Goal: Task Accomplishment & Management: Complete application form

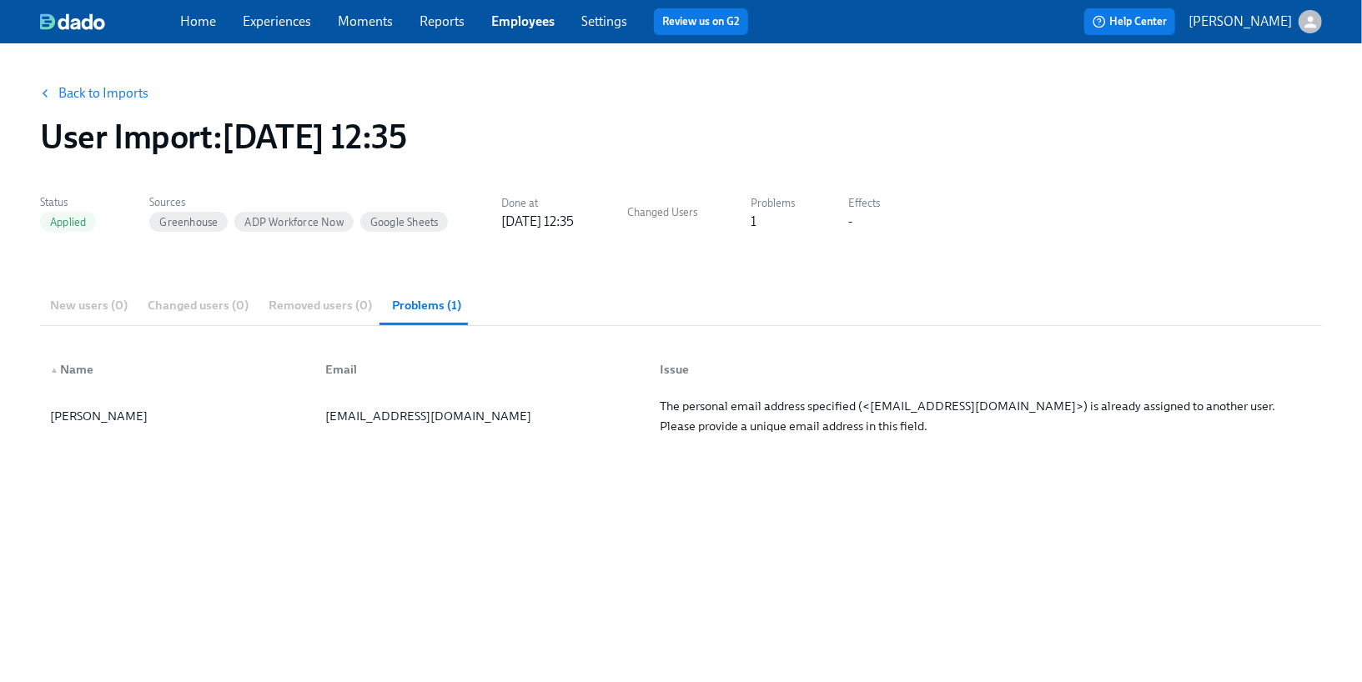
click at [111, 91] on link "Back to Imports" at bounding box center [103, 93] width 90 height 17
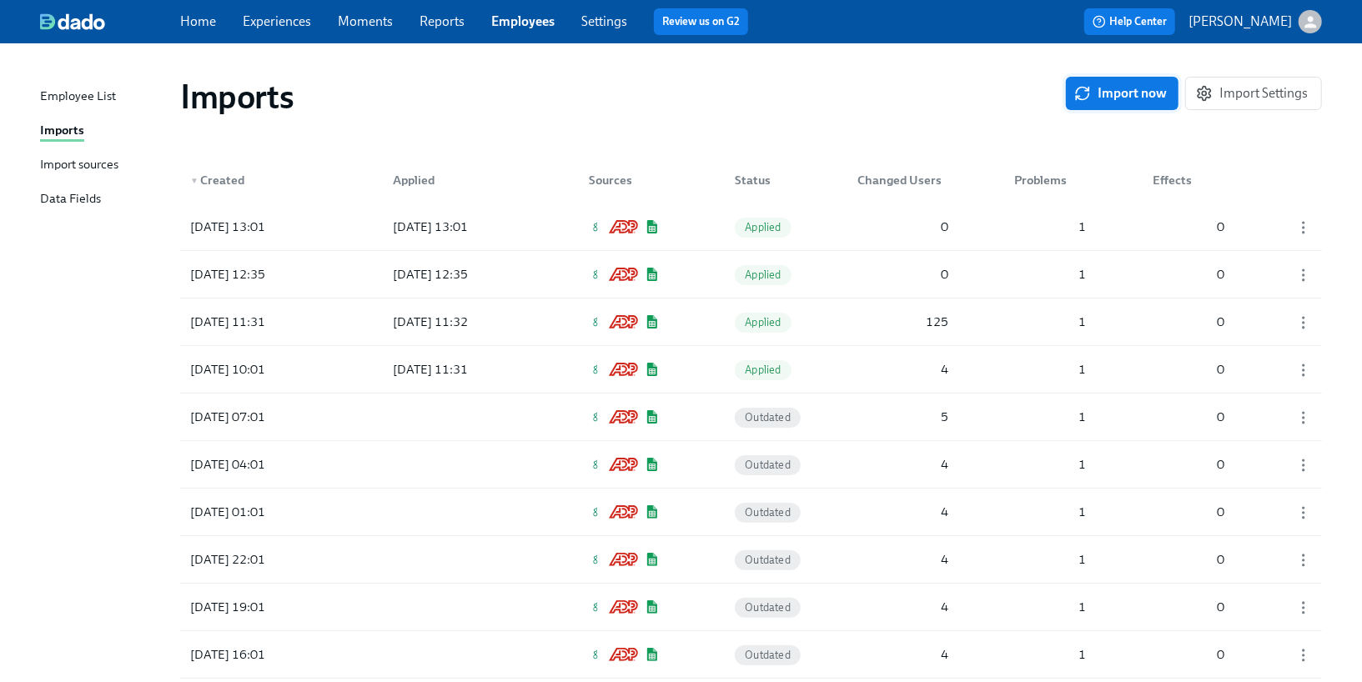
click at [1102, 99] on span "Import now" at bounding box center [1122, 93] width 89 height 17
click at [506, 14] on link "Employees" at bounding box center [522, 21] width 63 height 16
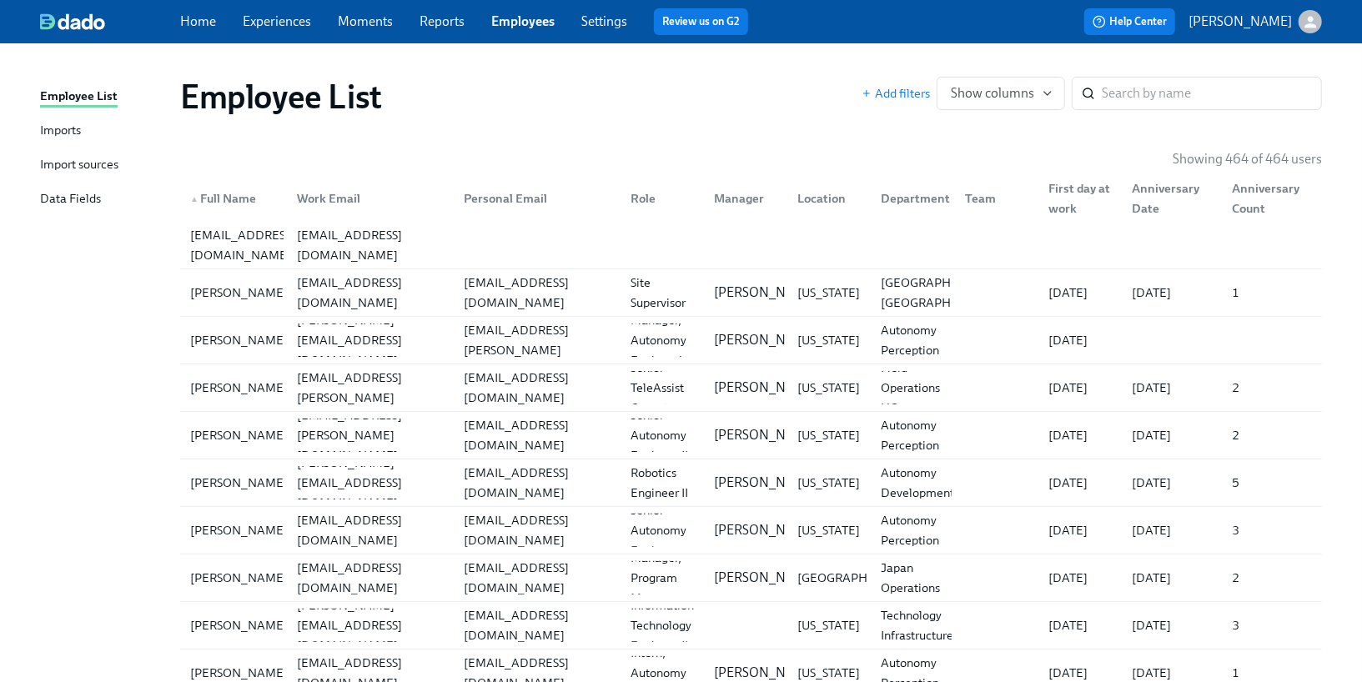
click at [586, 24] on link "Settings" at bounding box center [604, 21] width 46 height 16
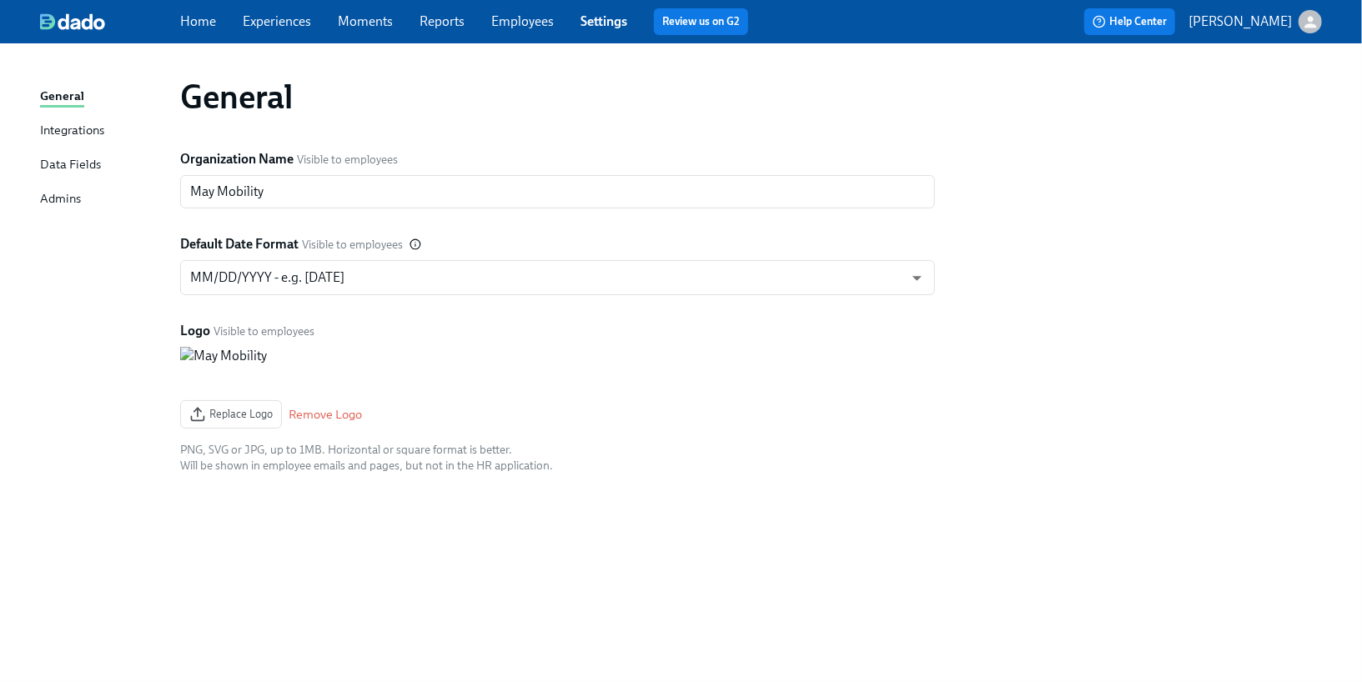
click at [513, 28] on link "Employees" at bounding box center [522, 21] width 63 height 16
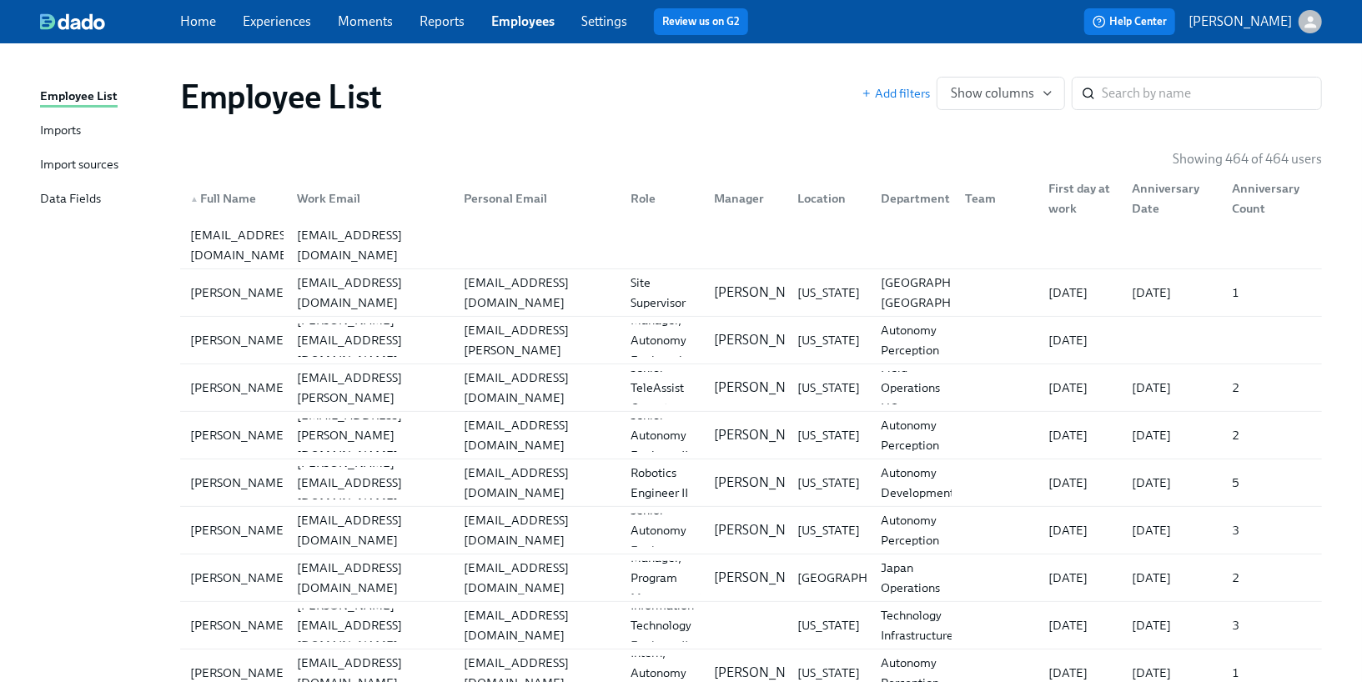
click at [85, 133] on link "Imports" at bounding box center [103, 131] width 127 height 21
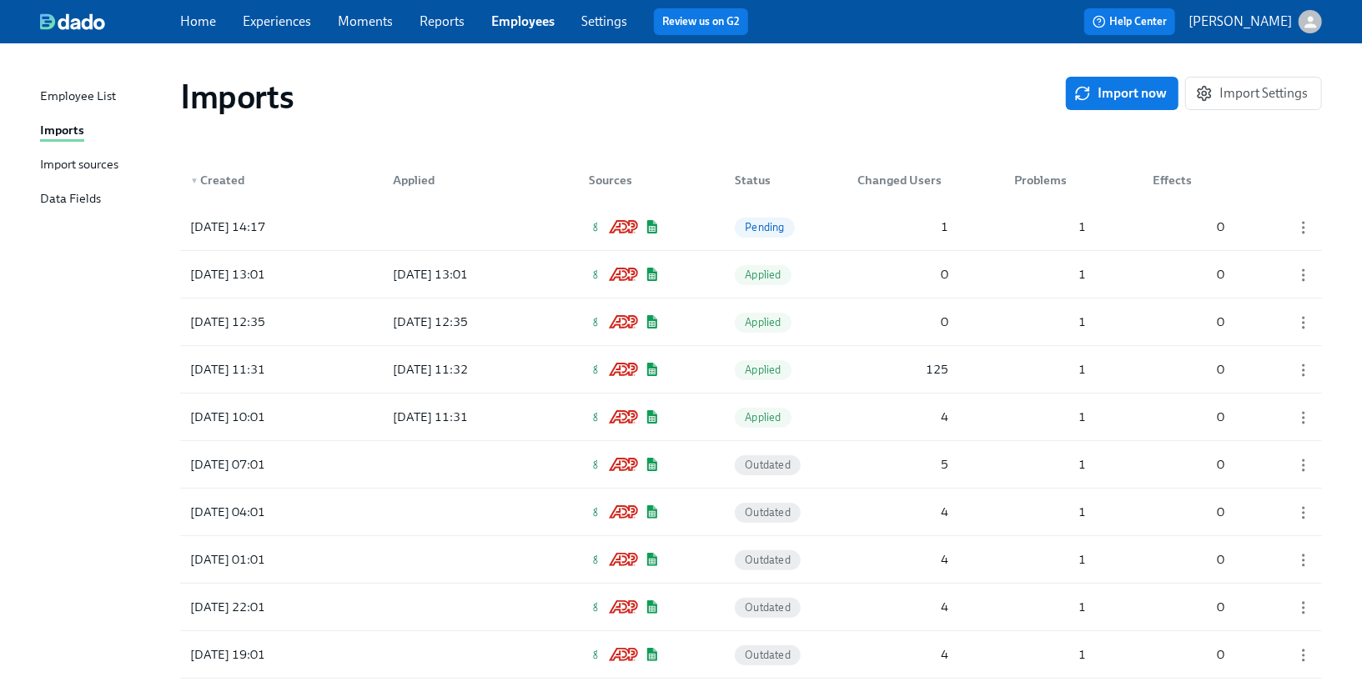
click at [367, 199] on div "▼ Created Applied Sources Status Changed Users Problems Effects" at bounding box center [751, 176] width 1142 height 53
click at [356, 221] on div "2025/09/09 14:17 Pending 1 1 0" at bounding box center [751, 227] width 1142 height 47
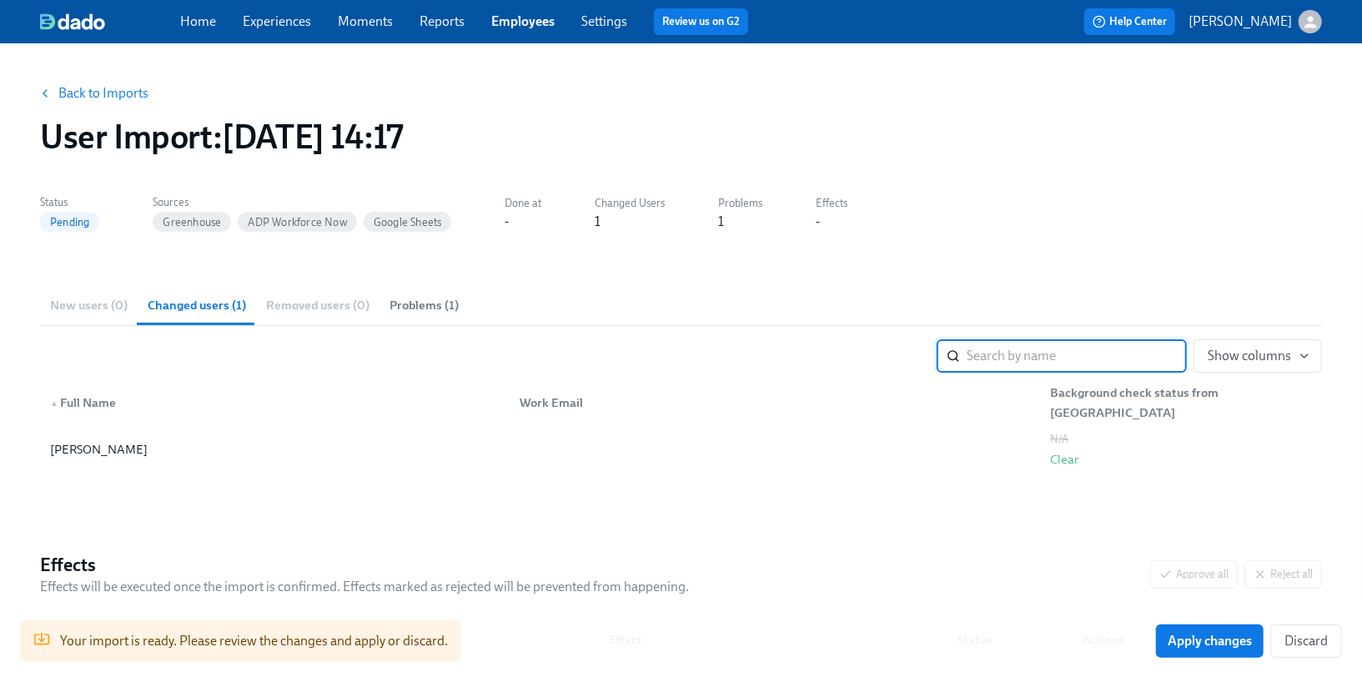
click at [112, 88] on link "Back to Imports" at bounding box center [103, 93] width 90 height 17
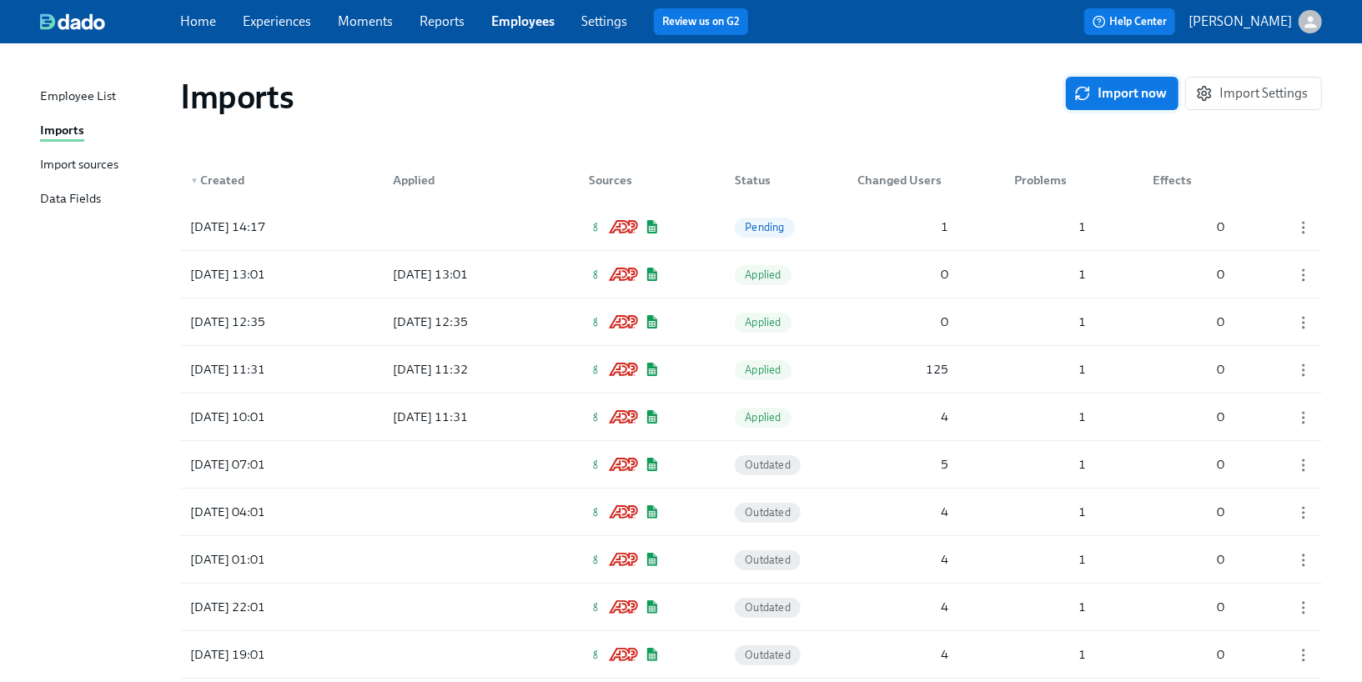
click at [1116, 93] on span "Import now" at bounding box center [1122, 93] width 89 height 17
click at [568, 232] on div "2025/09/09 14:43 Pending 2 1 0" at bounding box center [751, 227] width 1142 height 47
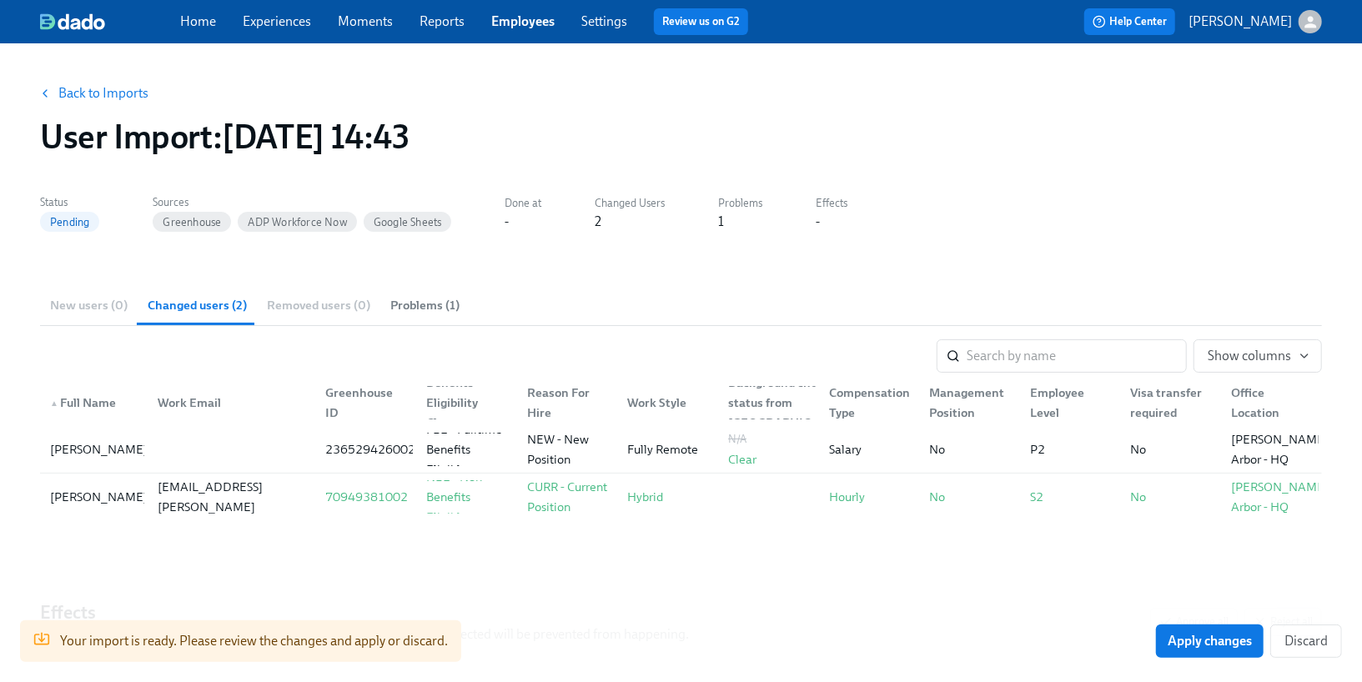
click at [90, 98] on link "Back to Imports" at bounding box center [103, 93] width 90 height 17
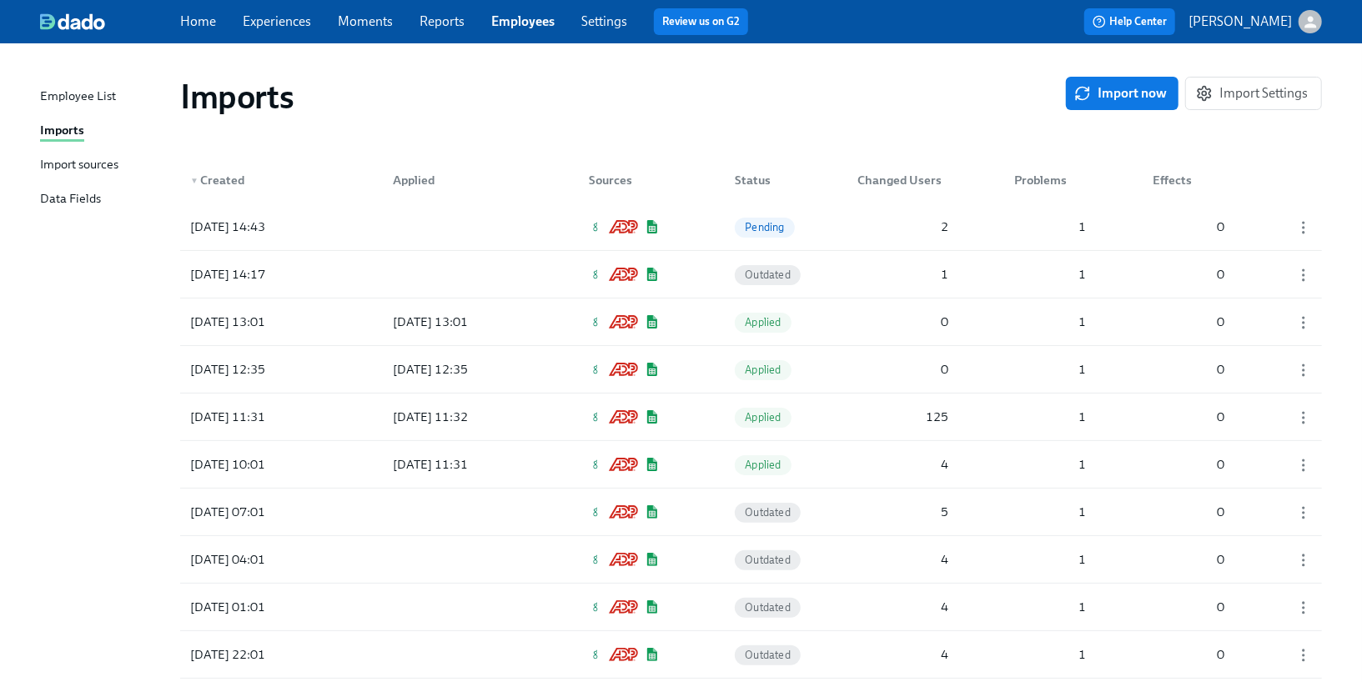
click at [94, 173] on div "Import sources" at bounding box center [79, 165] width 78 height 21
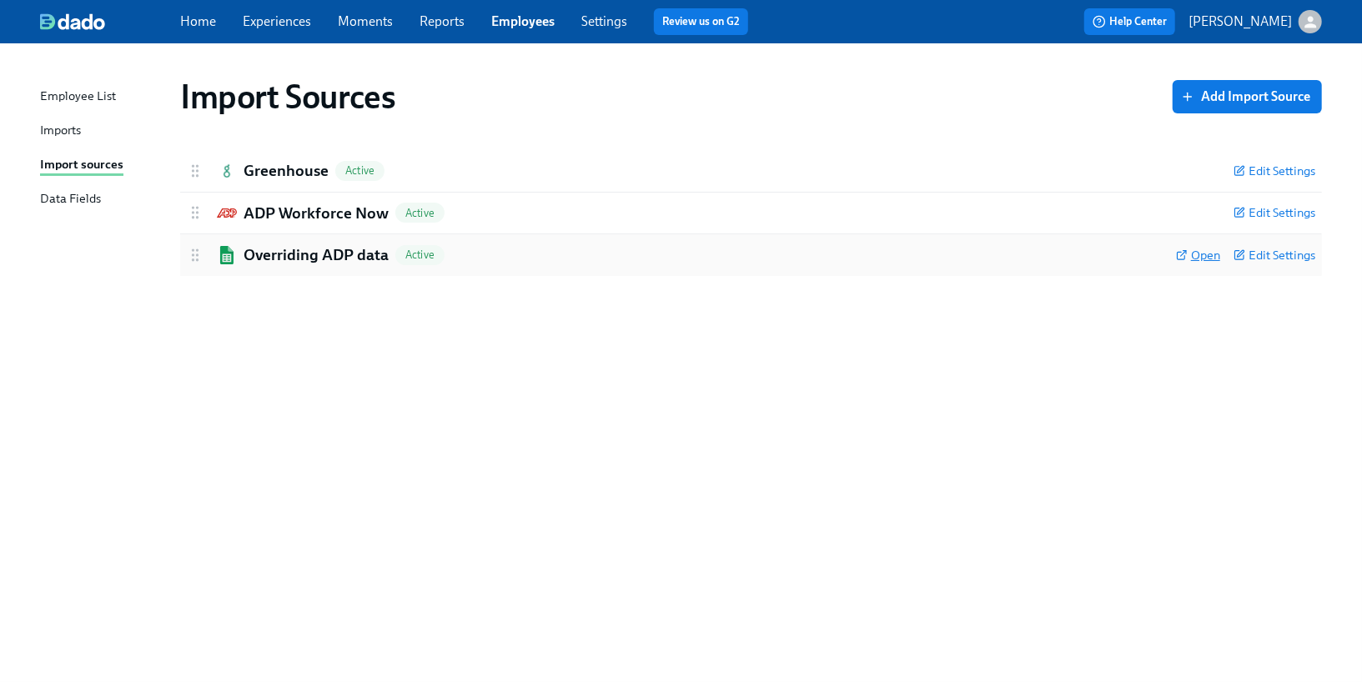
click at [1193, 254] on span "Open" at bounding box center [1198, 255] width 44 height 17
click at [510, 19] on link "Employees" at bounding box center [522, 21] width 63 height 16
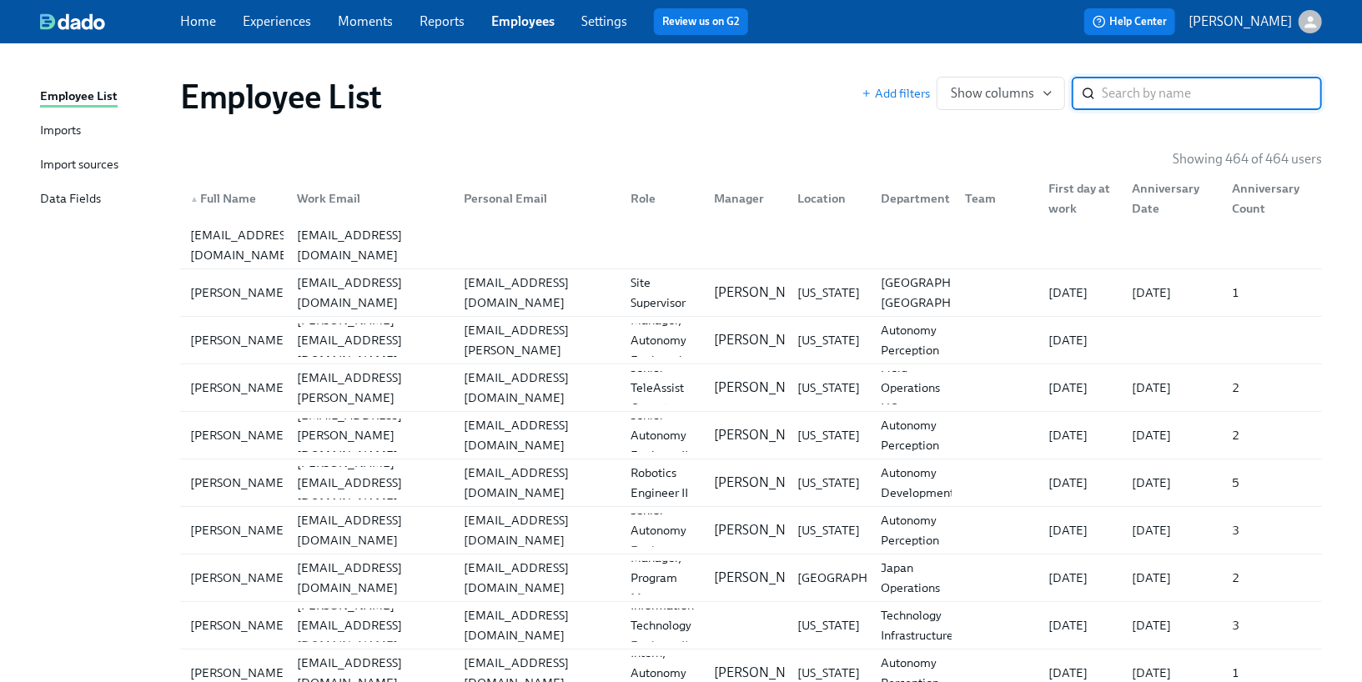
click at [93, 130] on link "Imports" at bounding box center [103, 131] width 127 height 21
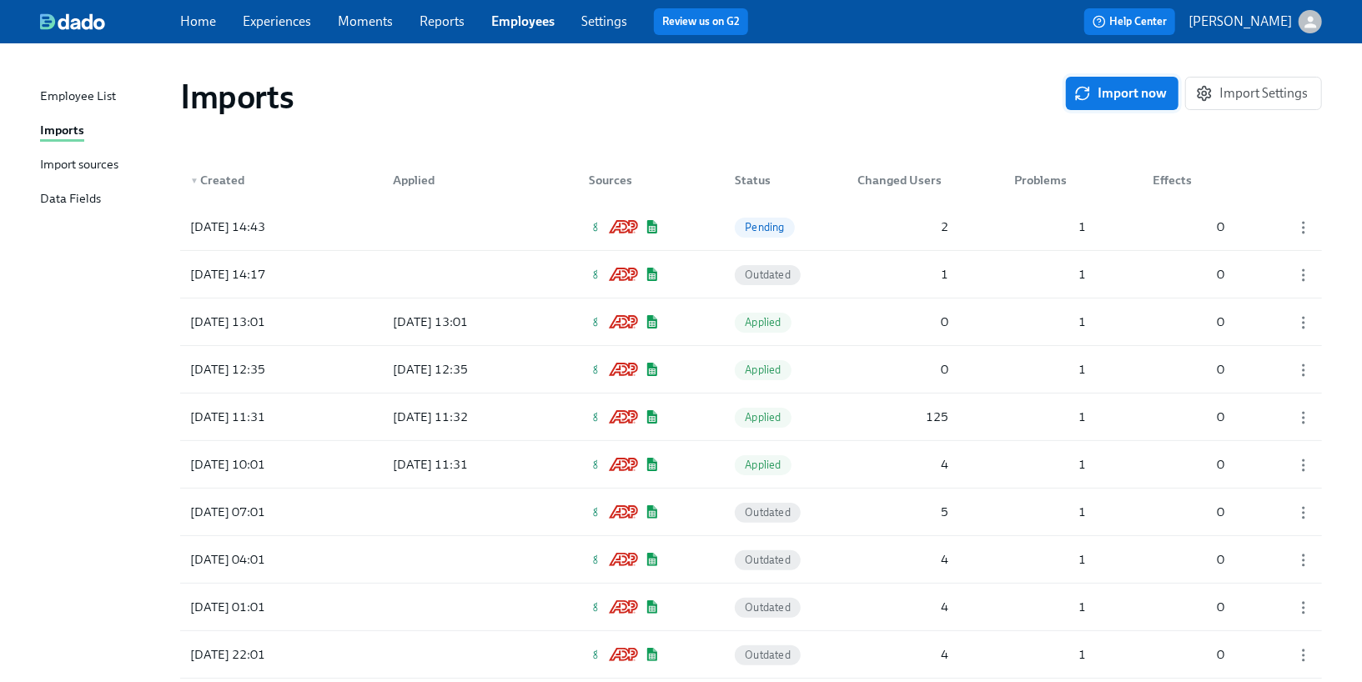
click at [1116, 98] on span "Import now" at bounding box center [1122, 93] width 89 height 17
click at [983, 230] on div "2025/09/09 14:51 Pending 2 1 1" at bounding box center [751, 227] width 1142 height 47
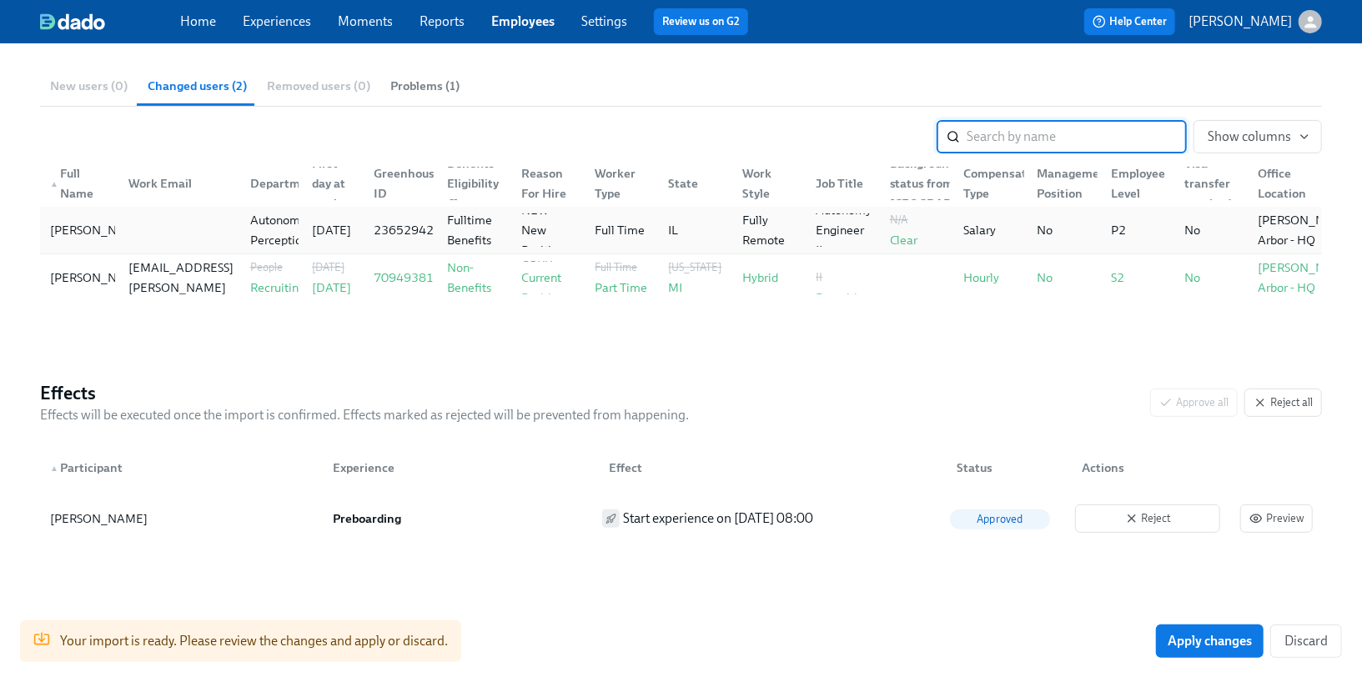
scroll to position [229, 0]
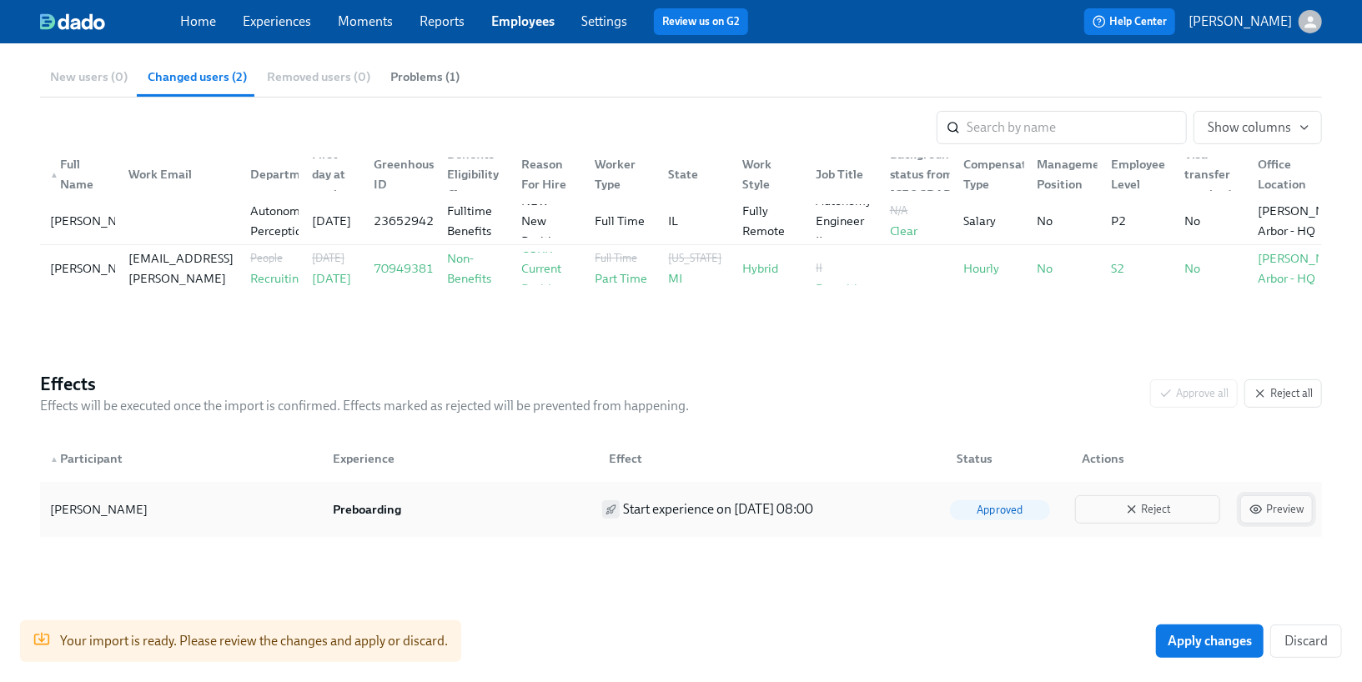
click at [1274, 509] on span "Preview" at bounding box center [1277, 509] width 54 height 17
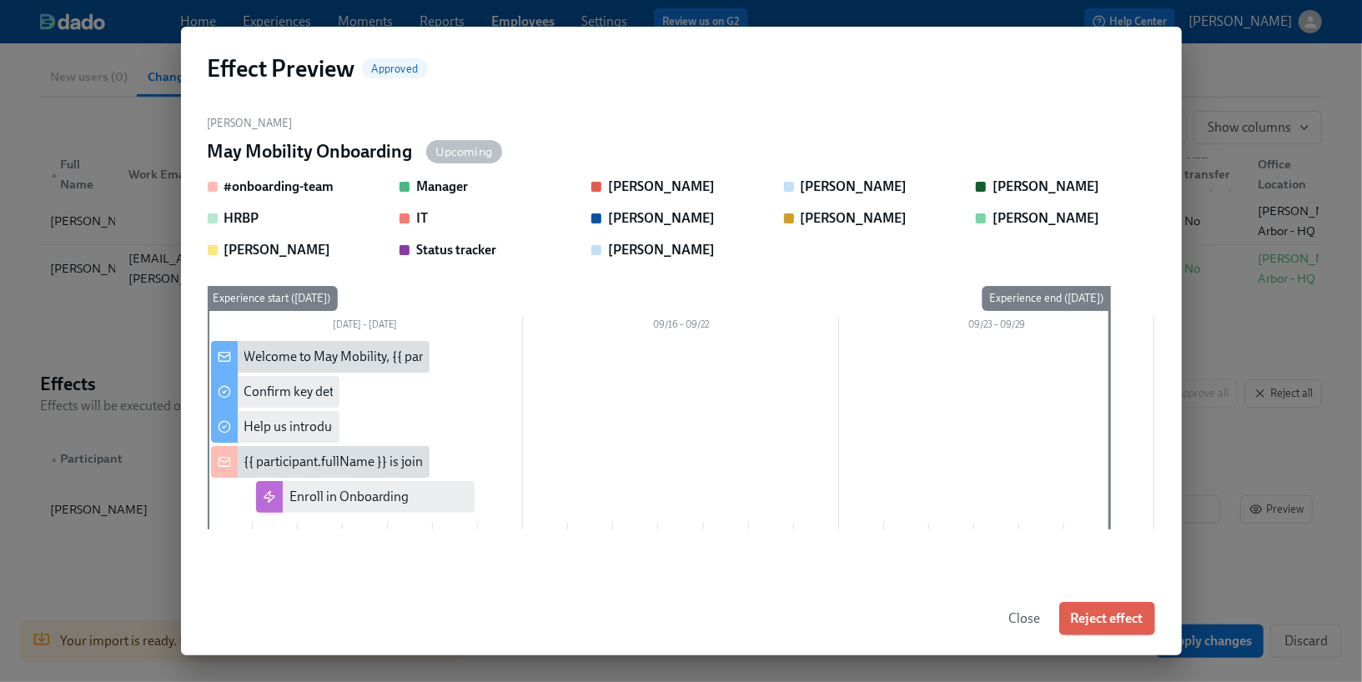
scroll to position [0, 0]
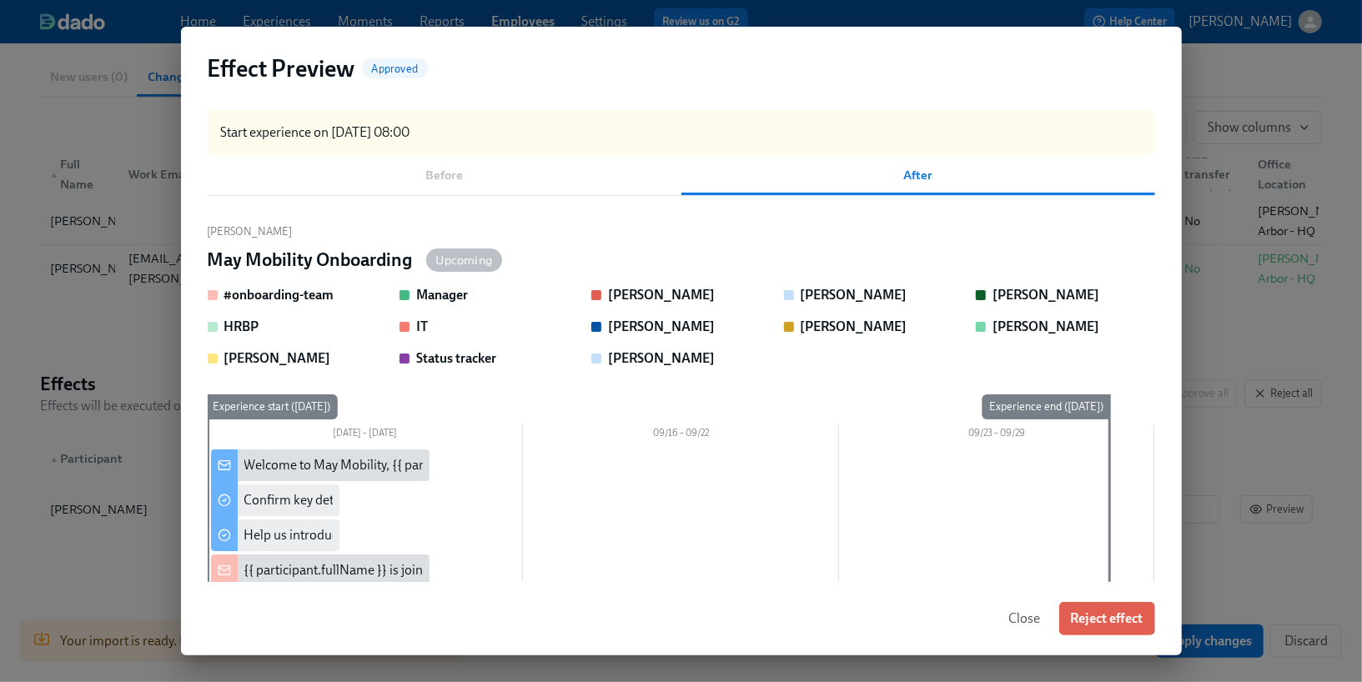
click at [447, 183] on div "Before After" at bounding box center [682, 175] width 948 height 40
click at [450, 175] on div "Before After" at bounding box center [682, 175] width 948 height 40
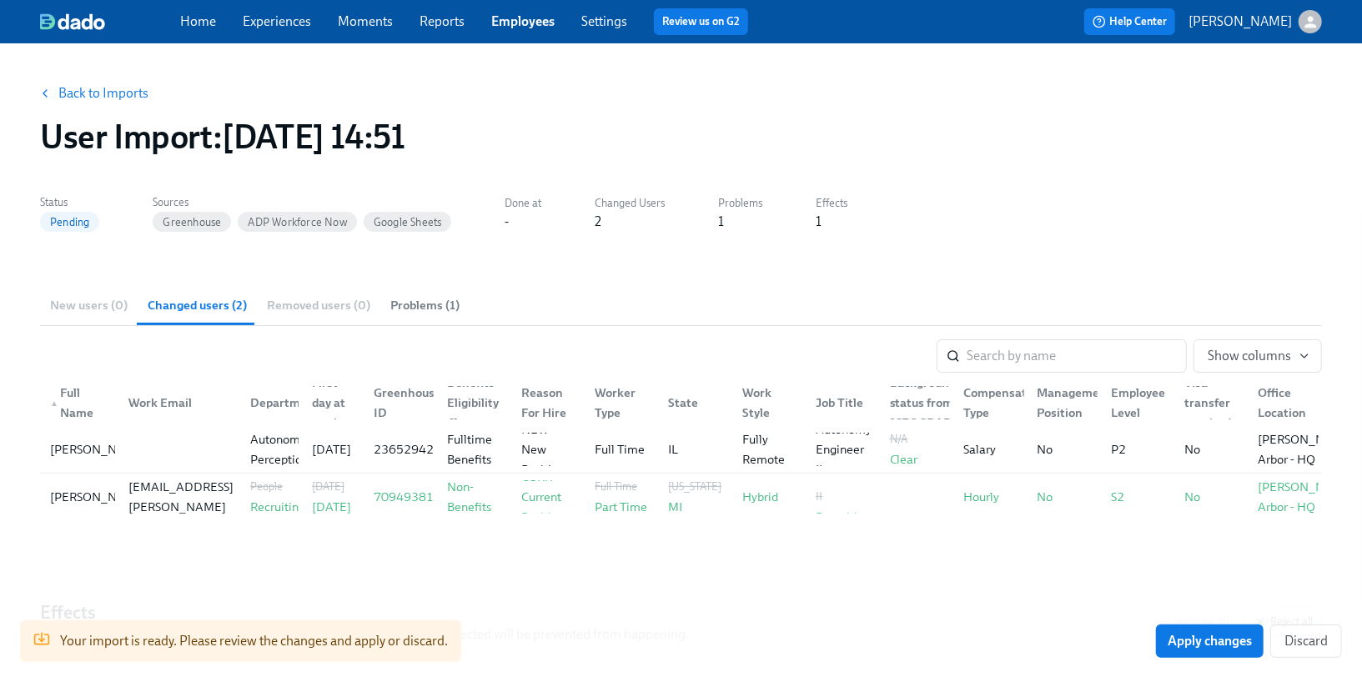
click at [512, 37] on div "Home Experiences Moments Reports Employees Settings Review us on G2 Help Center…" at bounding box center [681, 21] width 1362 height 43
click at [74, 96] on link "Back to Imports" at bounding box center [103, 93] width 90 height 17
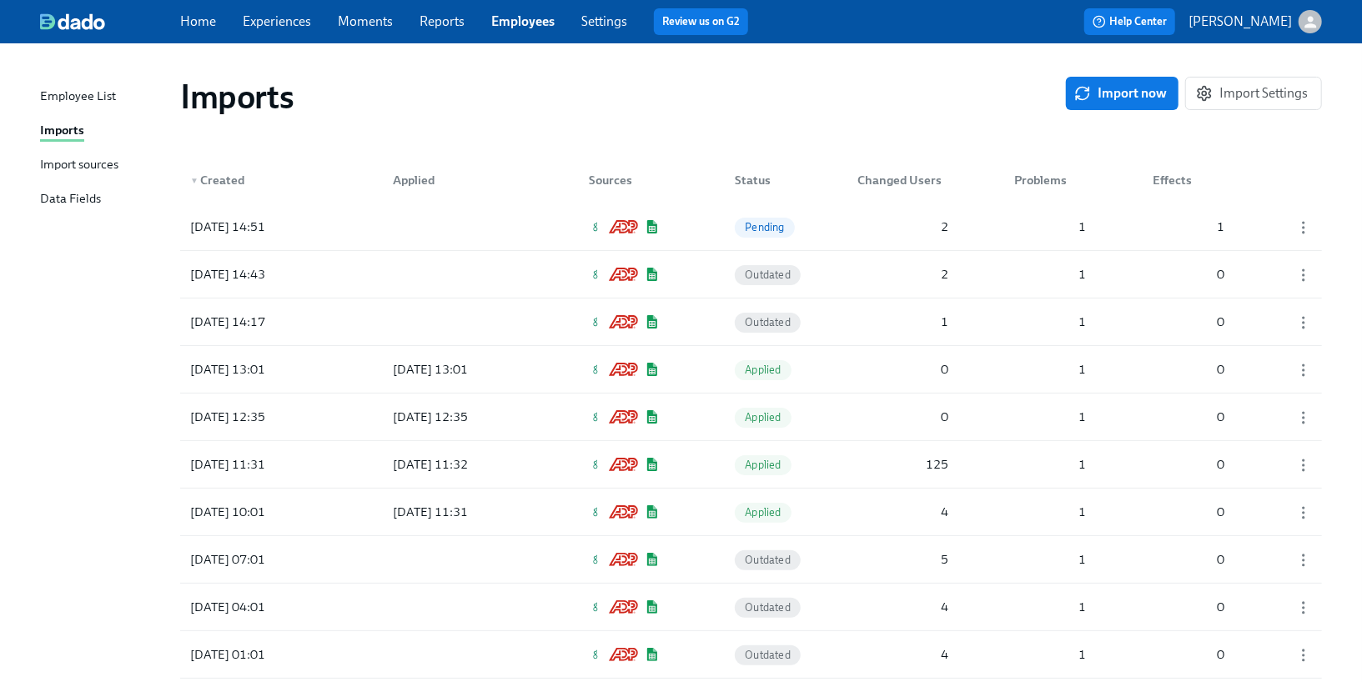
click at [105, 163] on div "Import sources" at bounding box center [79, 165] width 78 height 21
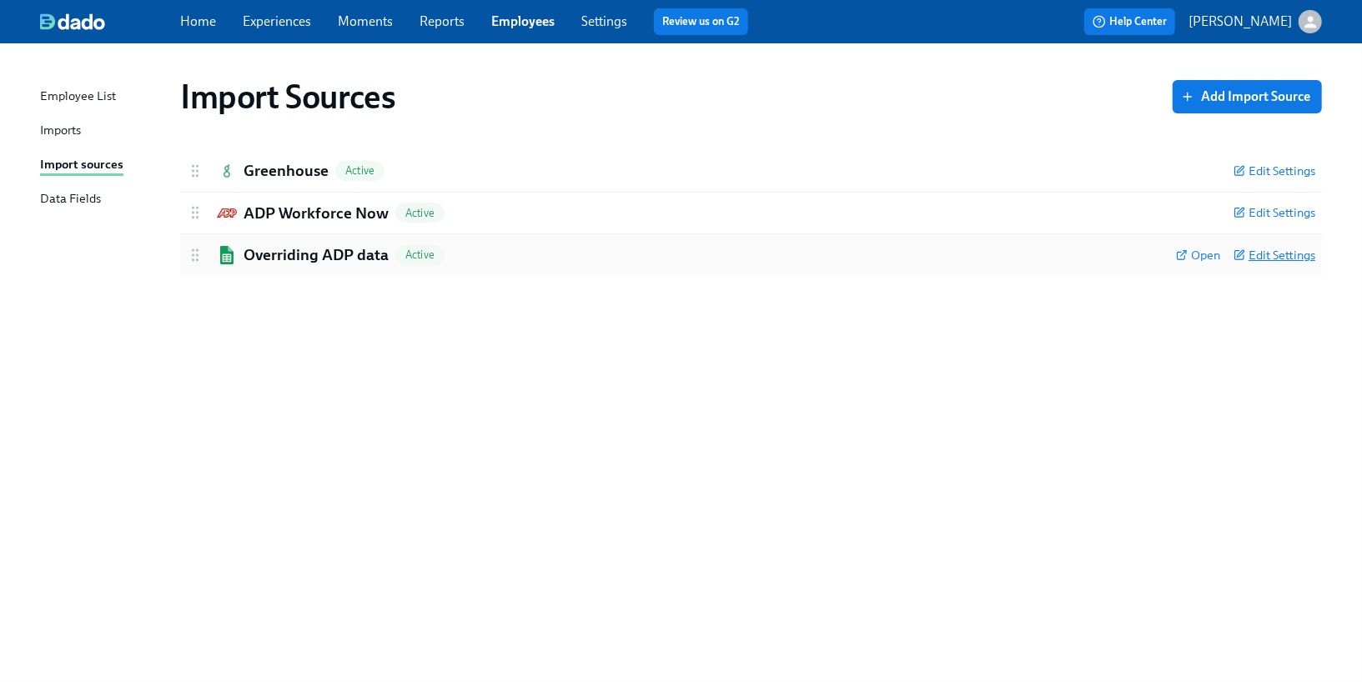
click at [1259, 251] on span "Edit Settings" at bounding box center [1275, 255] width 82 height 17
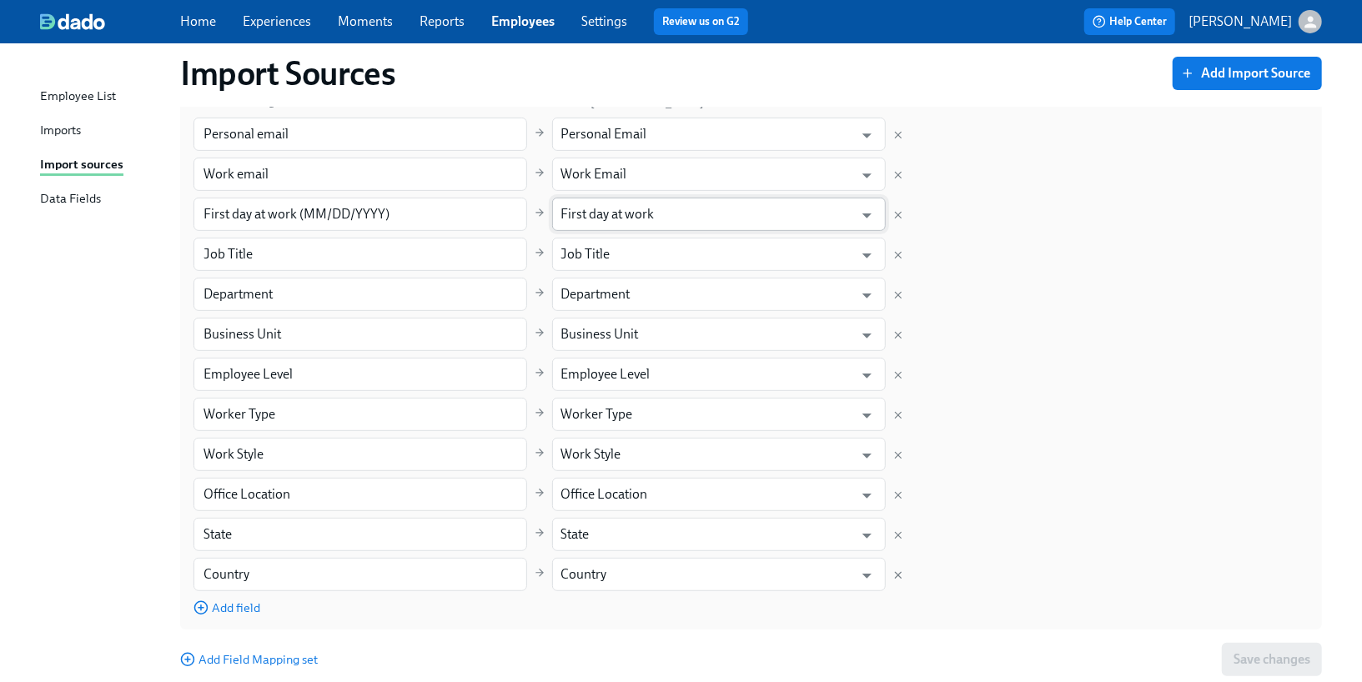
scroll to position [297, 0]
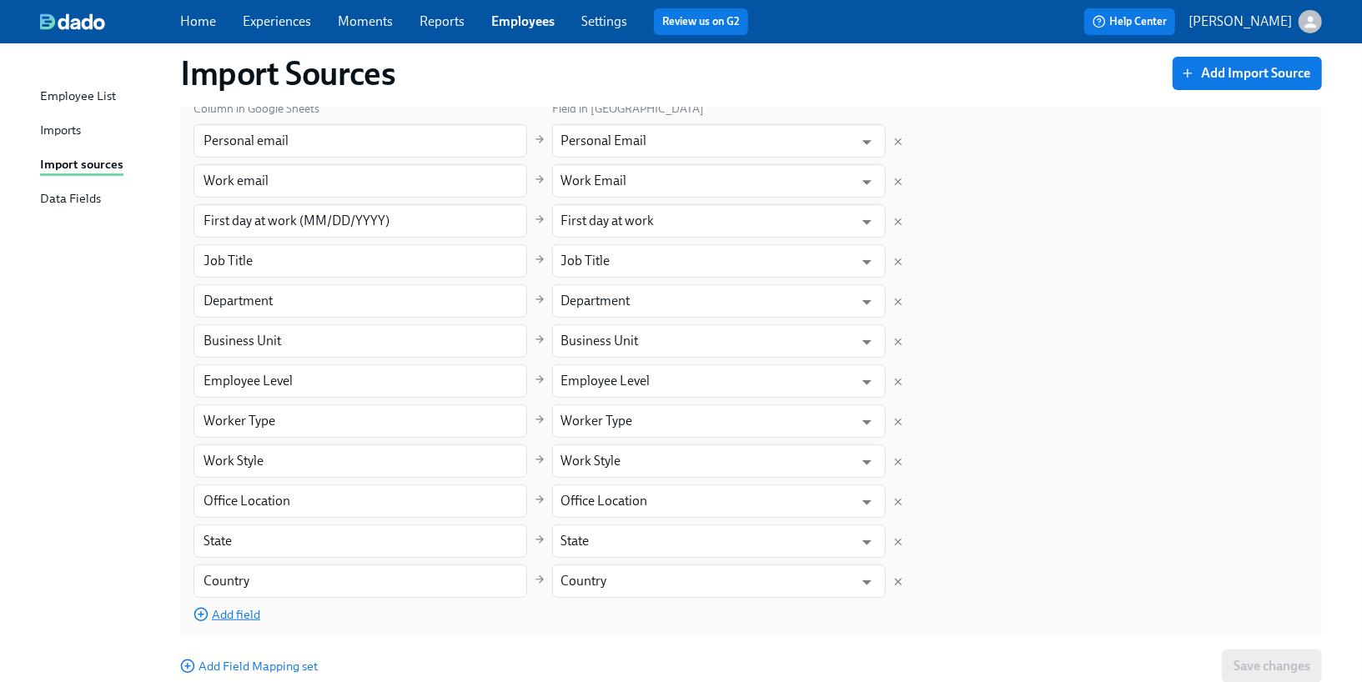
click at [247, 616] on span "Add field" at bounding box center [227, 614] width 67 height 17
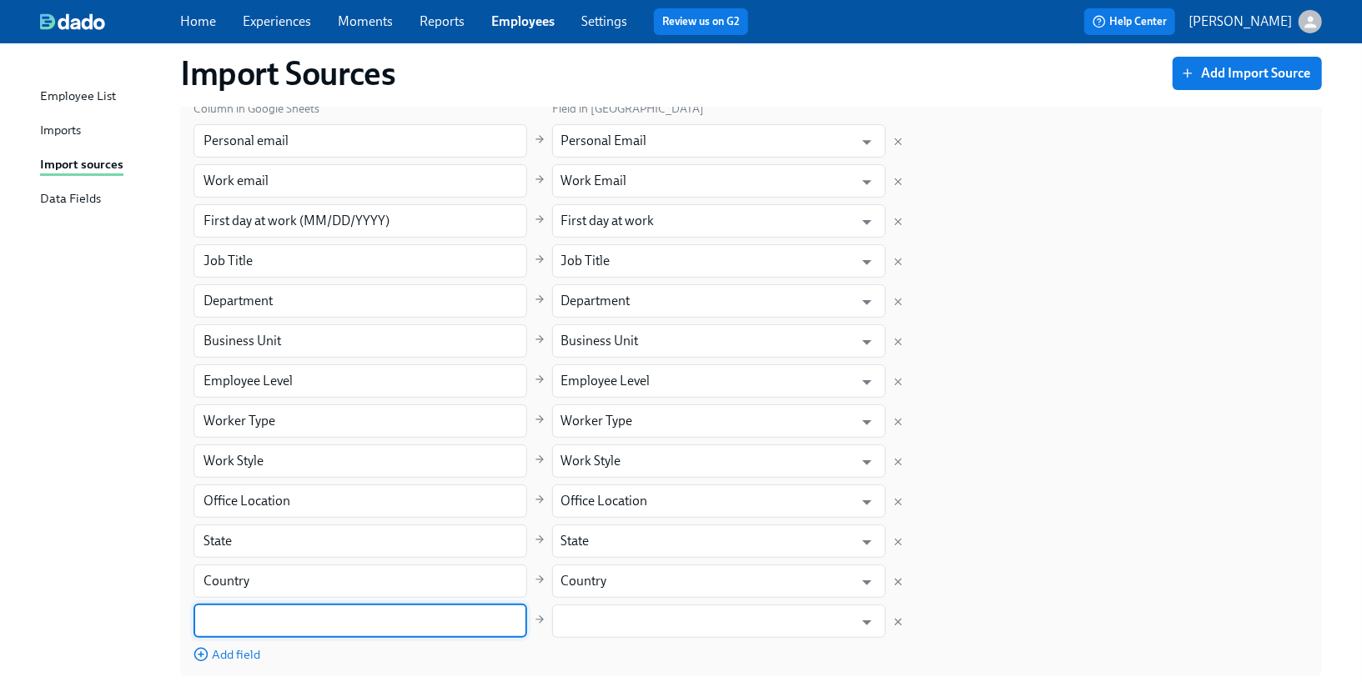
click at [259, 621] on input "text" at bounding box center [361, 621] width 334 height 33
click at [593, 624] on input "text" at bounding box center [707, 621] width 293 height 33
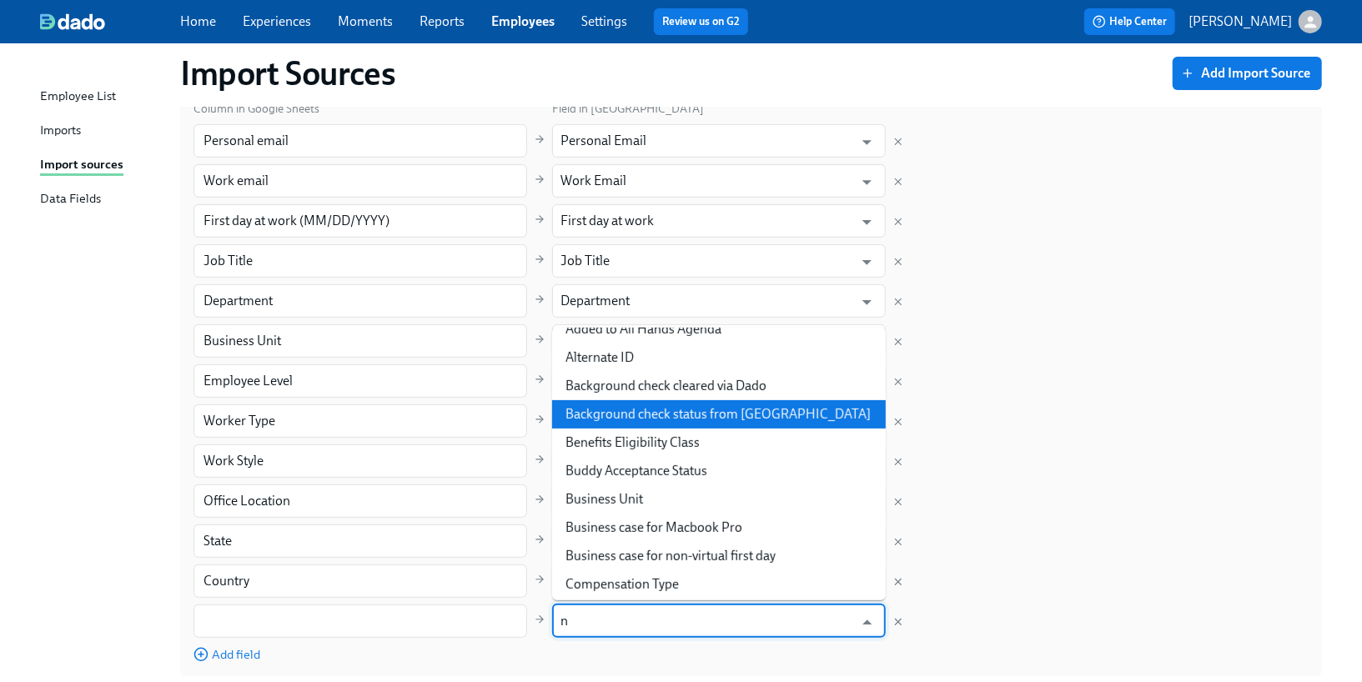
scroll to position [0, 0]
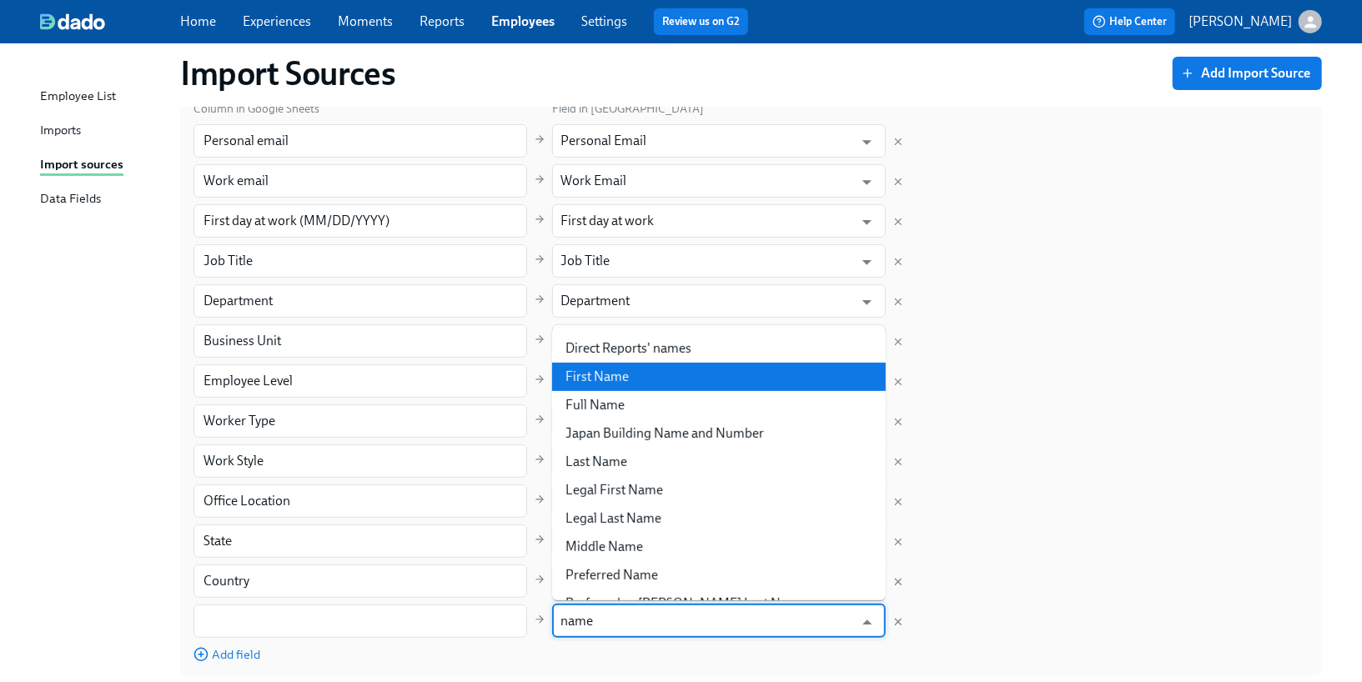
click at [666, 384] on li "First Name" at bounding box center [719, 377] width 334 height 28
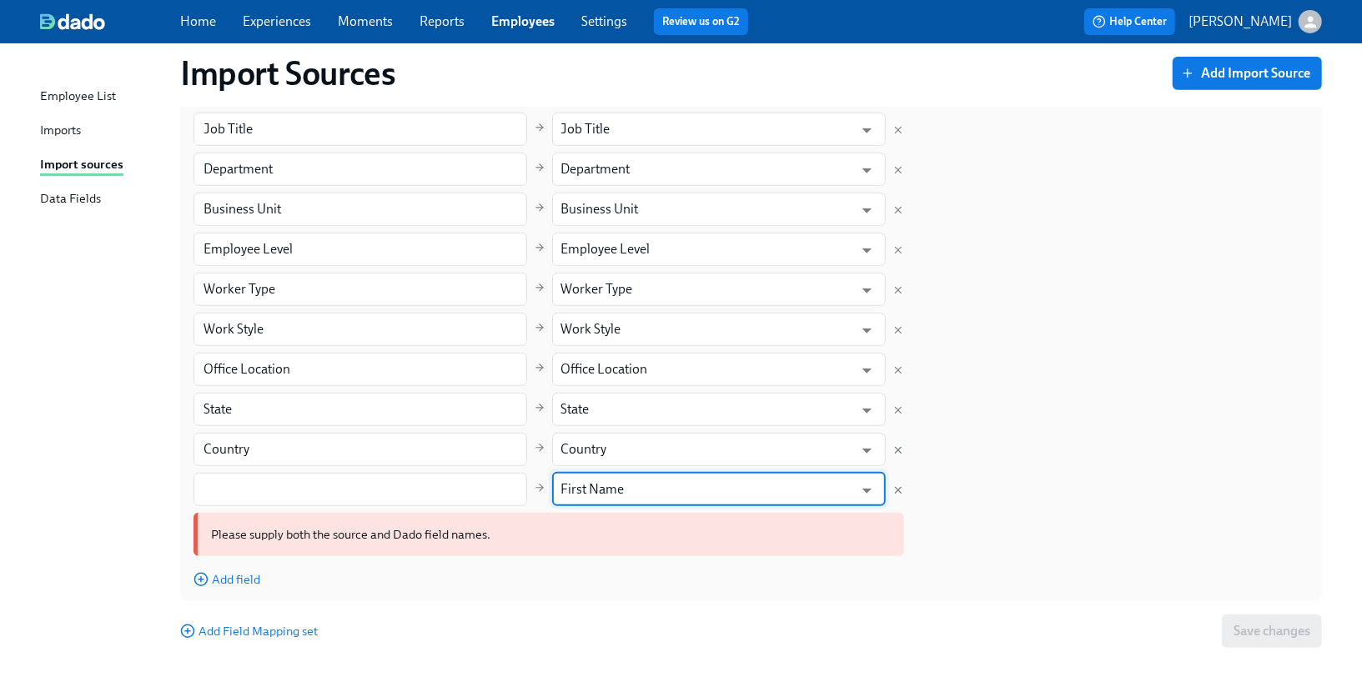
scroll to position [432, 0]
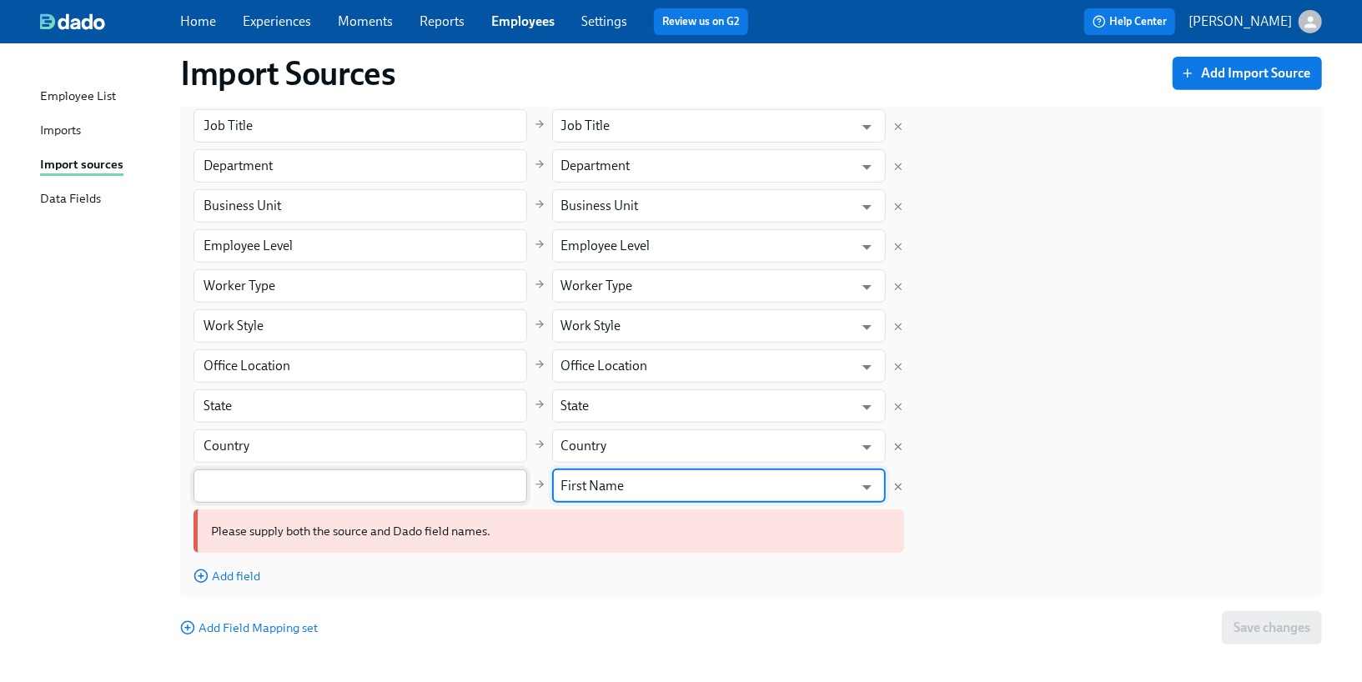
type input "First Name"
click at [424, 491] on input "text" at bounding box center [361, 486] width 334 height 33
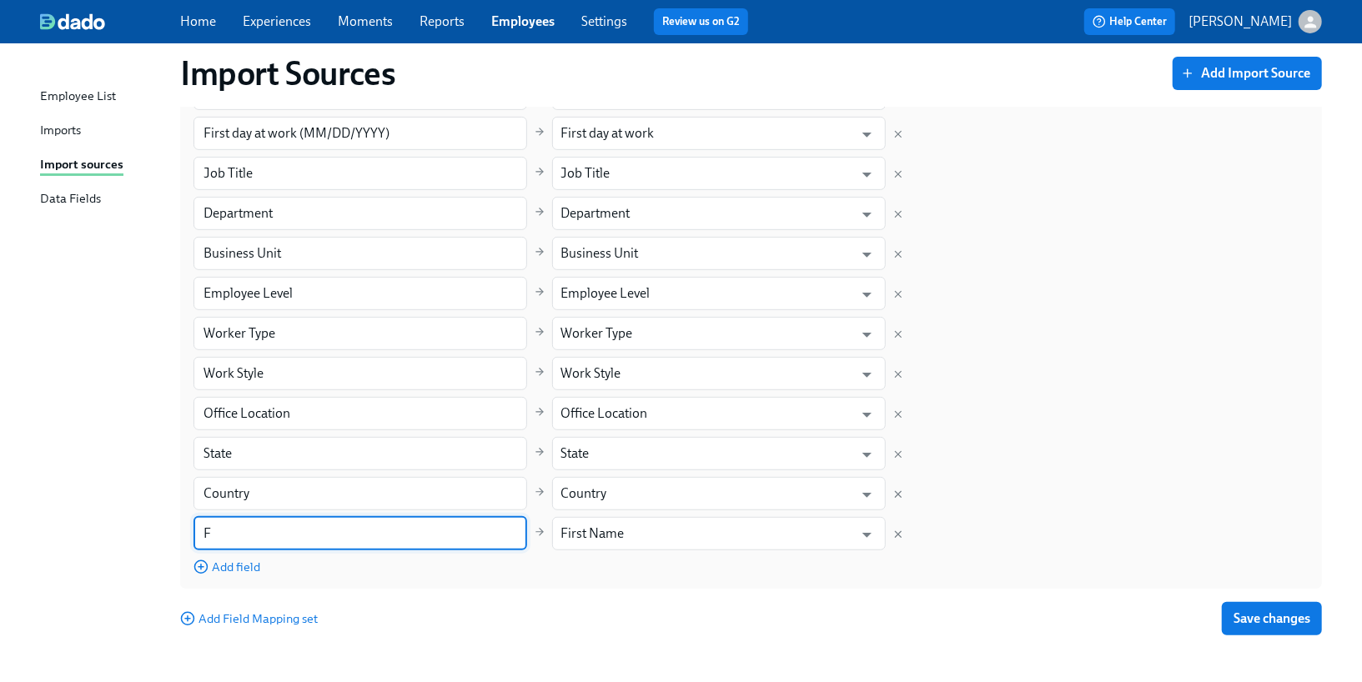
scroll to position [384, 0]
type input "First Name"
click at [249, 561] on span "Add field" at bounding box center [227, 568] width 67 height 17
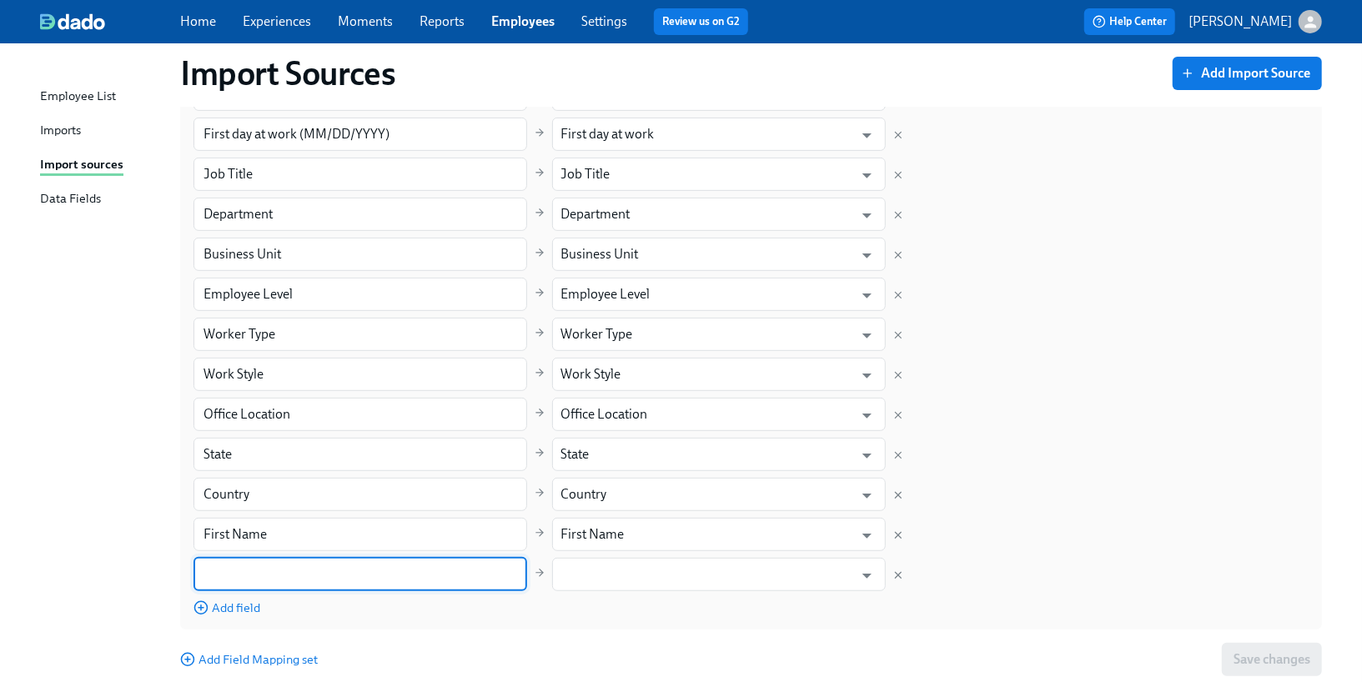
click at [244, 576] on input "text" at bounding box center [361, 574] width 334 height 33
type input "Last Name"
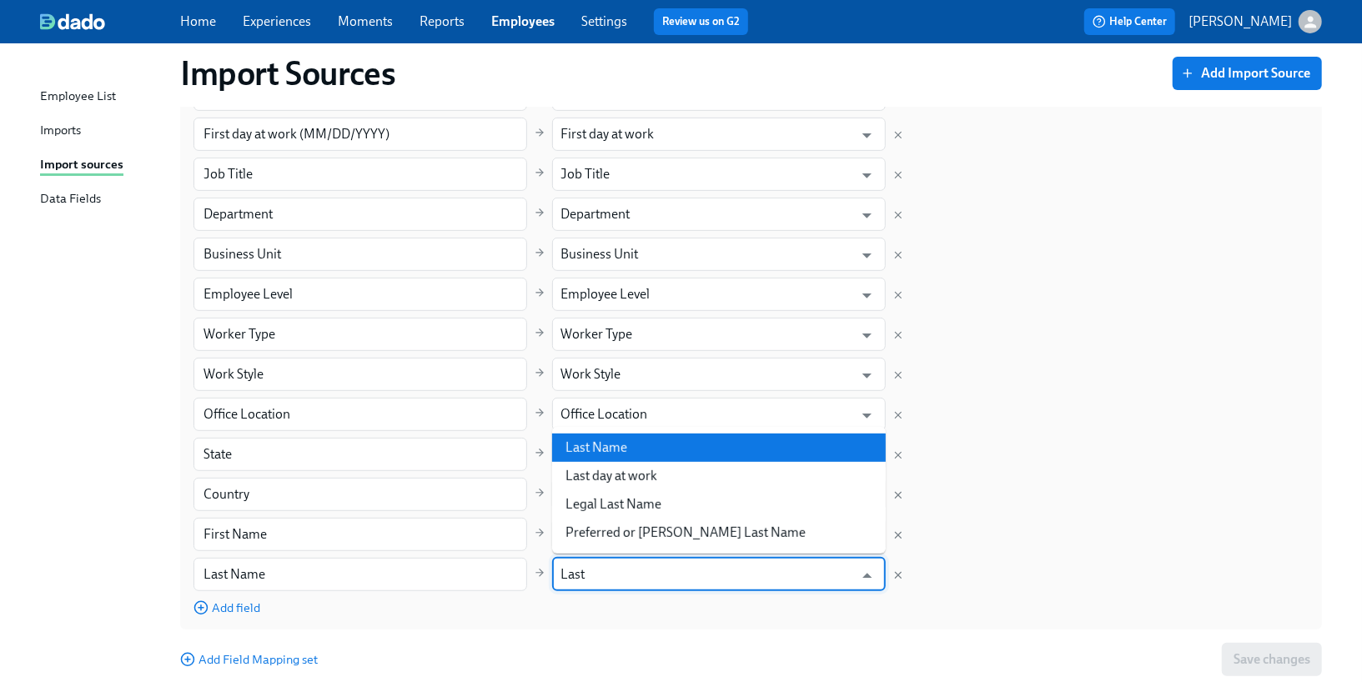
click at [607, 437] on li "Last Name" at bounding box center [719, 448] width 334 height 28
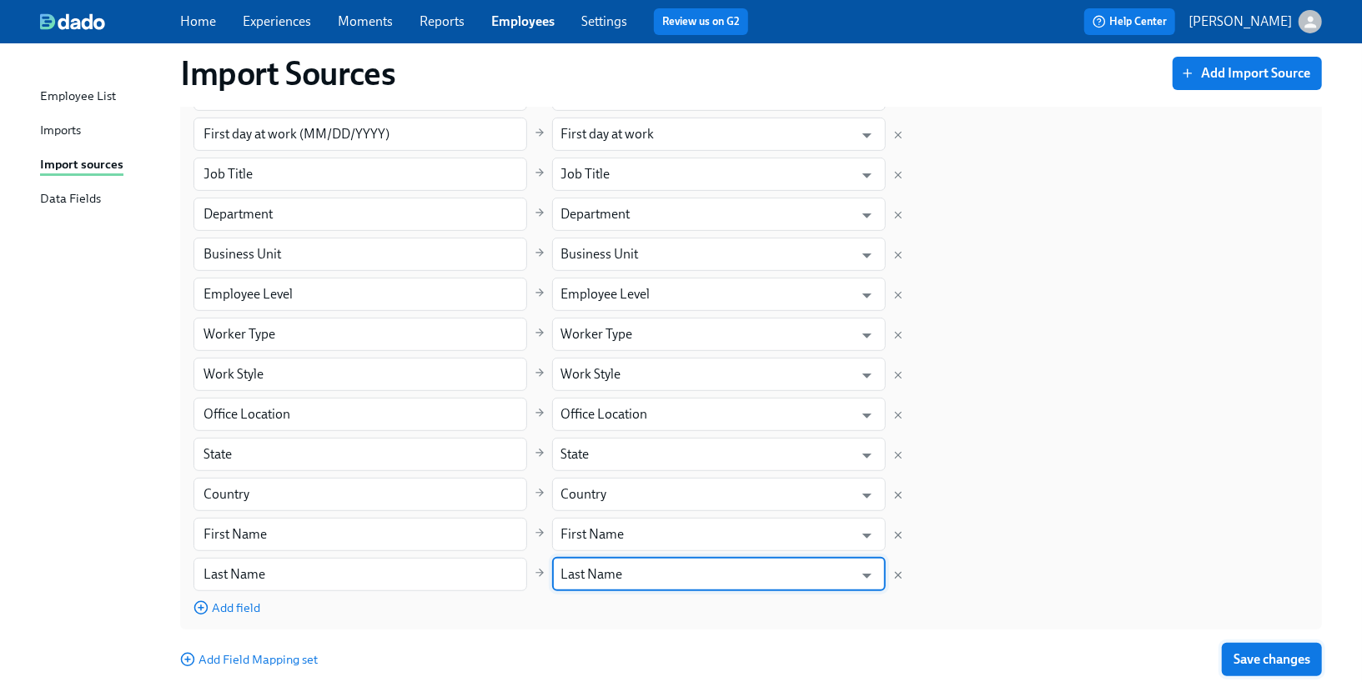
type input "Last Name"
click at [1243, 665] on span "Save changes" at bounding box center [1272, 659] width 77 height 17
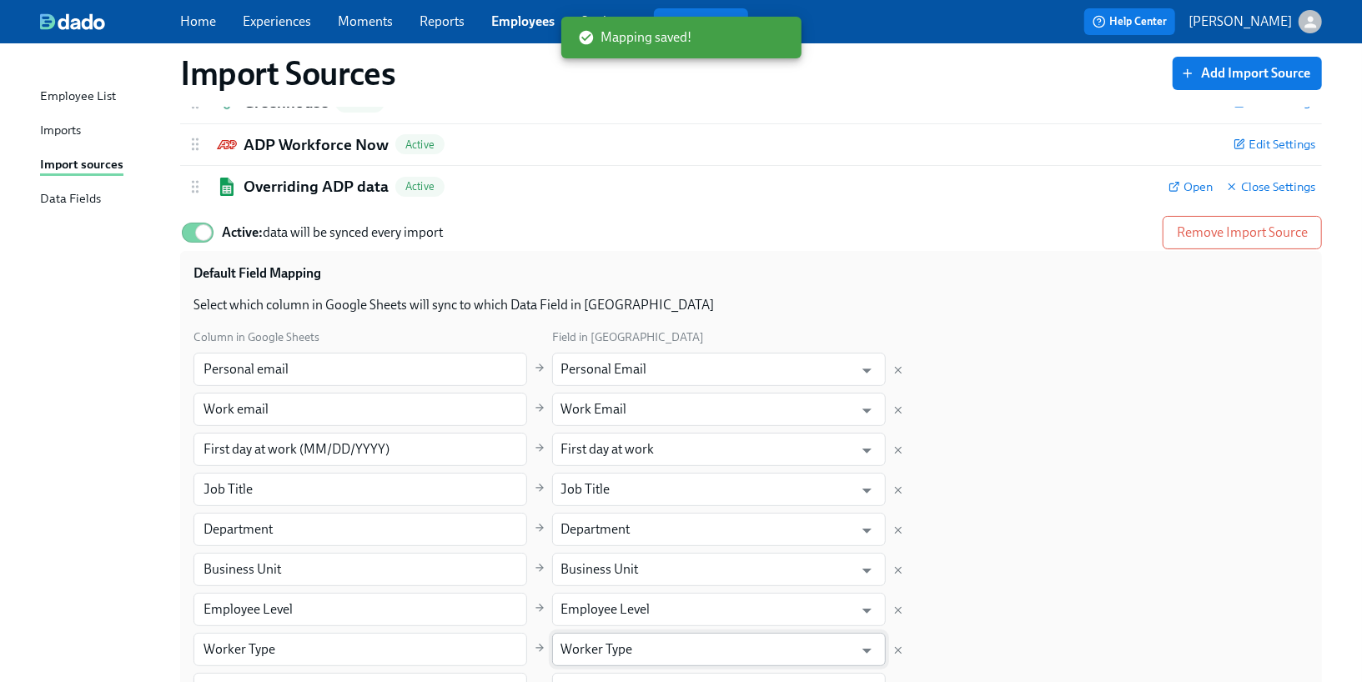
scroll to position [0, 0]
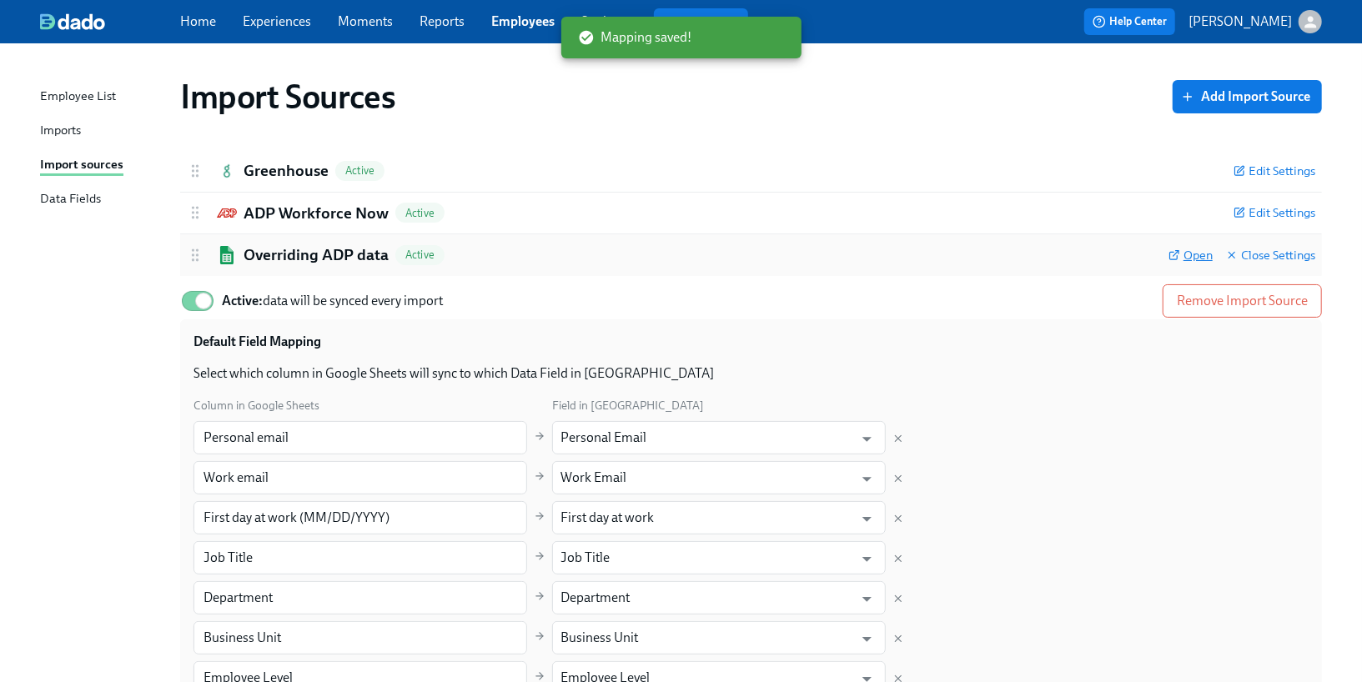
click at [1189, 256] on span "Open" at bounding box center [1191, 255] width 44 height 17
click at [94, 126] on link "Imports" at bounding box center [103, 131] width 127 height 21
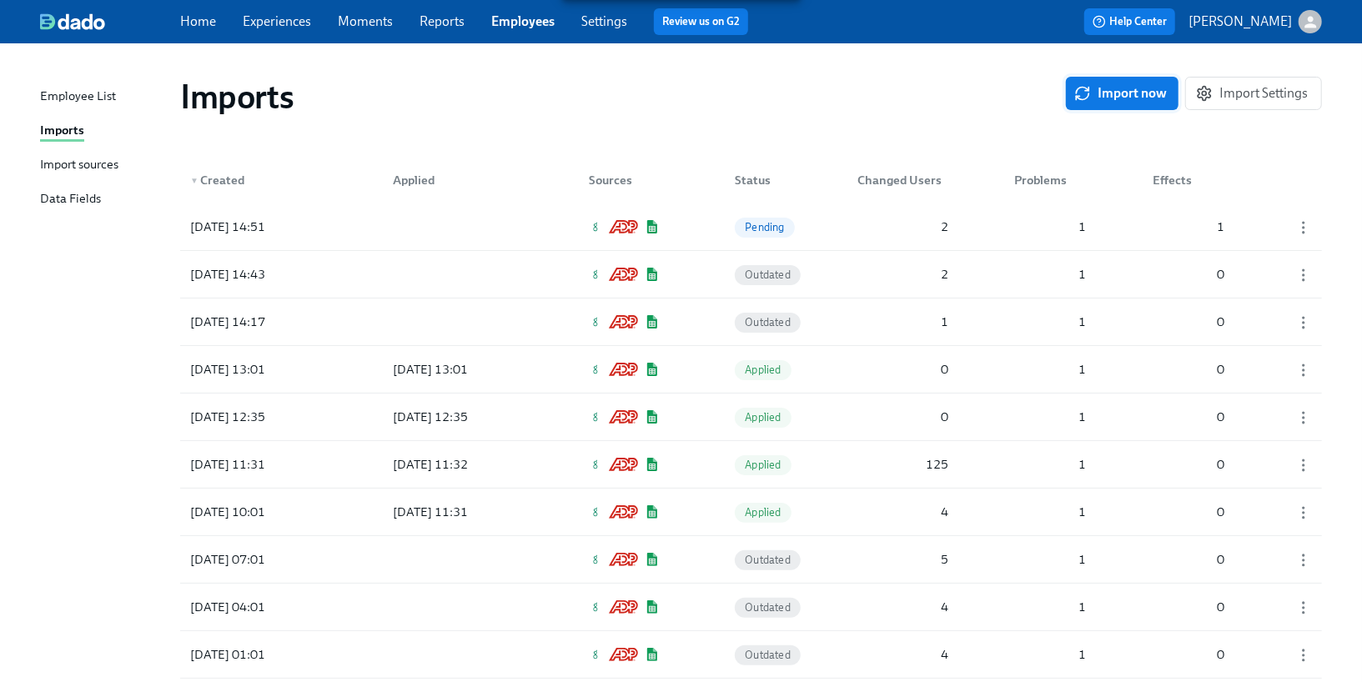
click at [1114, 92] on span "Import now" at bounding box center [1122, 93] width 89 height 17
click at [935, 241] on div "2" at bounding box center [904, 226] width 104 height 33
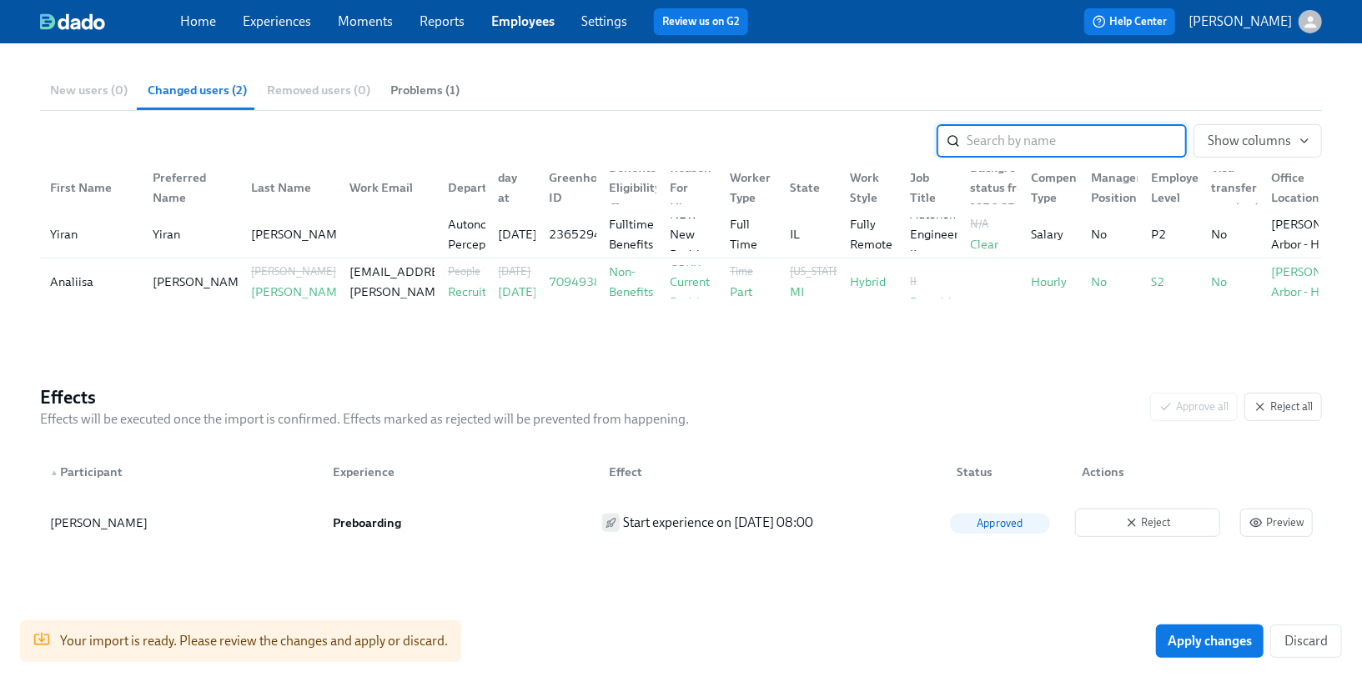
scroll to position [229, 0]
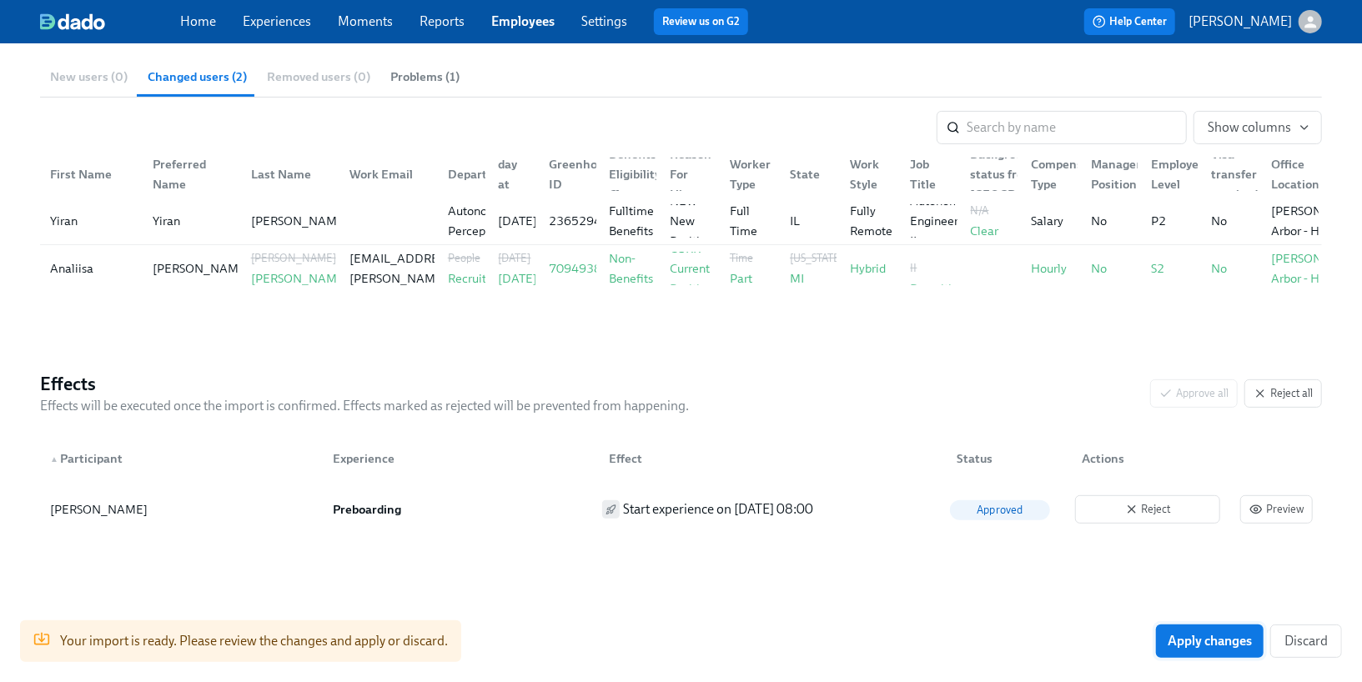
click at [1200, 636] on span "Apply changes" at bounding box center [1210, 641] width 84 height 17
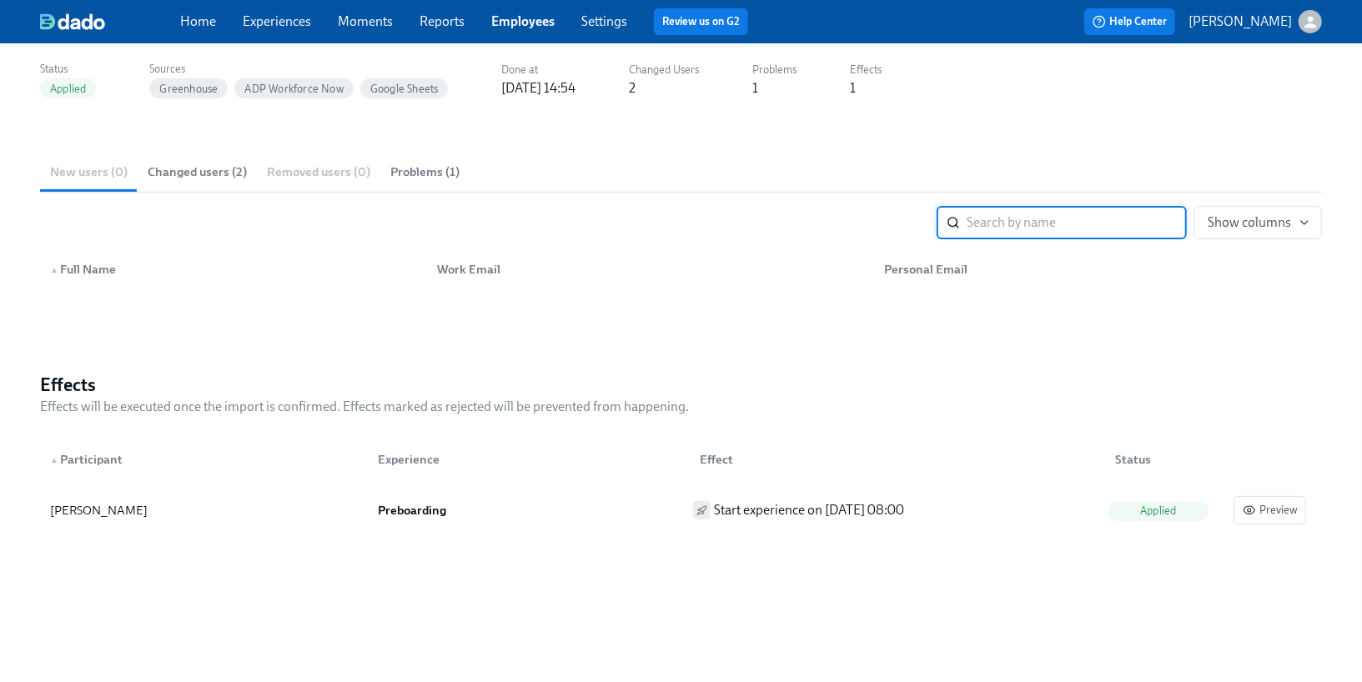
scroll to position [135, 0]
click at [397, 515] on strong "Preboarding" at bounding box center [412, 508] width 68 height 15
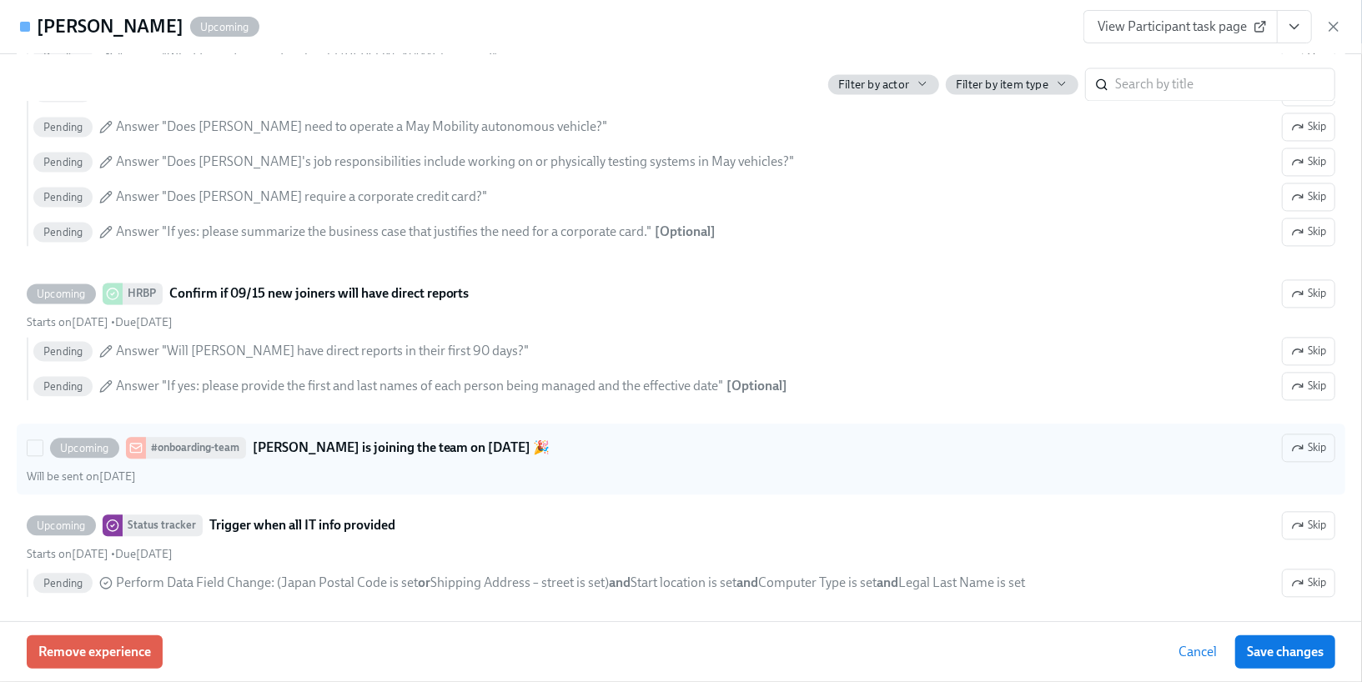
scroll to position [2222, 0]
click at [876, 433] on div "Upcoming #onboarding-team Ana Racette is joining the team on Sep 15 2025 🎉 Skip" at bounding box center [681, 447] width 1309 height 28
click at [43, 440] on input "Upcoming #onboarding-team Ana Racette is joining the team on Sep 15 2025 🎉 Skip…" at bounding box center [35, 447] width 15 height 15
checkbox input "true"
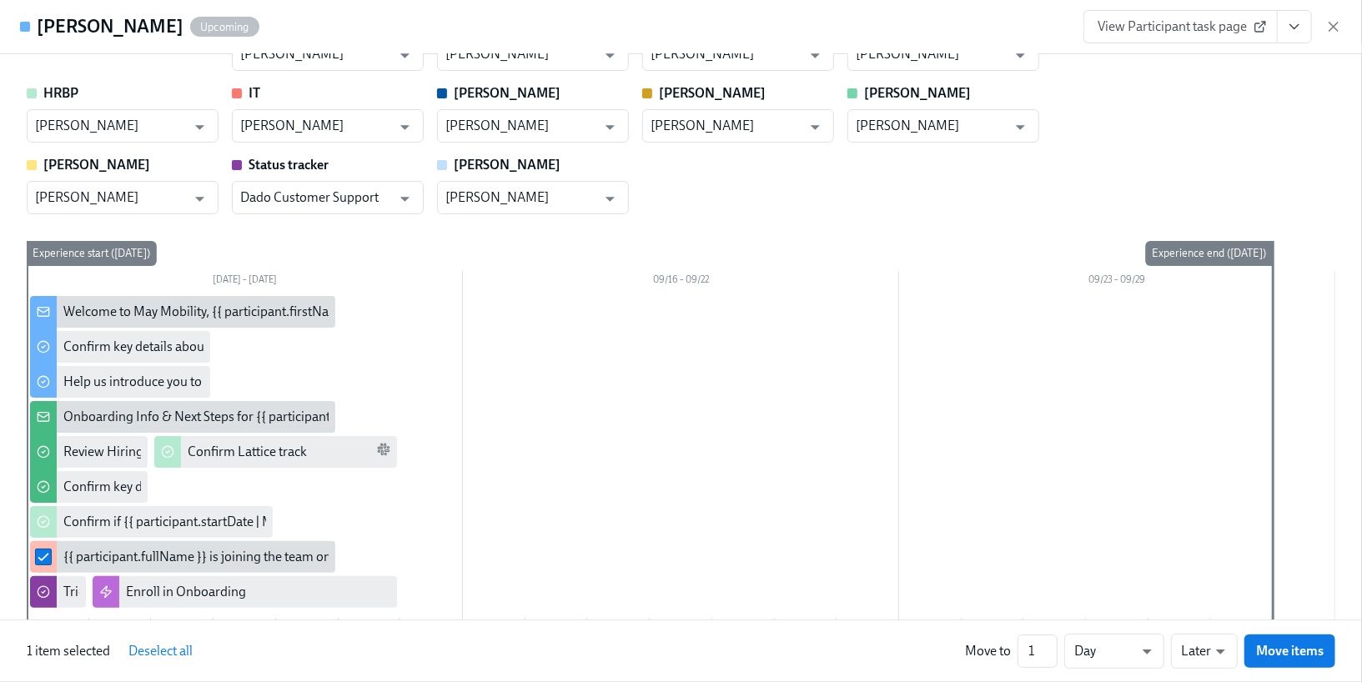
scroll to position [0, 0]
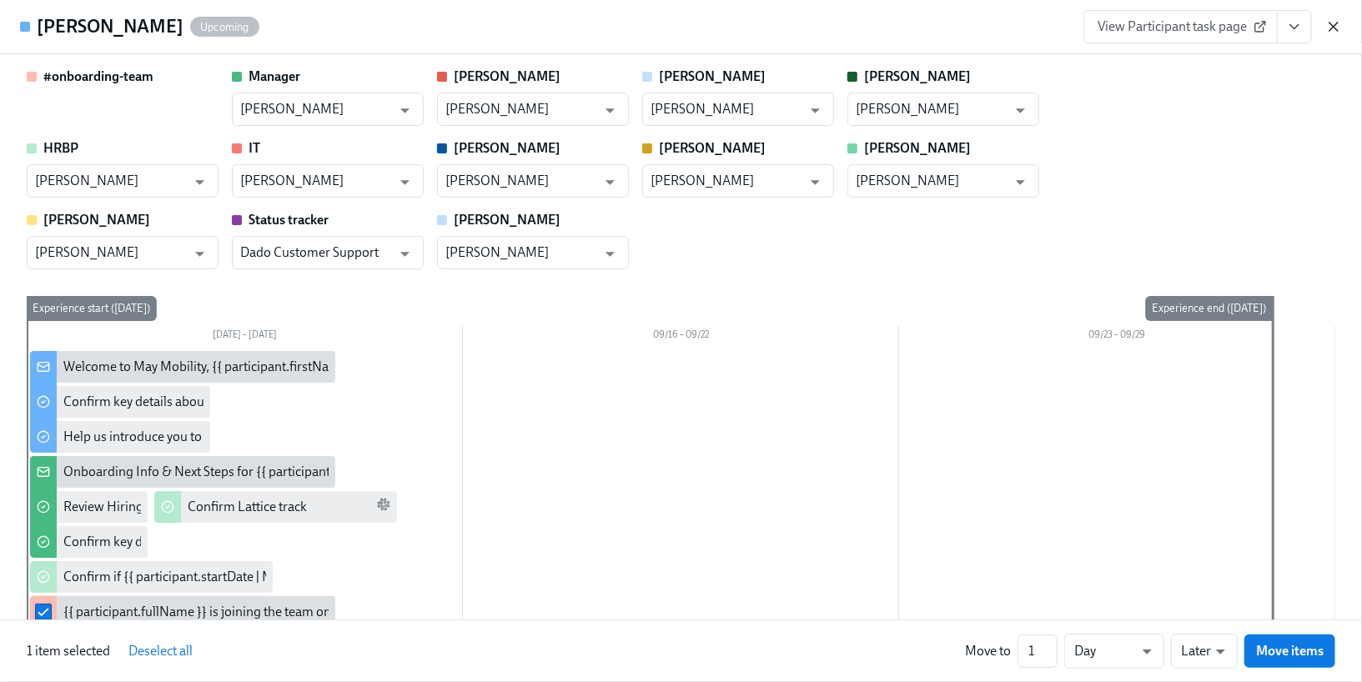
click at [1338, 21] on icon "button" at bounding box center [1333, 26] width 17 height 17
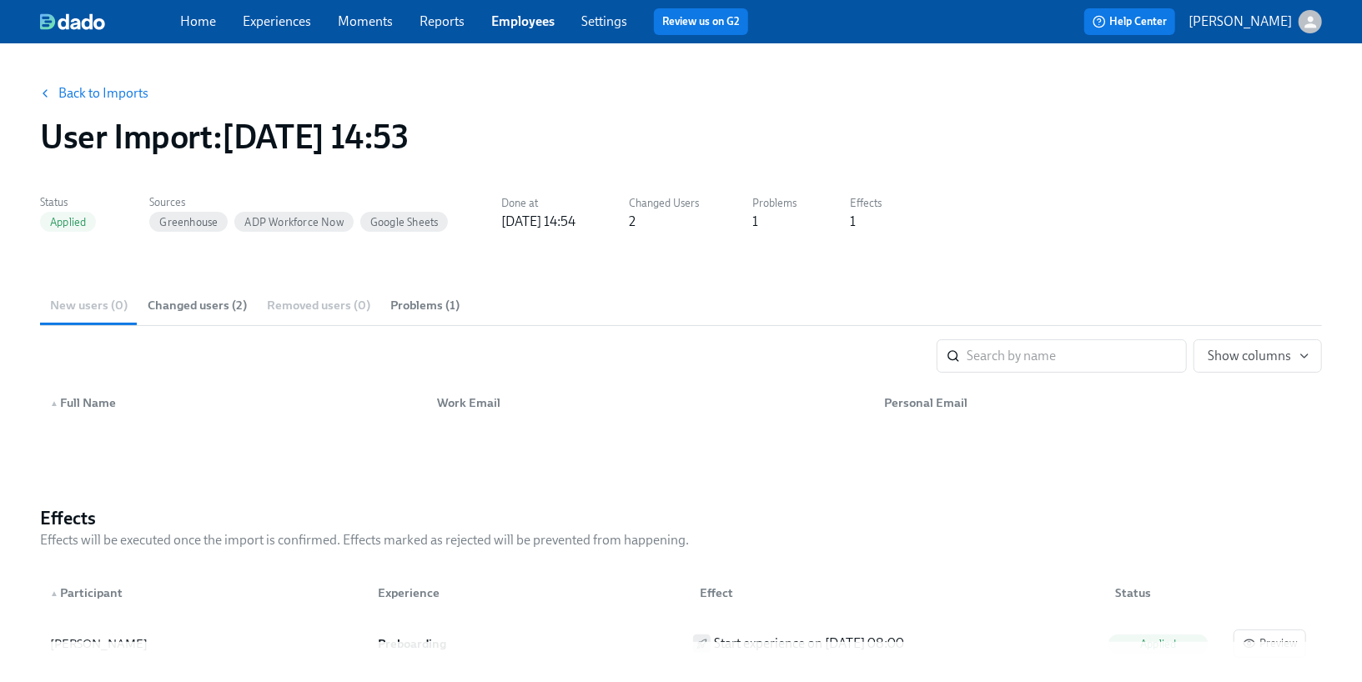
click at [97, 80] on button "Back to Imports" at bounding box center [95, 93] width 130 height 33
click at [97, 95] on link "Back to Imports" at bounding box center [103, 93] width 90 height 17
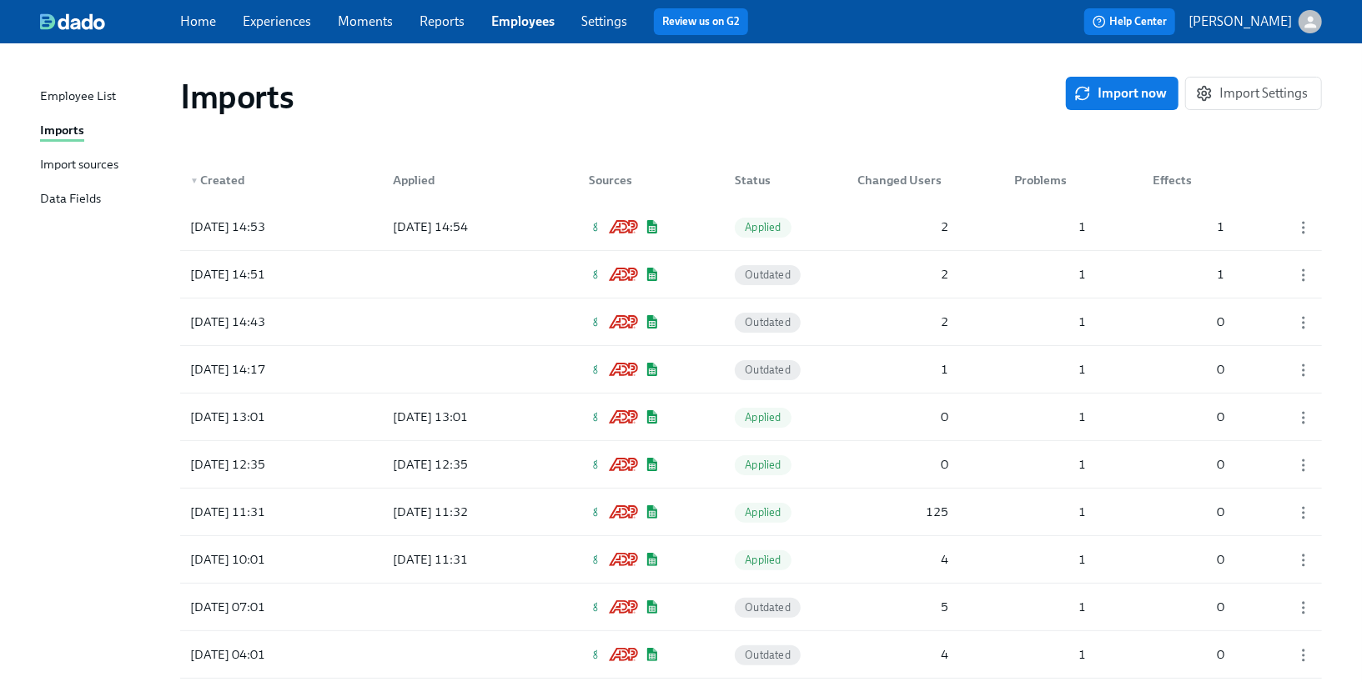
click at [73, 169] on div "Import sources" at bounding box center [79, 165] width 78 height 21
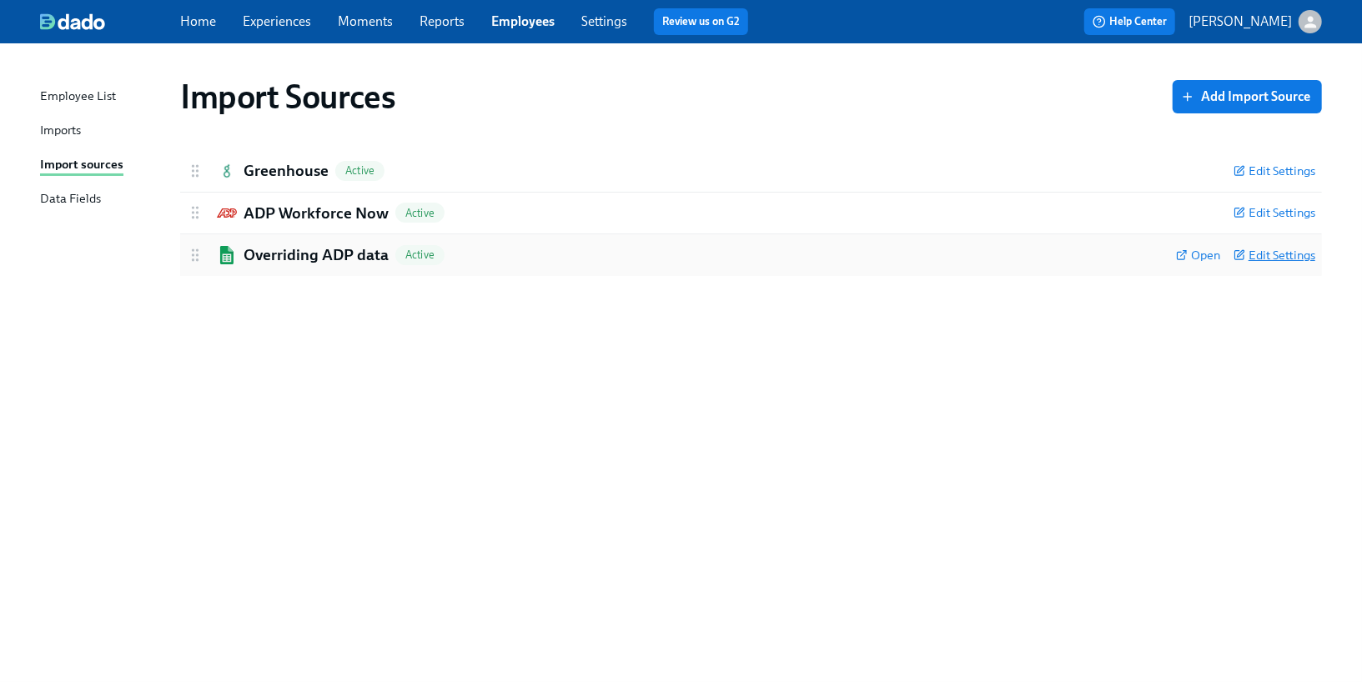
click at [1275, 261] on span "Edit Settings" at bounding box center [1275, 255] width 82 height 17
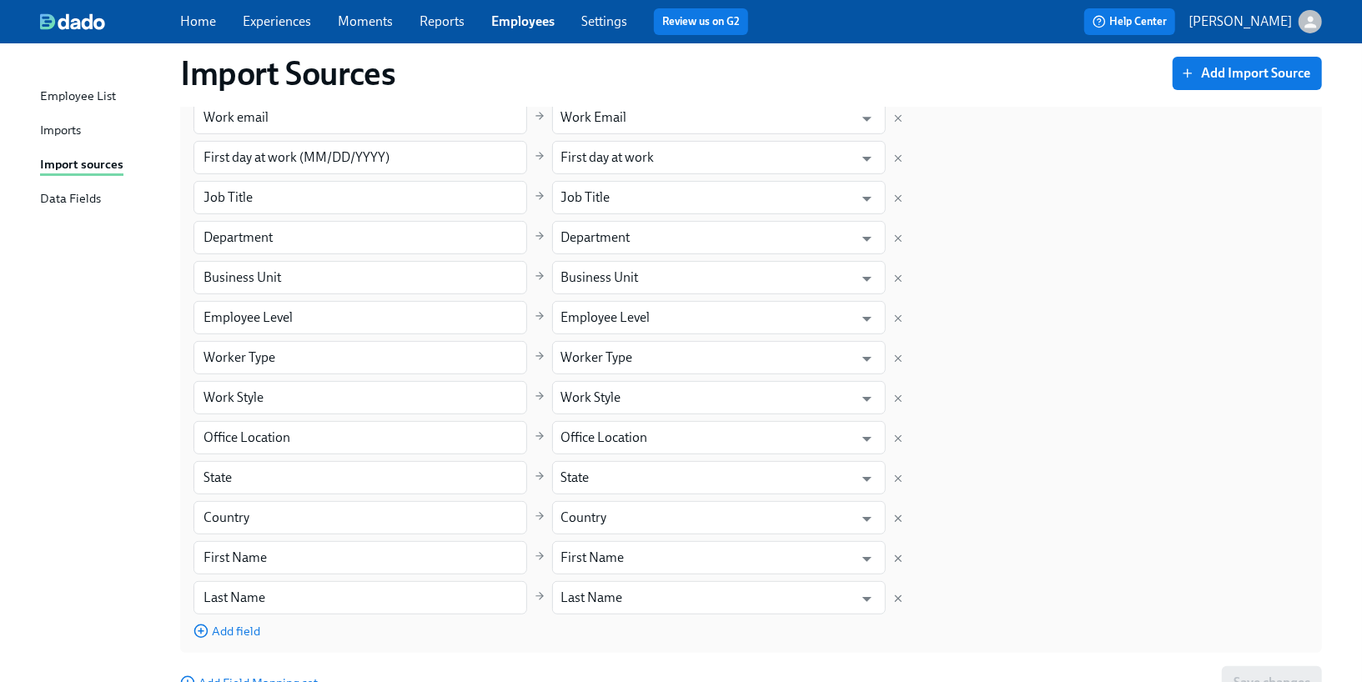
scroll to position [424, 0]
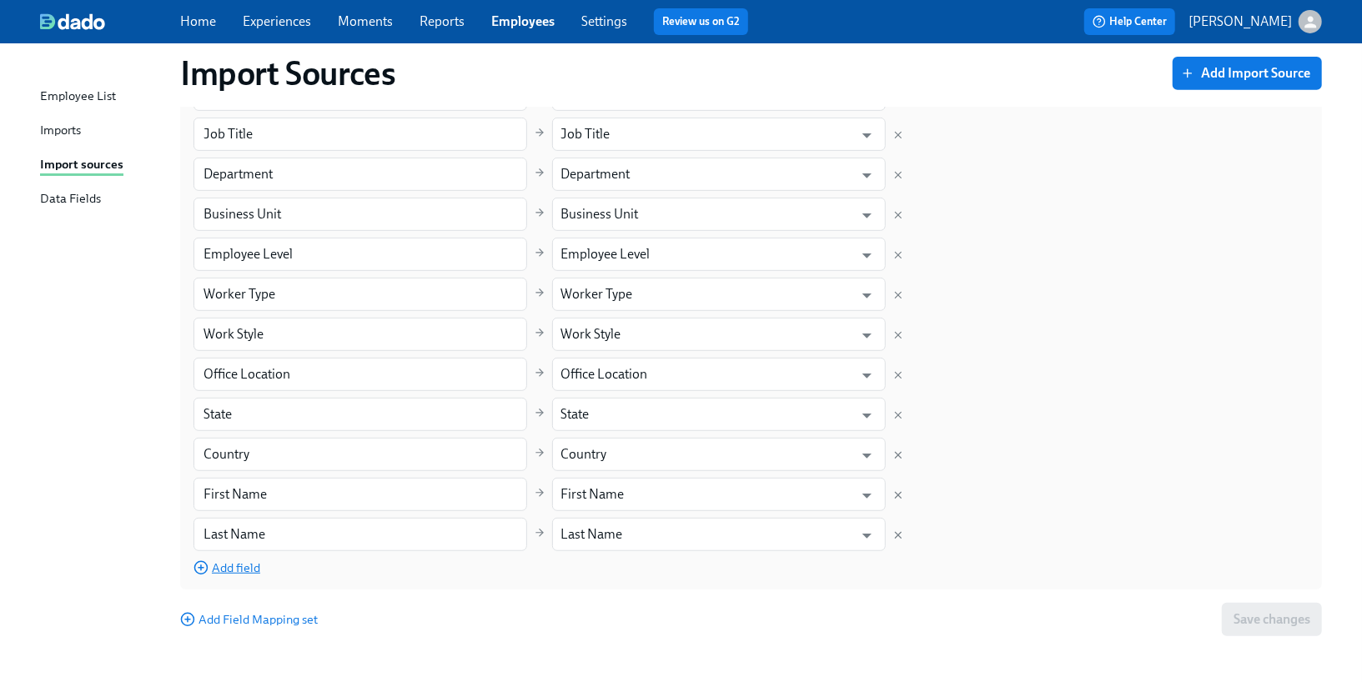
click at [244, 570] on span "Add field" at bounding box center [227, 568] width 67 height 17
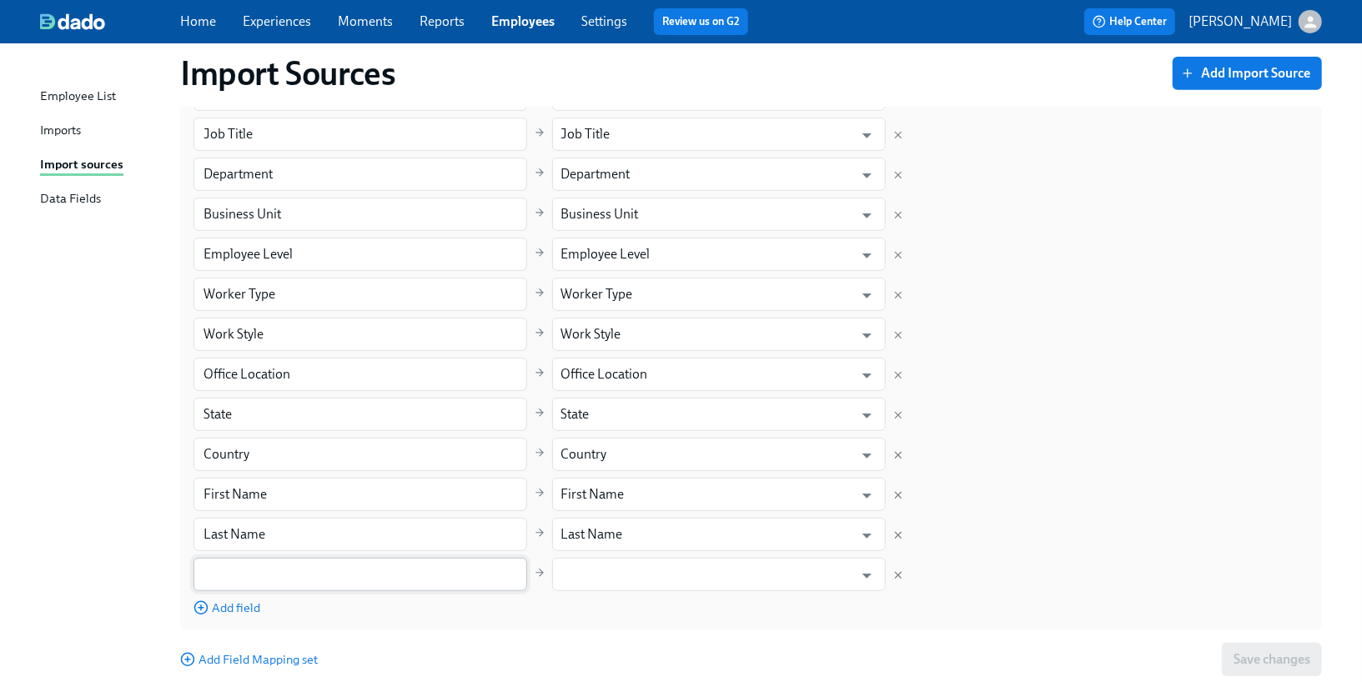
click at [284, 564] on input "text" at bounding box center [361, 574] width 334 height 33
type input "Manager"
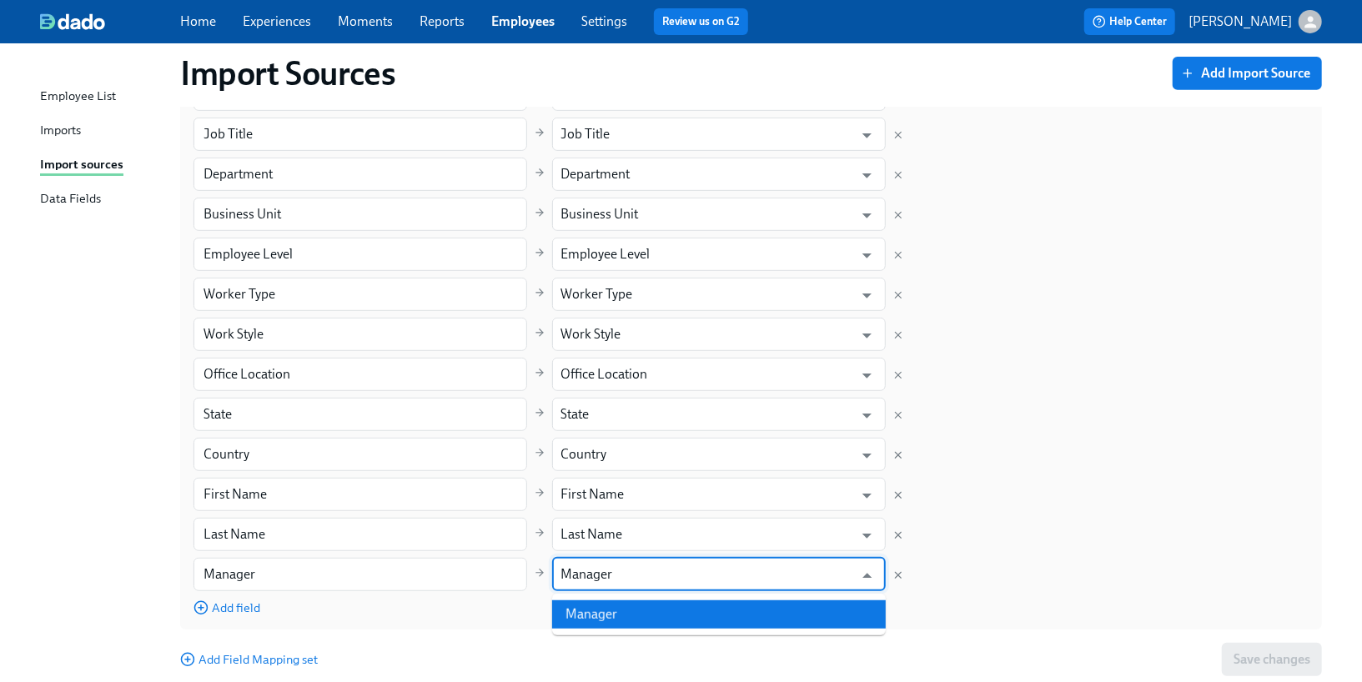
click at [594, 609] on li "Manager" at bounding box center [719, 615] width 334 height 28
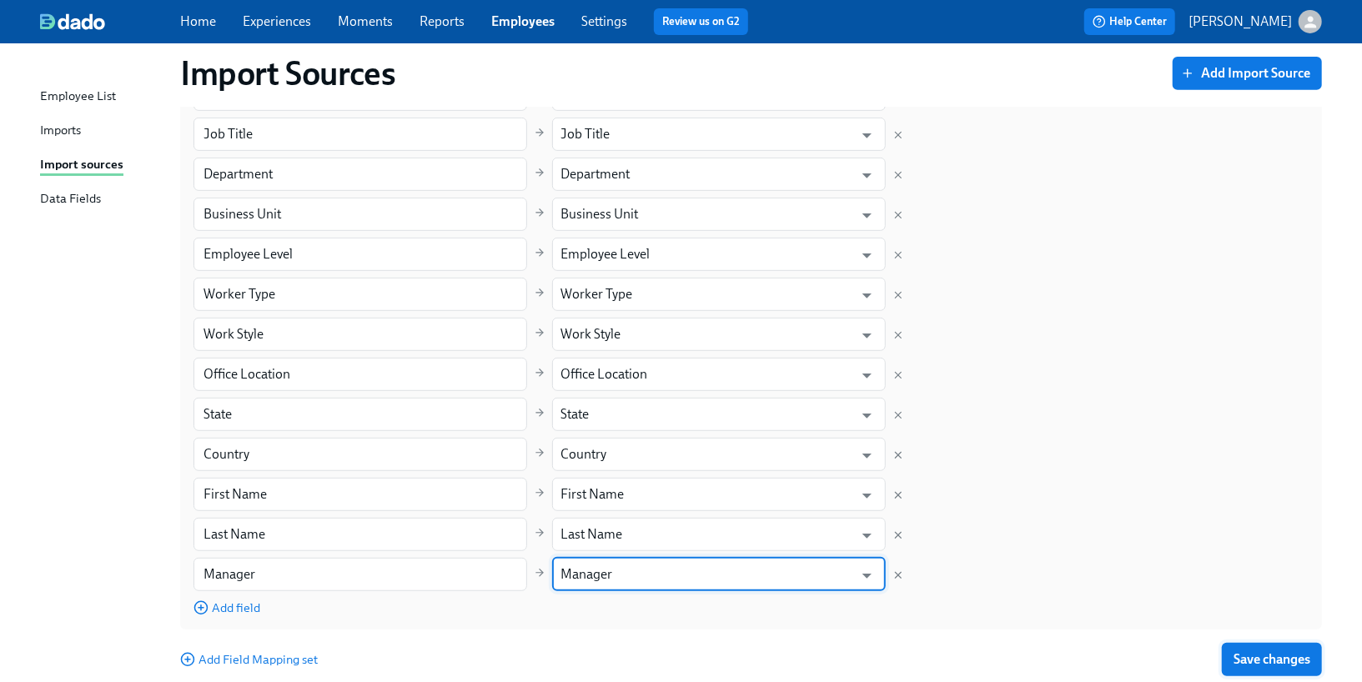
type input "Manager"
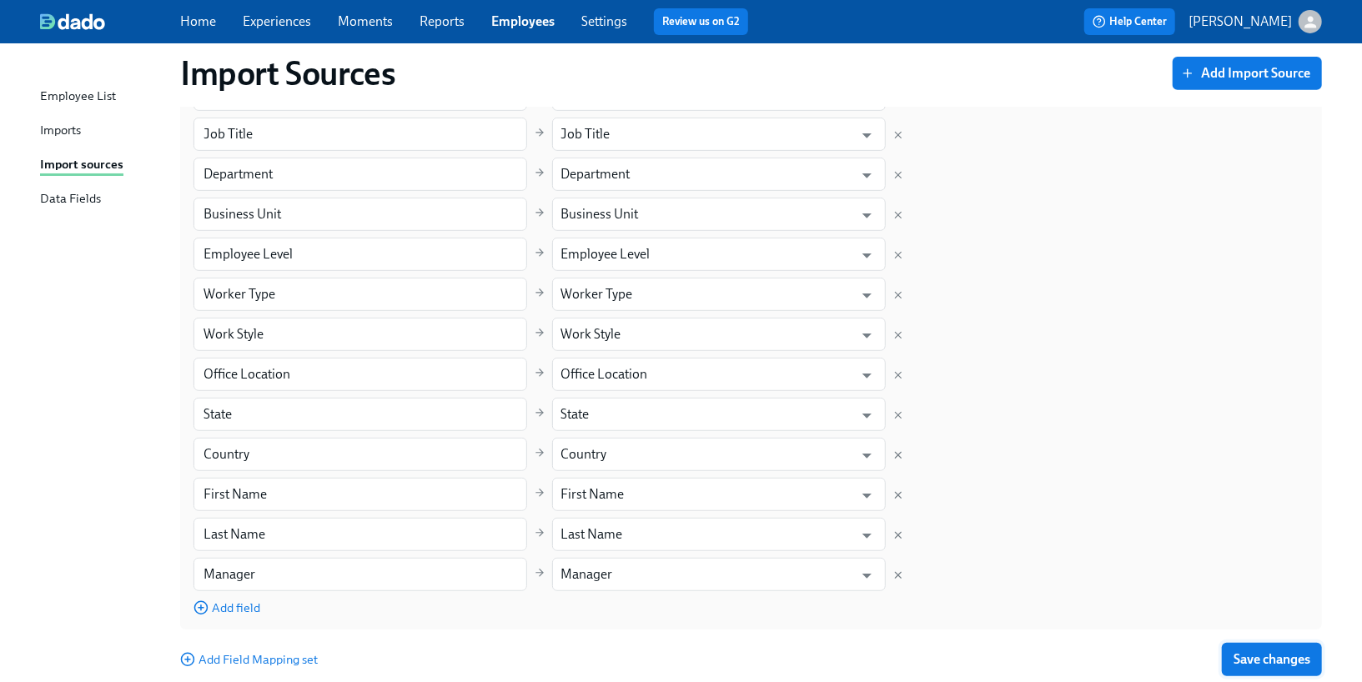
click at [1244, 663] on span "Save changes" at bounding box center [1272, 659] width 77 height 17
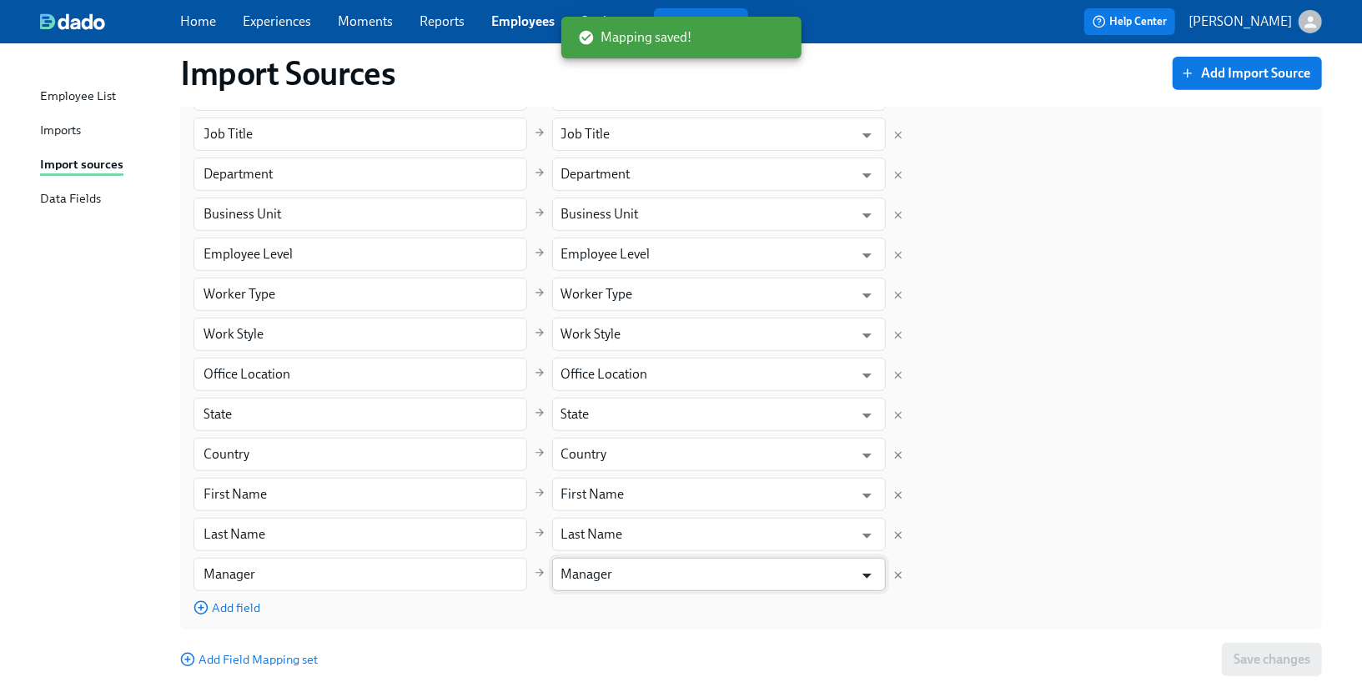
click at [866, 578] on icon "Open" at bounding box center [867, 576] width 23 height 23
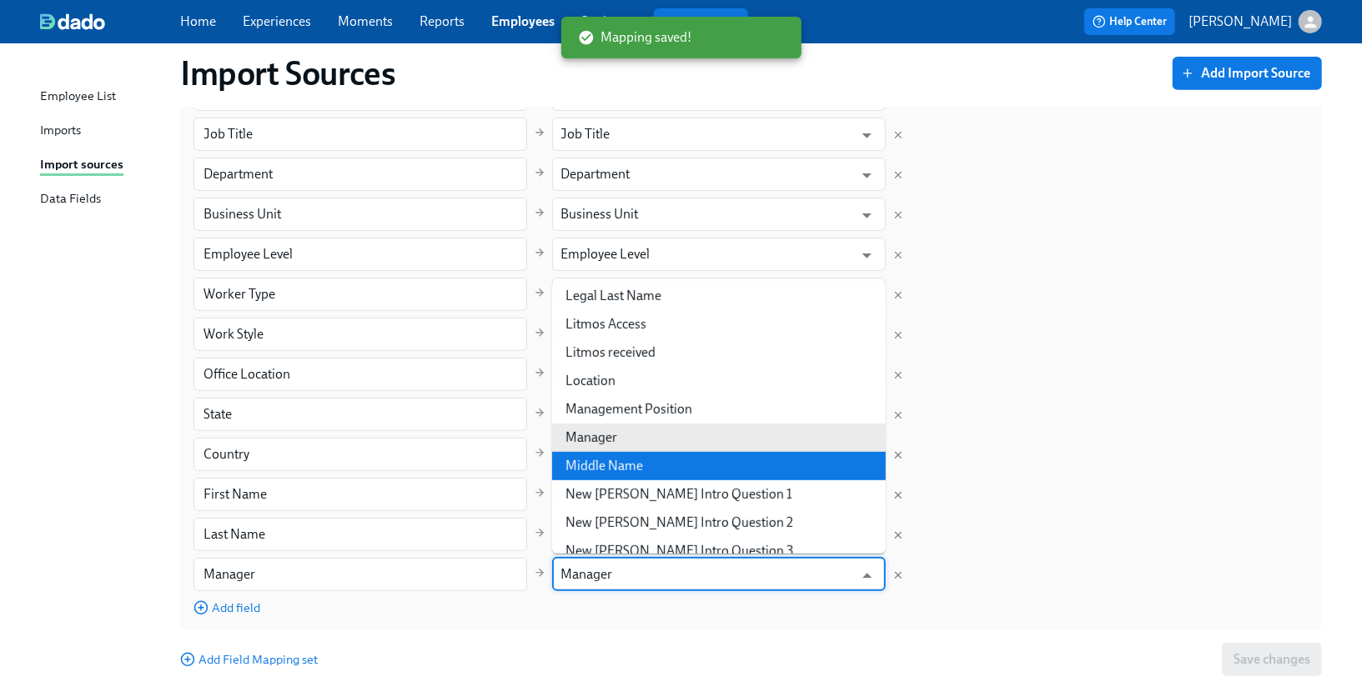
scroll to position [1782, 0]
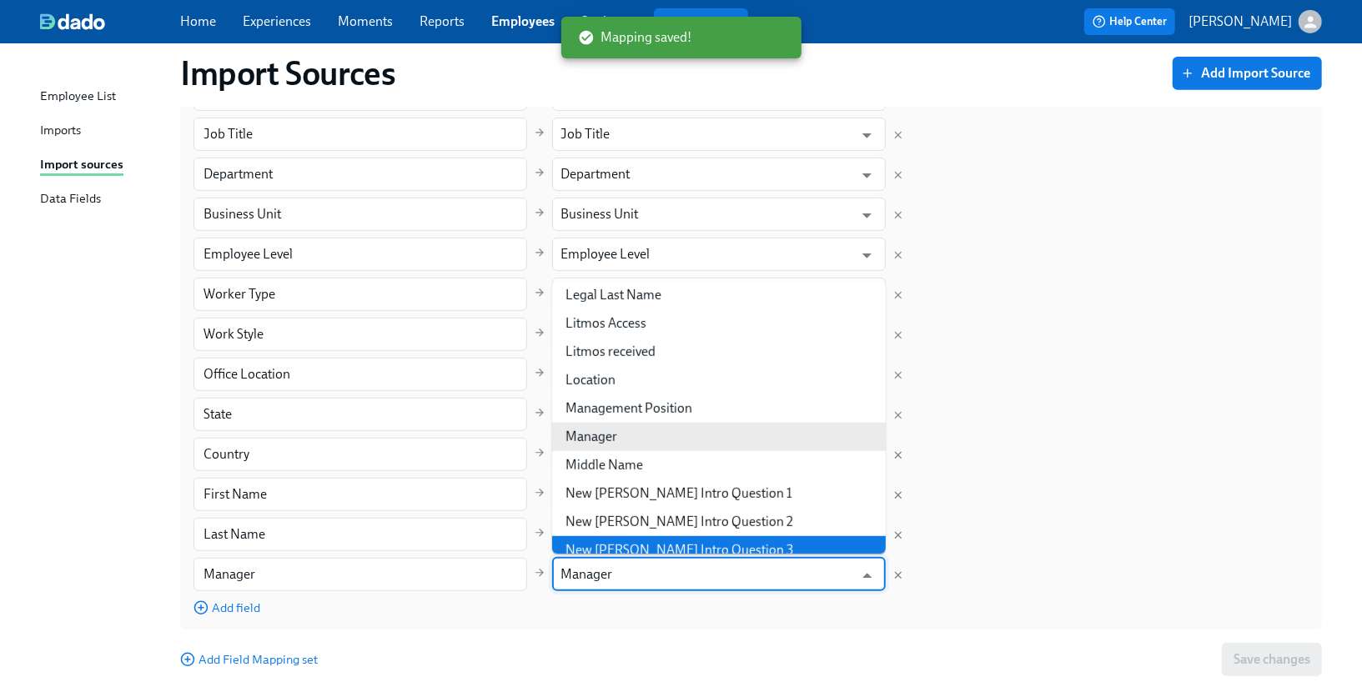
click at [1053, 521] on div "Column in Google Sheets Field in Dado Personal email ​ Personal Email ​ Work em…" at bounding box center [751, 294] width 1115 height 644
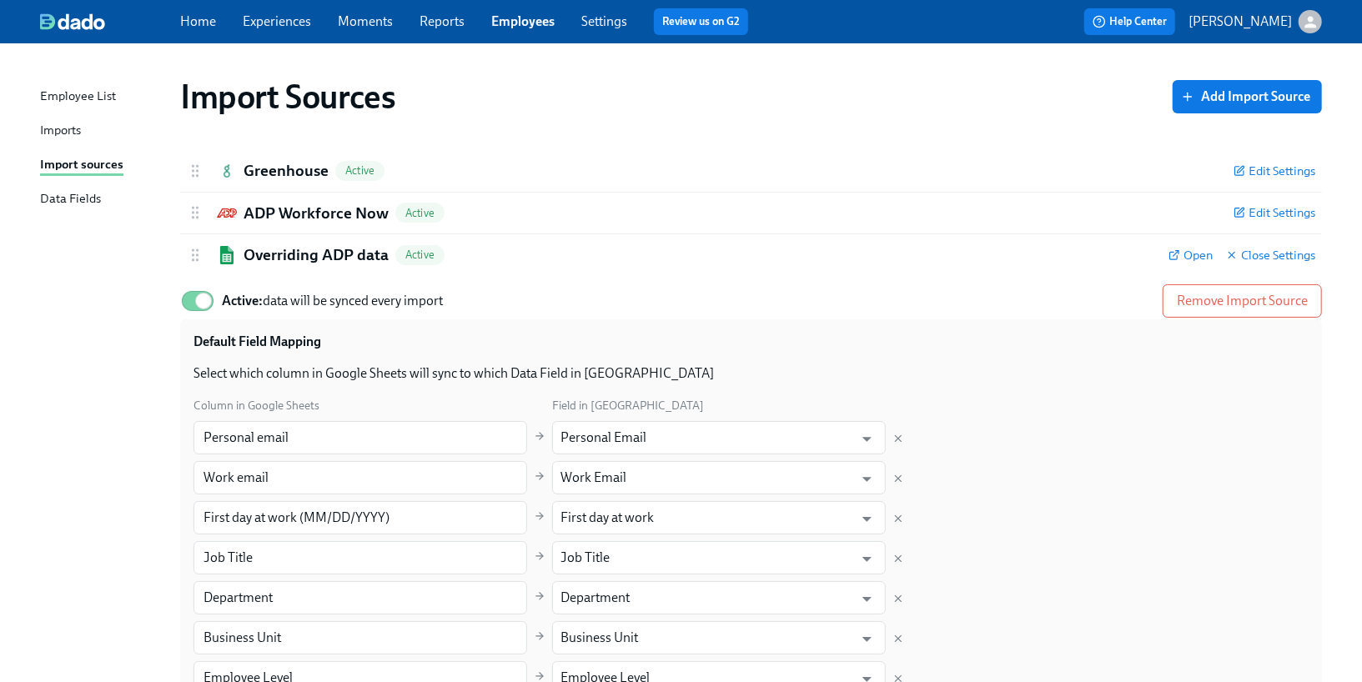
scroll to position [0, 0]
click at [515, 28] on link "Employees" at bounding box center [522, 21] width 63 height 16
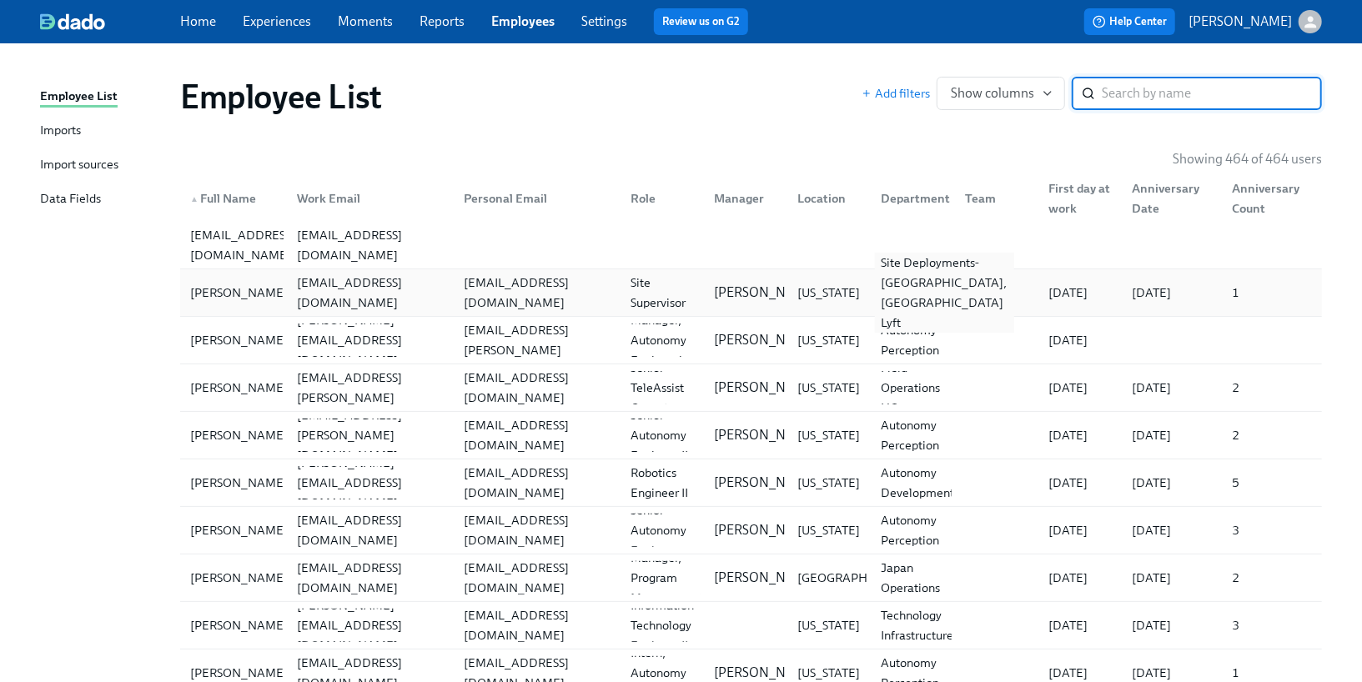
click at [897, 299] on div "Site Deployments-Atlanta, GA Lyft" at bounding box center [944, 293] width 139 height 80
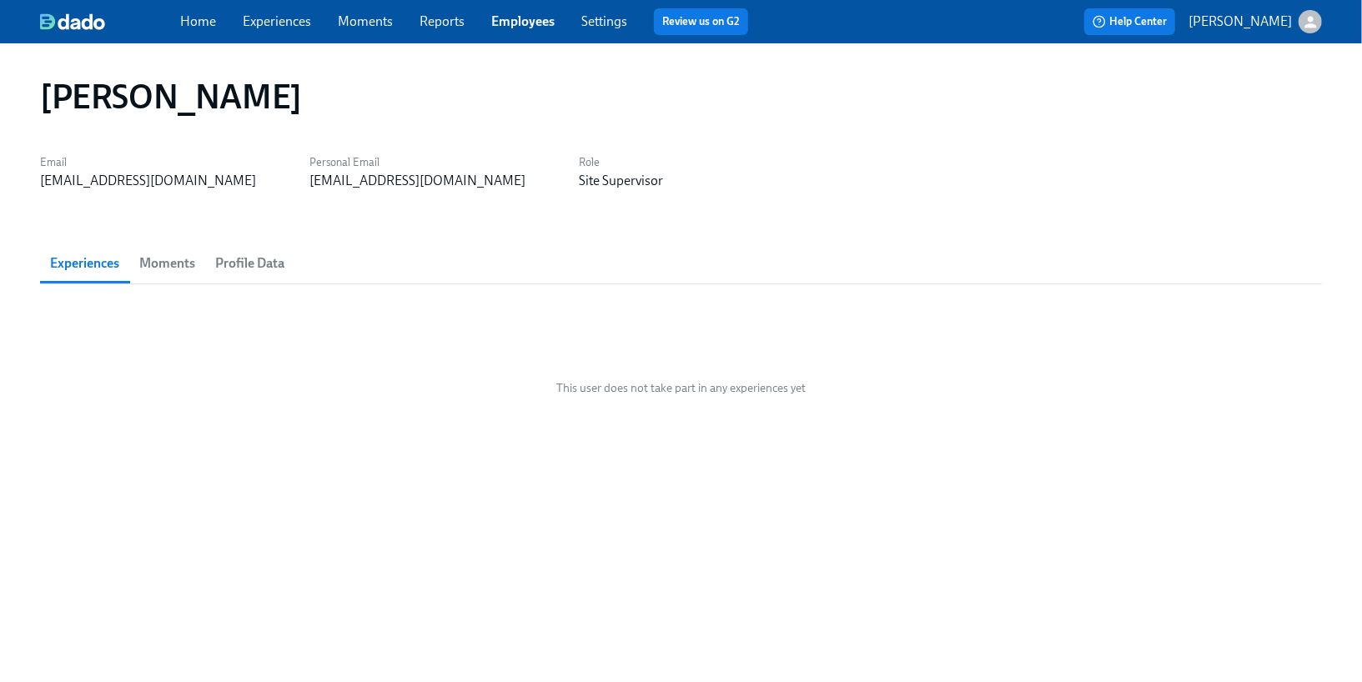
click at [279, 263] on span "Profile Data" at bounding box center [249, 263] width 69 height 23
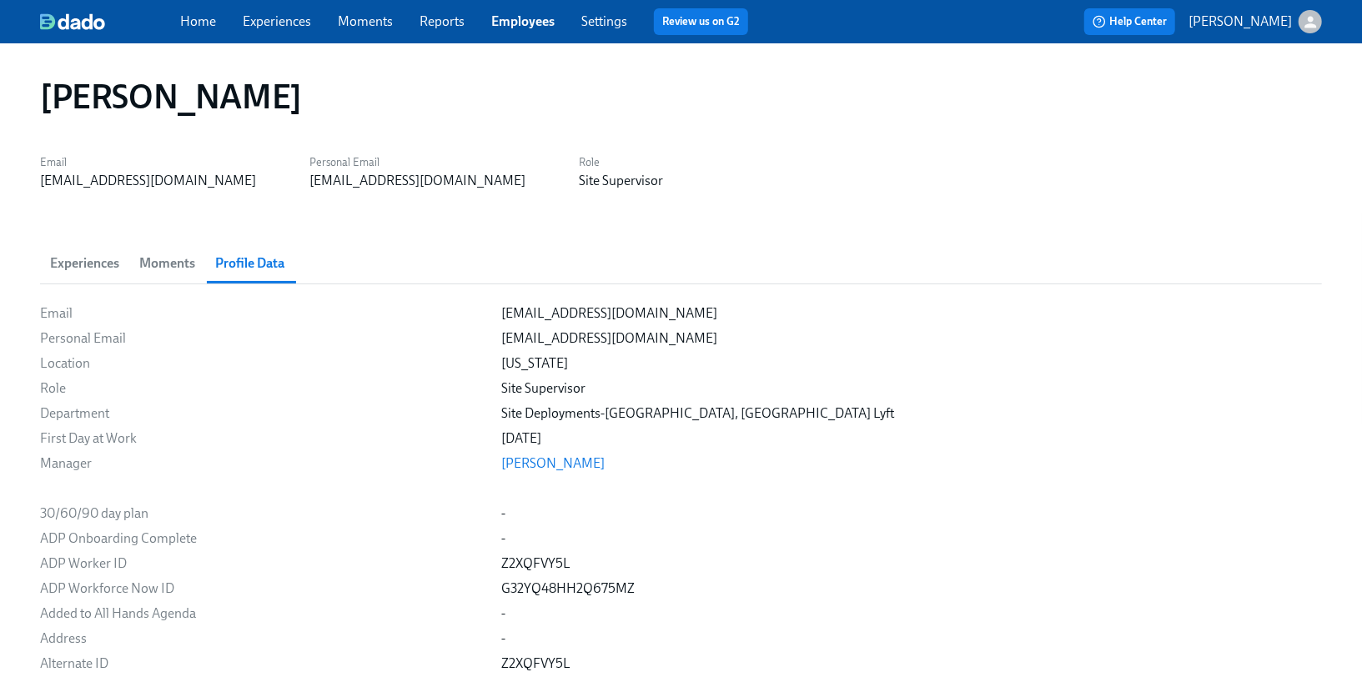
click at [510, 28] on link "Employees" at bounding box center [522, 21] width 63 height 16
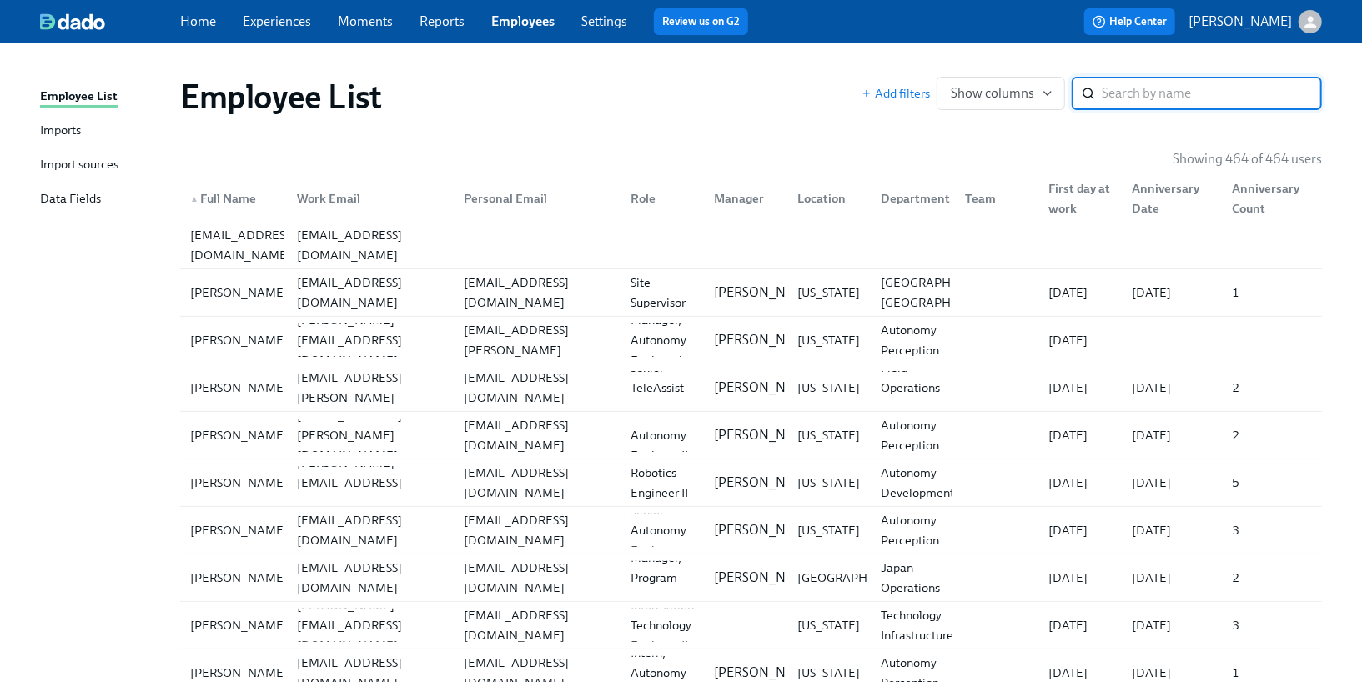
click at [95, 158] on div "Import sources" at bounding box center [79, 165] width 78 height 21
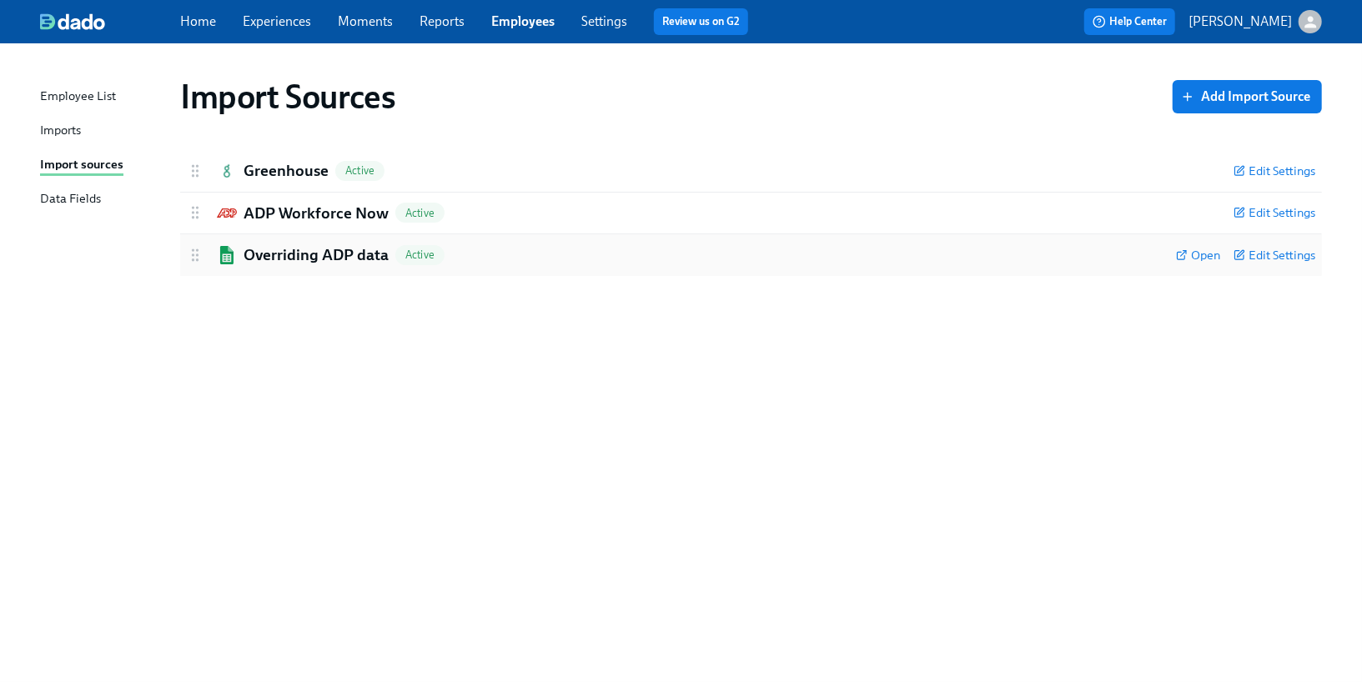
click at [1200, 263] on div "Open Edit Settings" at bounding box center [1245, 255] width 139 height 22
click at [1185, 254] on icon at bounding box center [1182, 255] width 12 height 12
click at [525, 28] on link "Employees" at bounding box center [522, 21] width 63 height 16
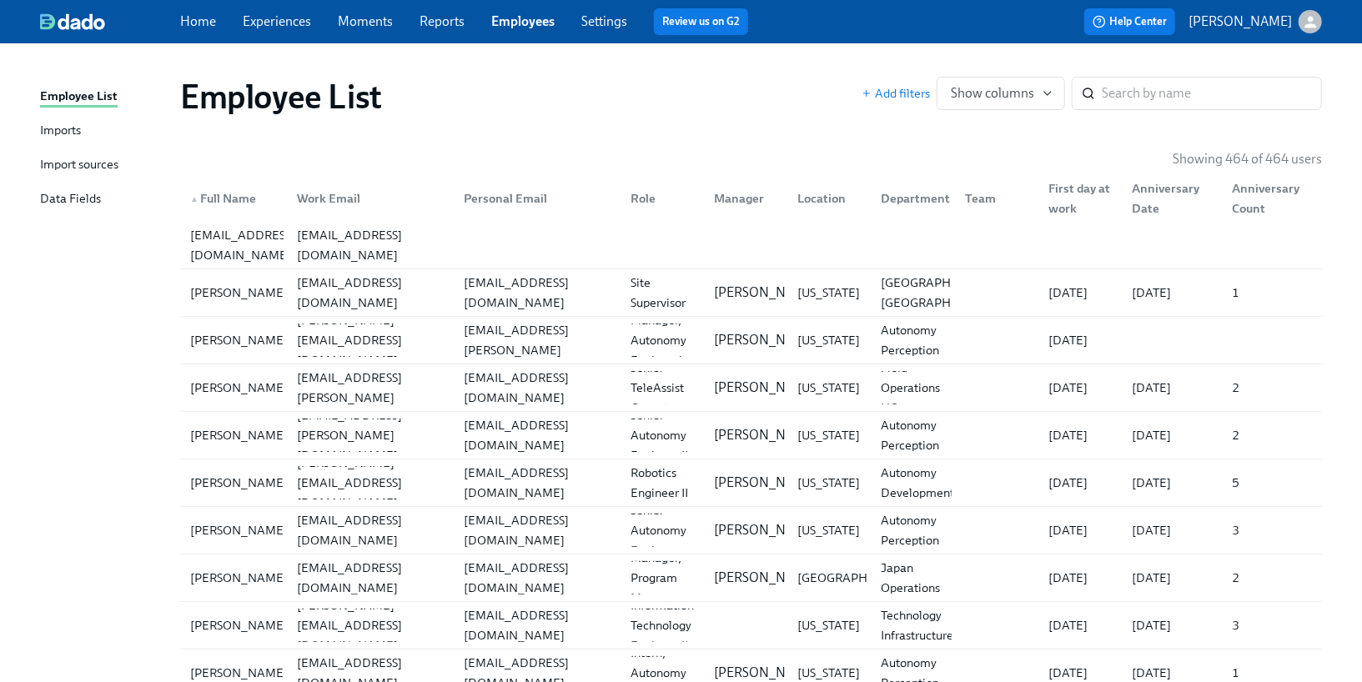
click at [49, 138] on div "Imports" at bounding box center [60, 131] width 41 height 21
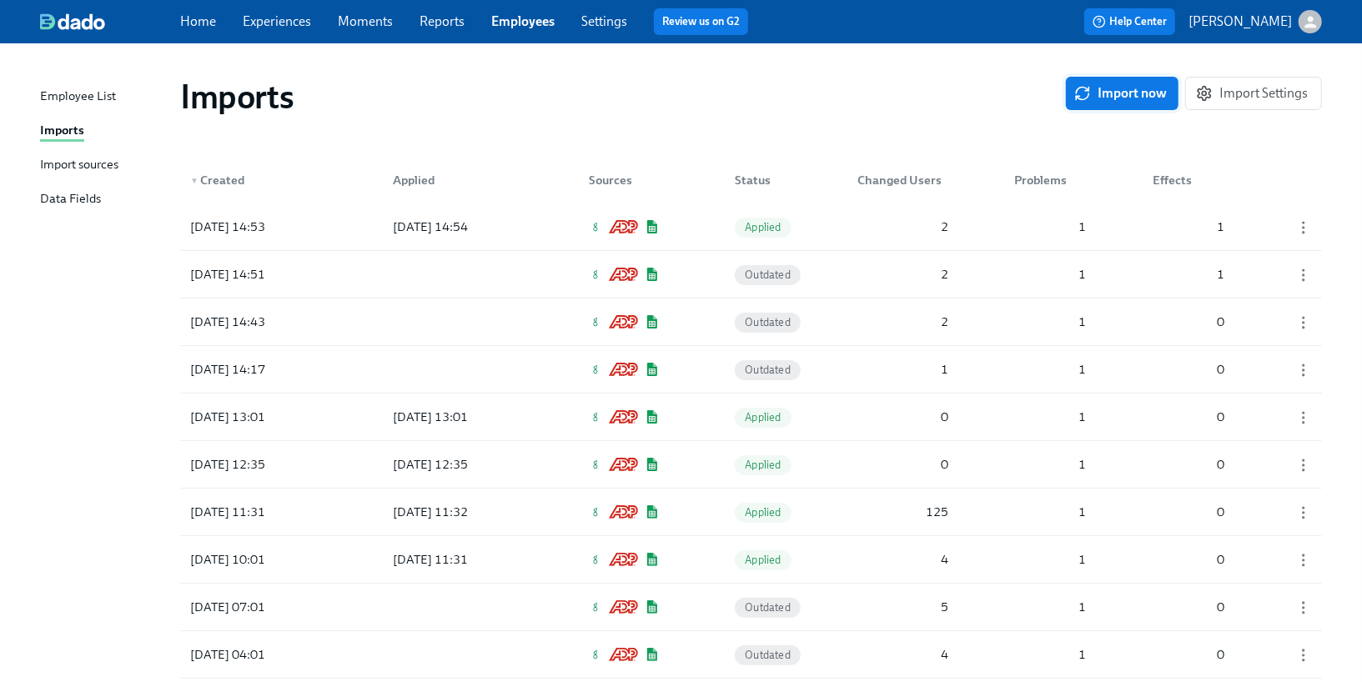
click at [1088, 97] on icon "button" at bounding box center [1082, 93] width 17 height 17
click at [441, 227] on div at bounding box center [455, 226] width 150 height 33
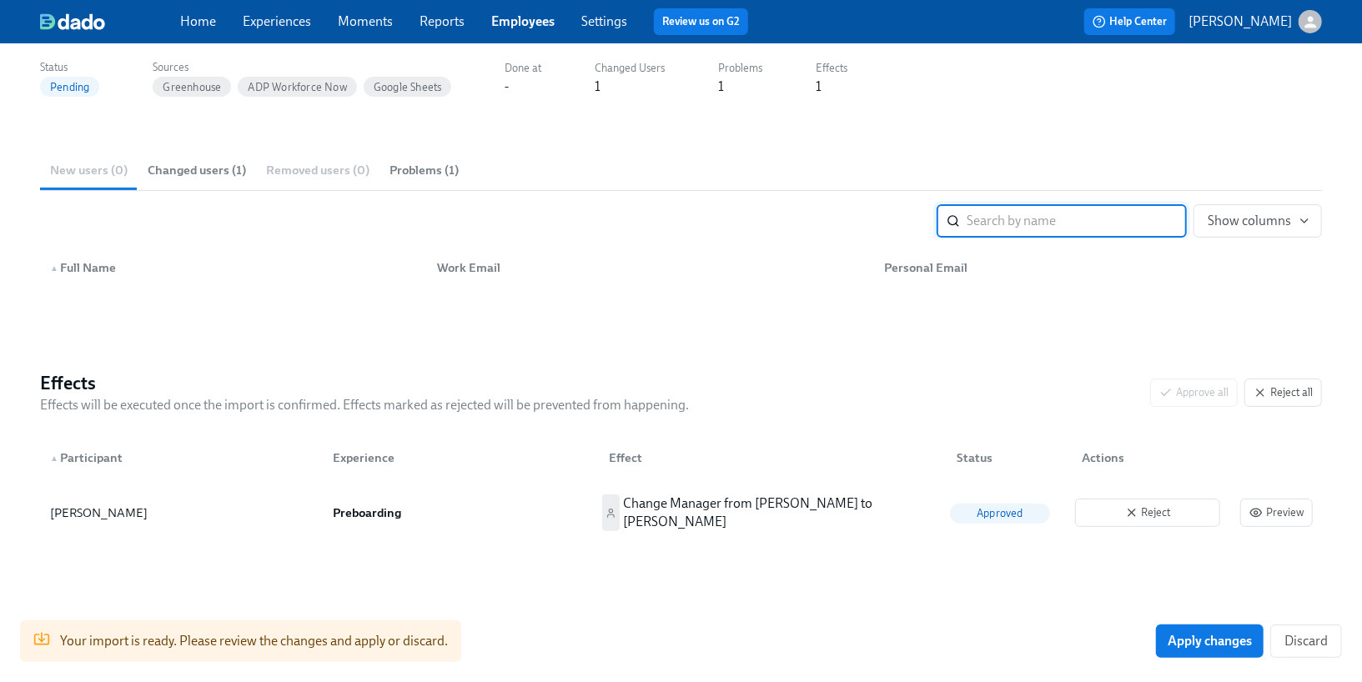
scroll to position [130, 0]
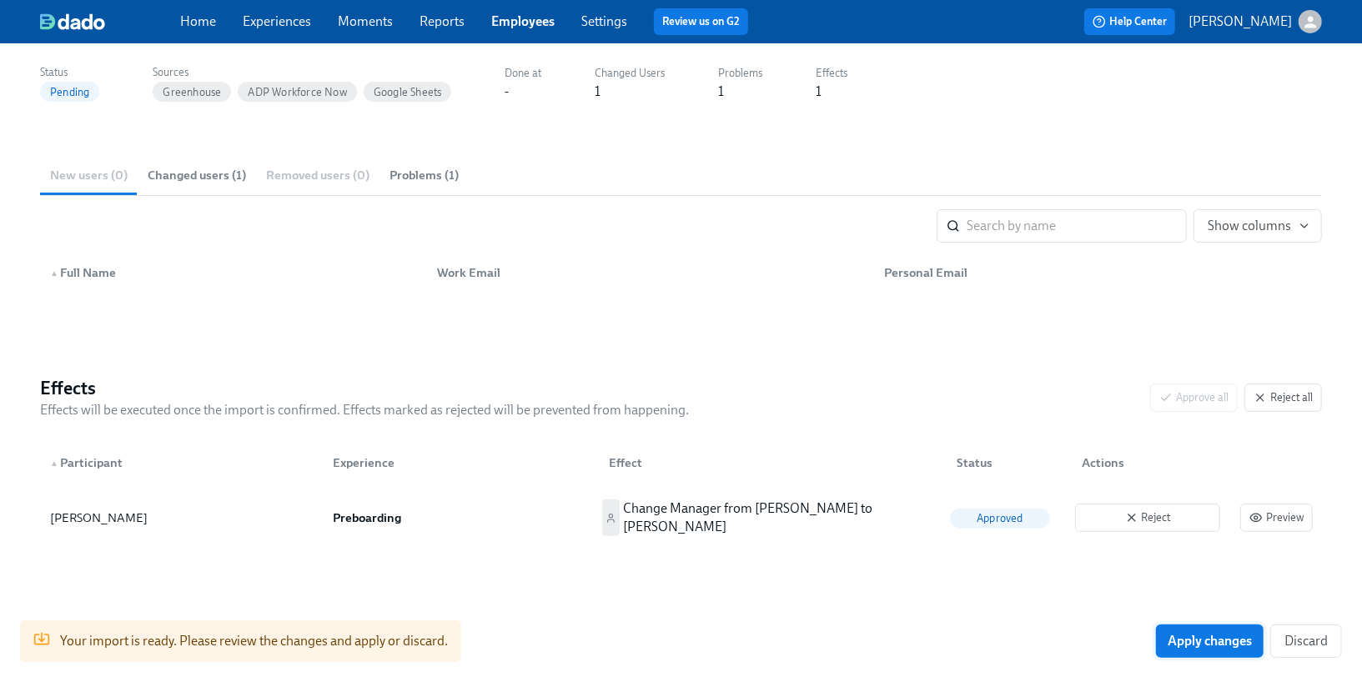
click at [1171, 642] on span "Apply changes" at bounding box center [1210, 641] width 84 height 17
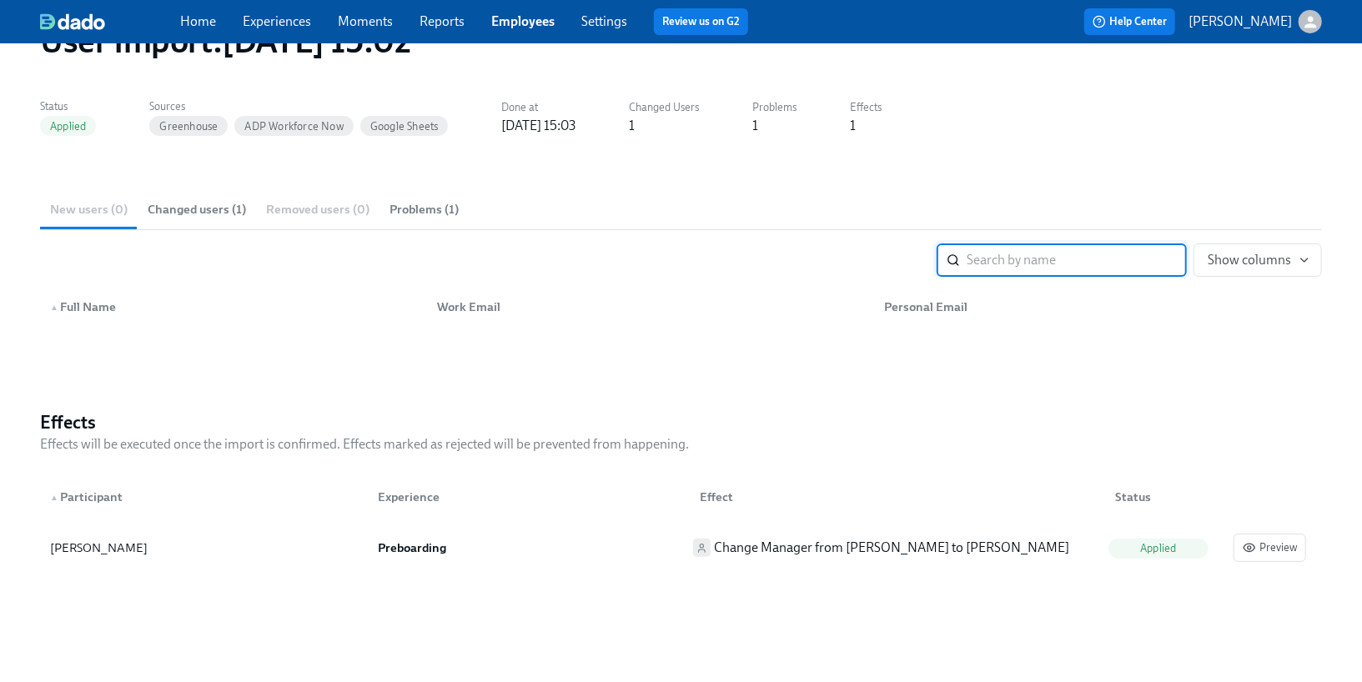
scroll to position [98, 0]
click at [289, 34] on div "Home Experiences Moments Reports Employees Settings Review us on G2" at bounding box center [470, 21] width 581 height 27
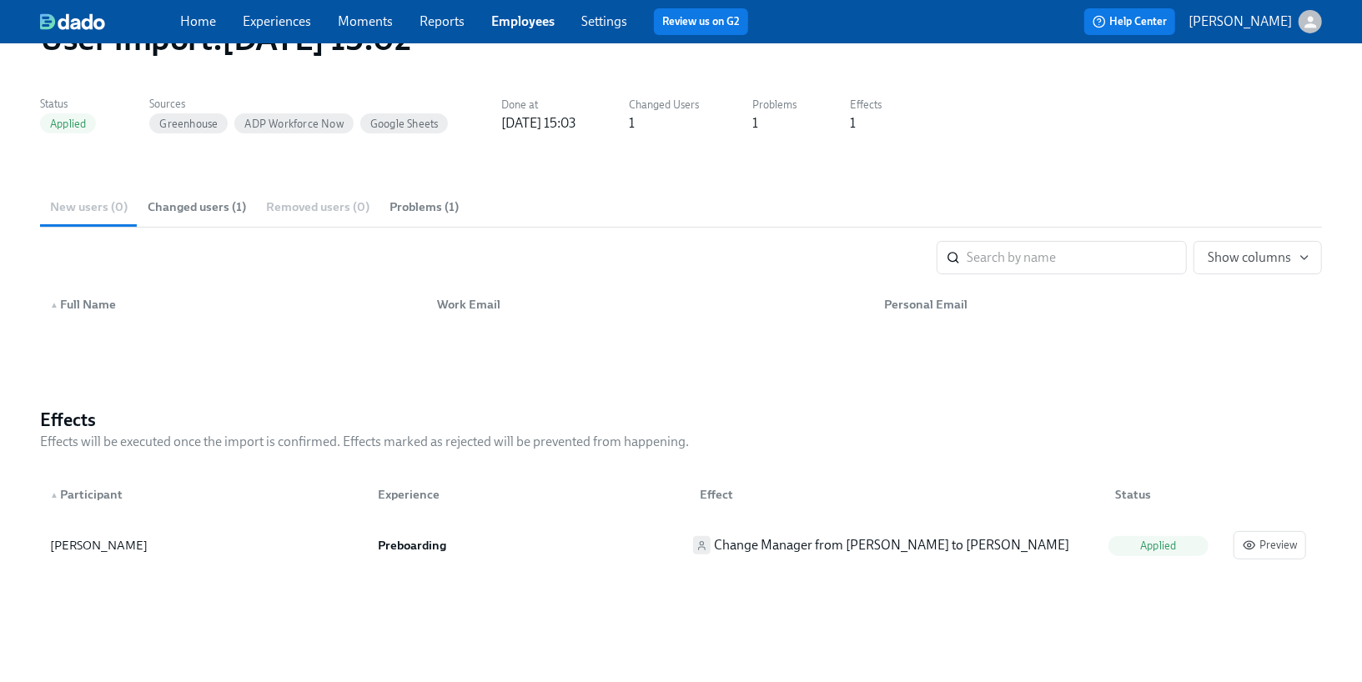
click at [281, 27] on link "Experiences" at bounding box center [277, 21] width 68 height 16
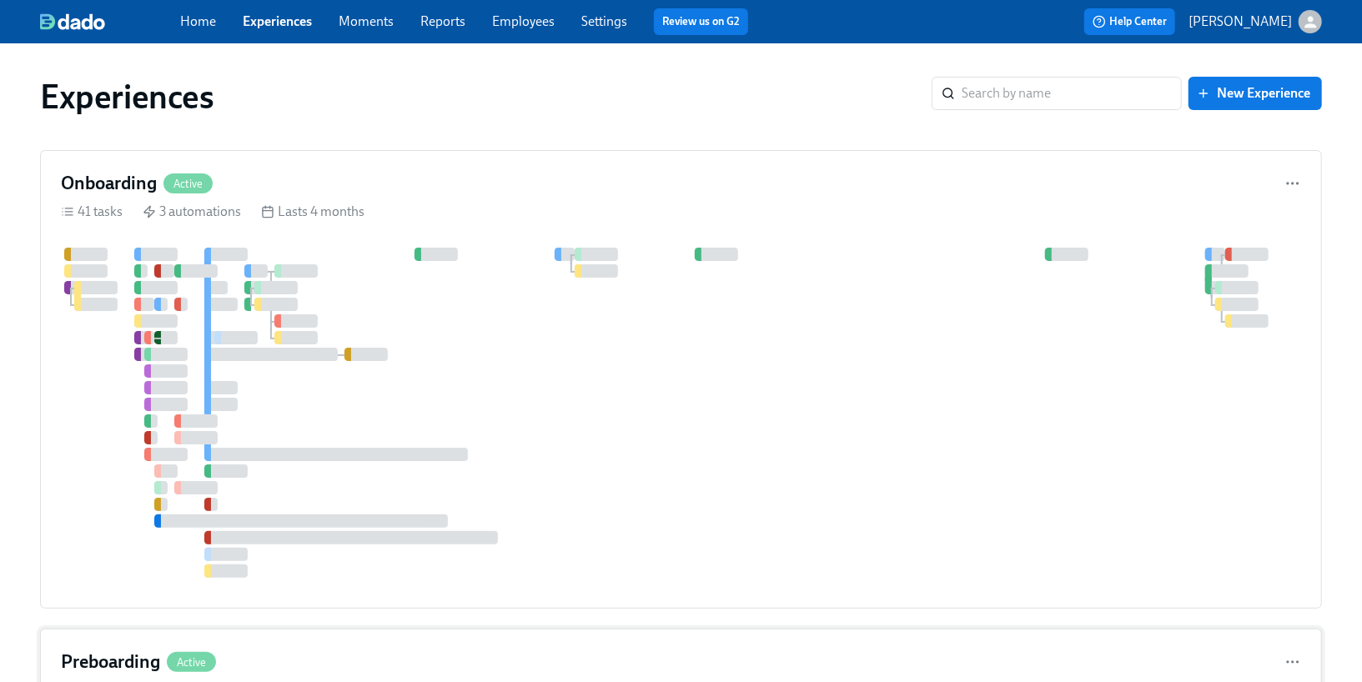
click at [219, 236] on div "Onboarding Active 41 tasks 3 automations Lasts 4 months" at bounding box center [681, 379] width 1282 height 459
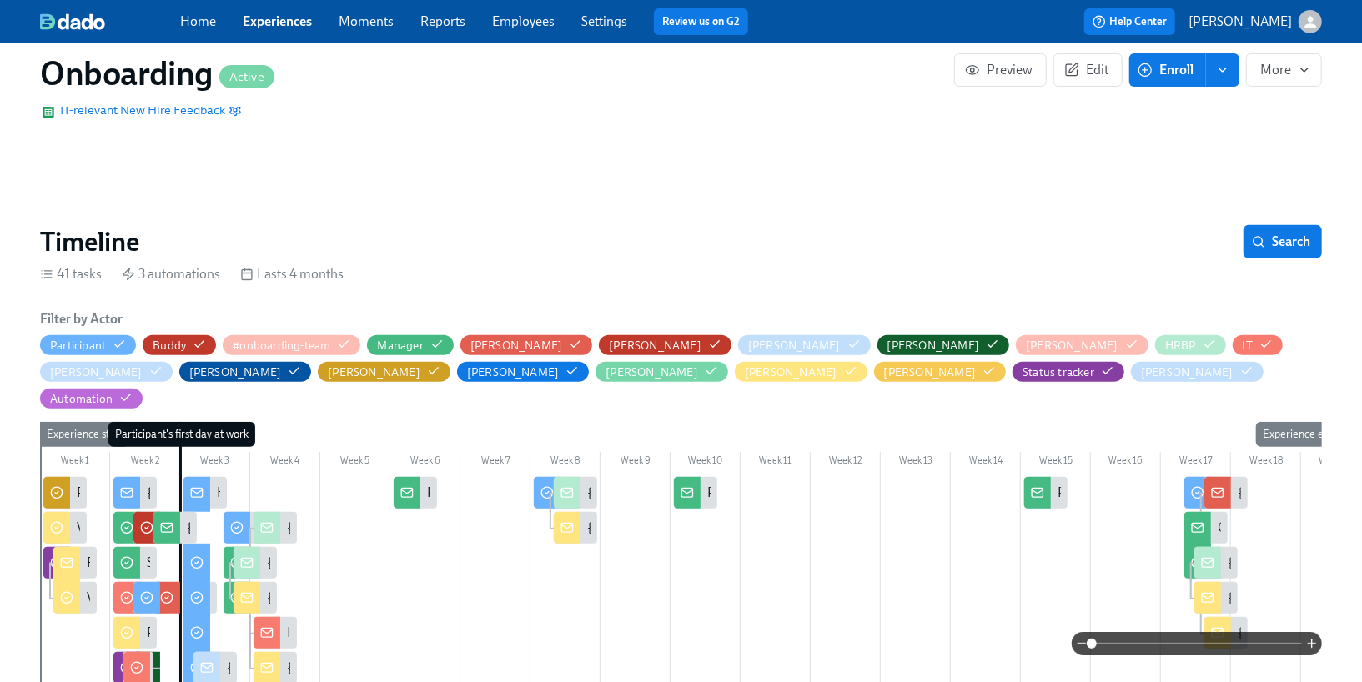
scroll to position [314, 0]
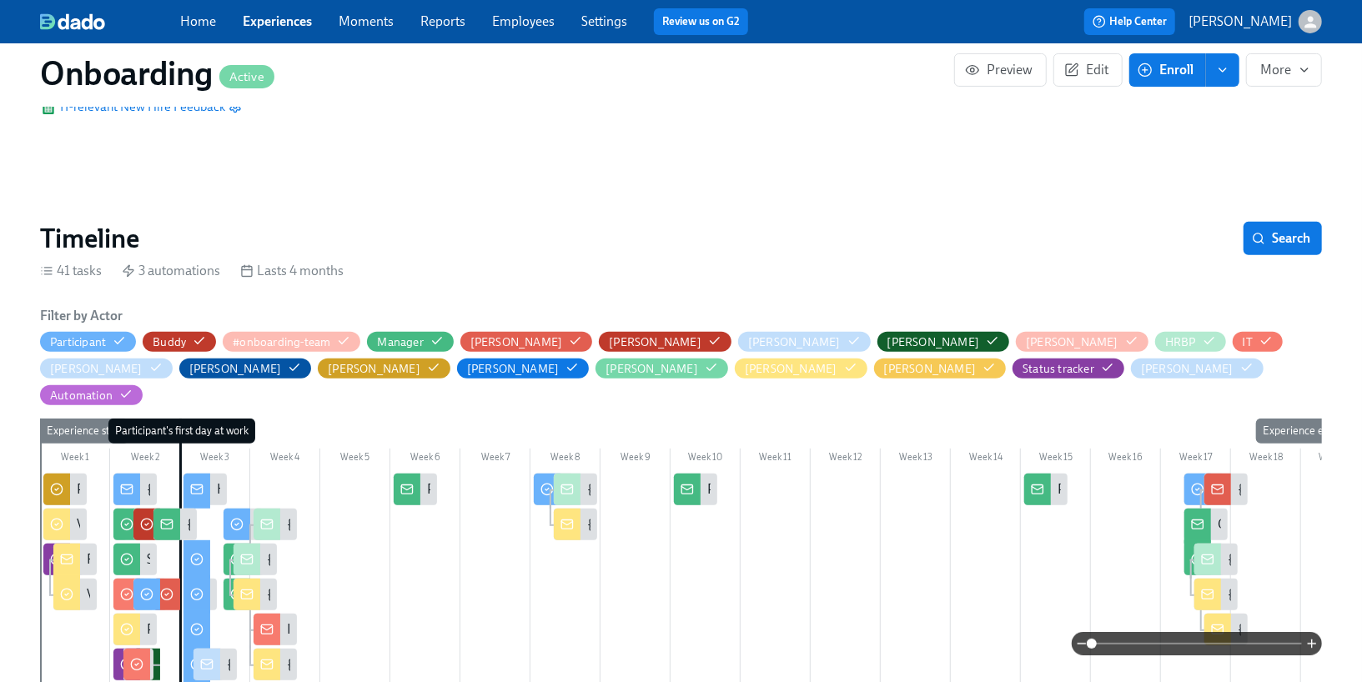
click at [287, 13] on span "Experiences" at bounding box center [277, 22] width 69 height 18
click at [287, 28] on link "Experiences" at bounding box center [277, 21] width 69 height 16
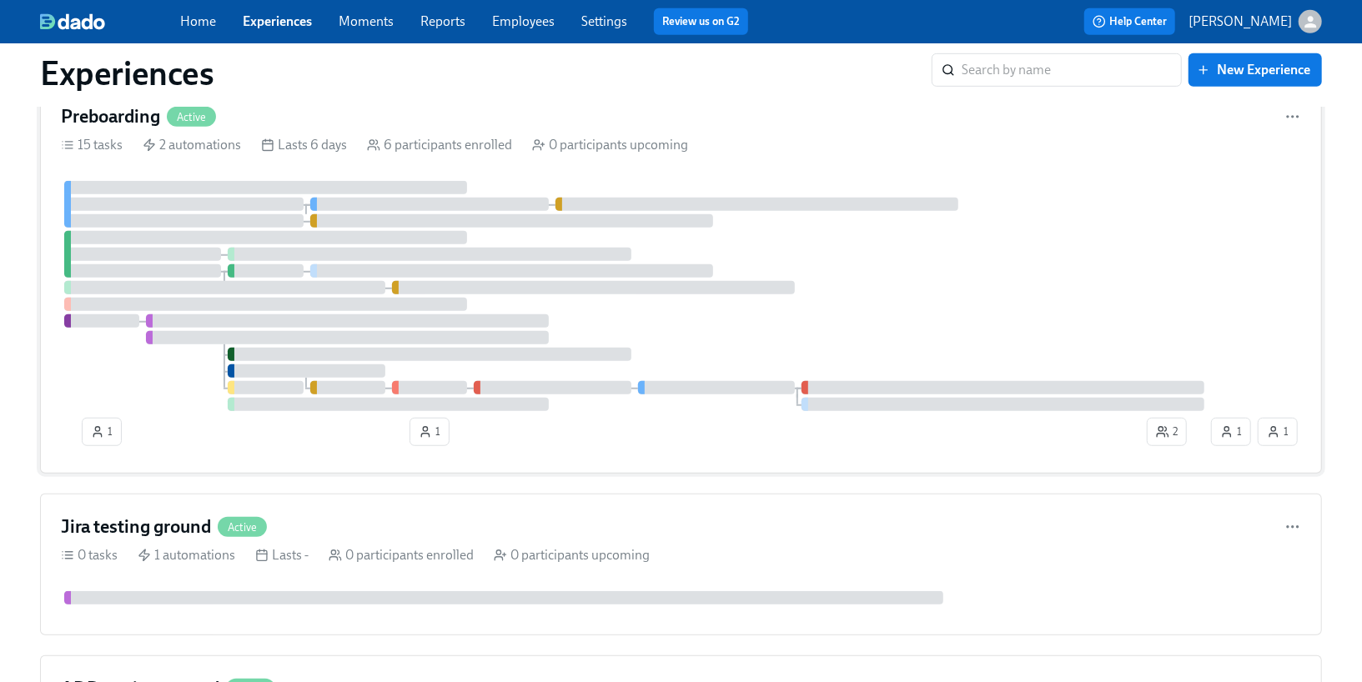
click at [257, 285] on div at bounding box center [224, 287] width 321 height 13
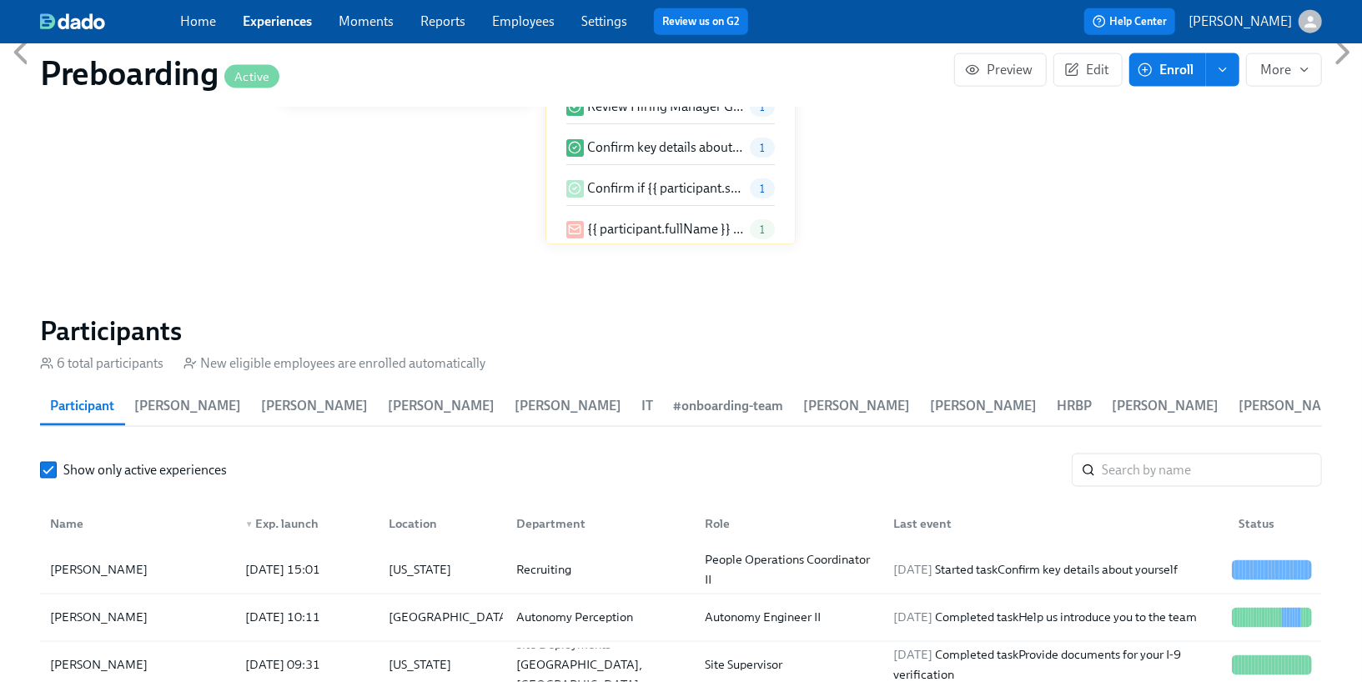
scroll to position [1691, 0]
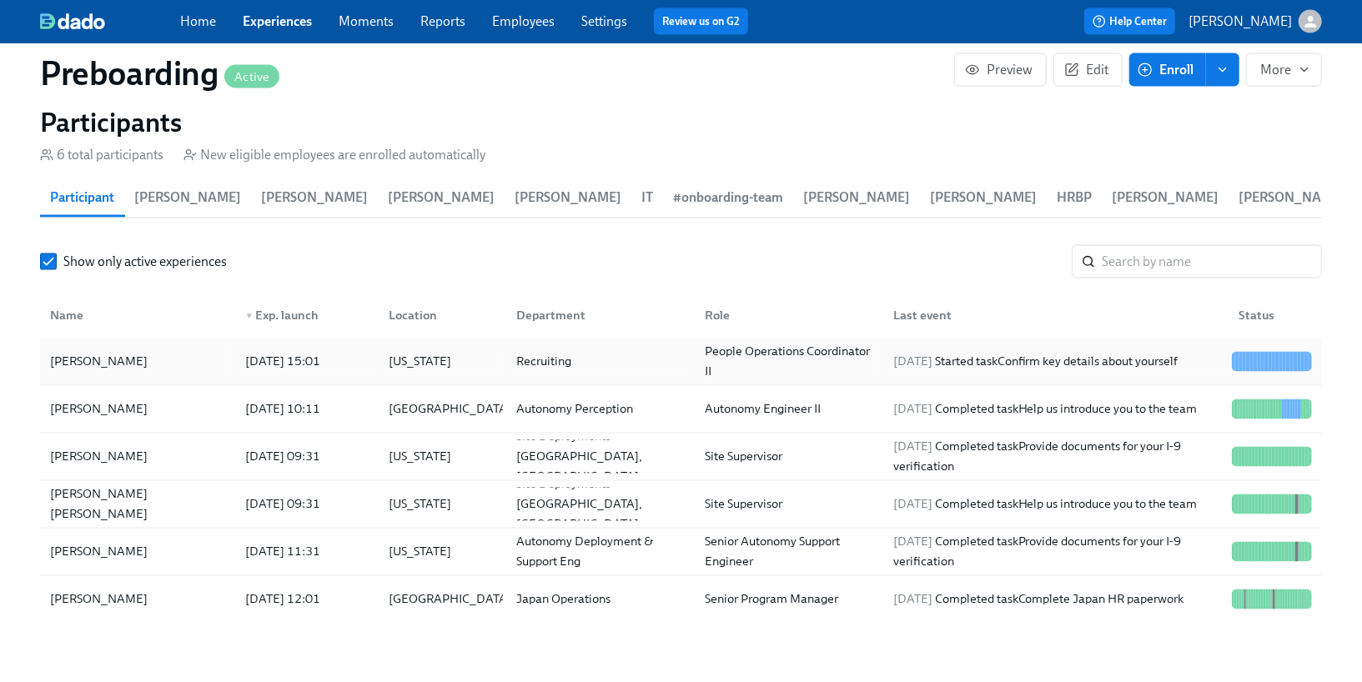
click at [201, 364] on div "[PERSON_NAME]" at bounding box center [137, 361] width 189 height 33
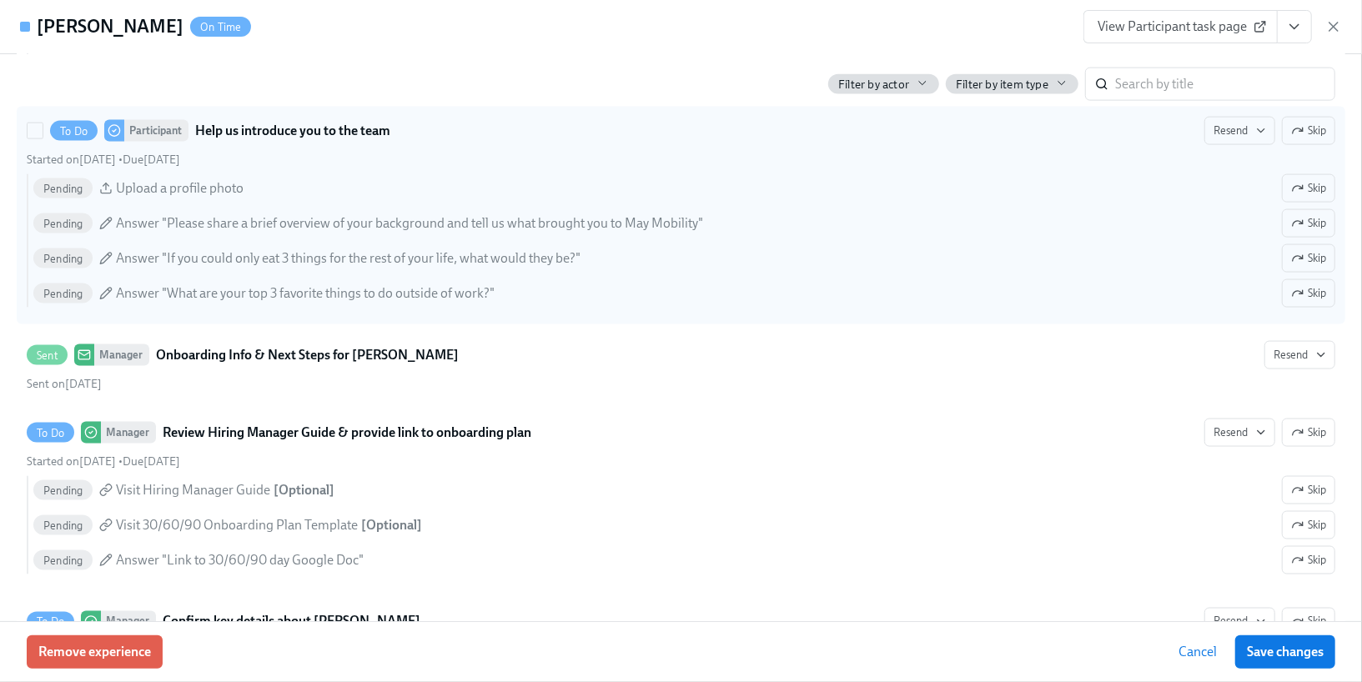
scroll to position [1515, 0]
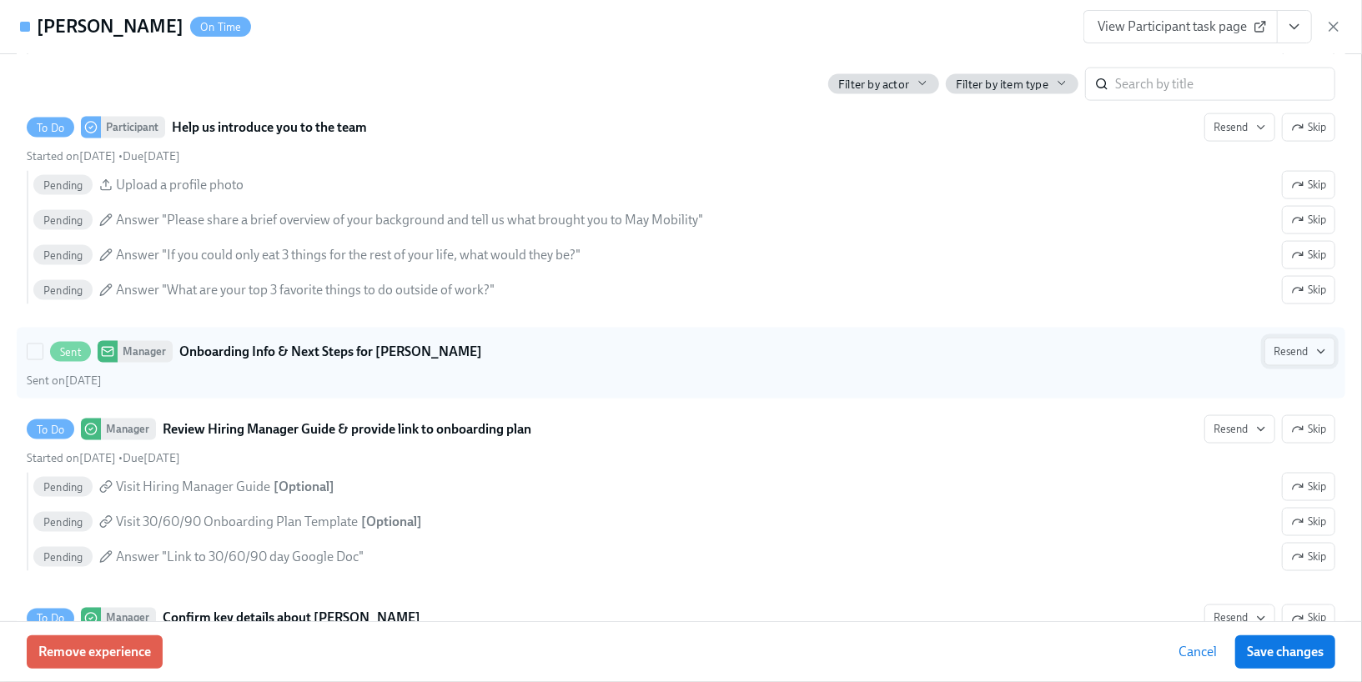
click at [1297, 344] on span "Resend" at bounding box center [1300, 352] width 53 height 17
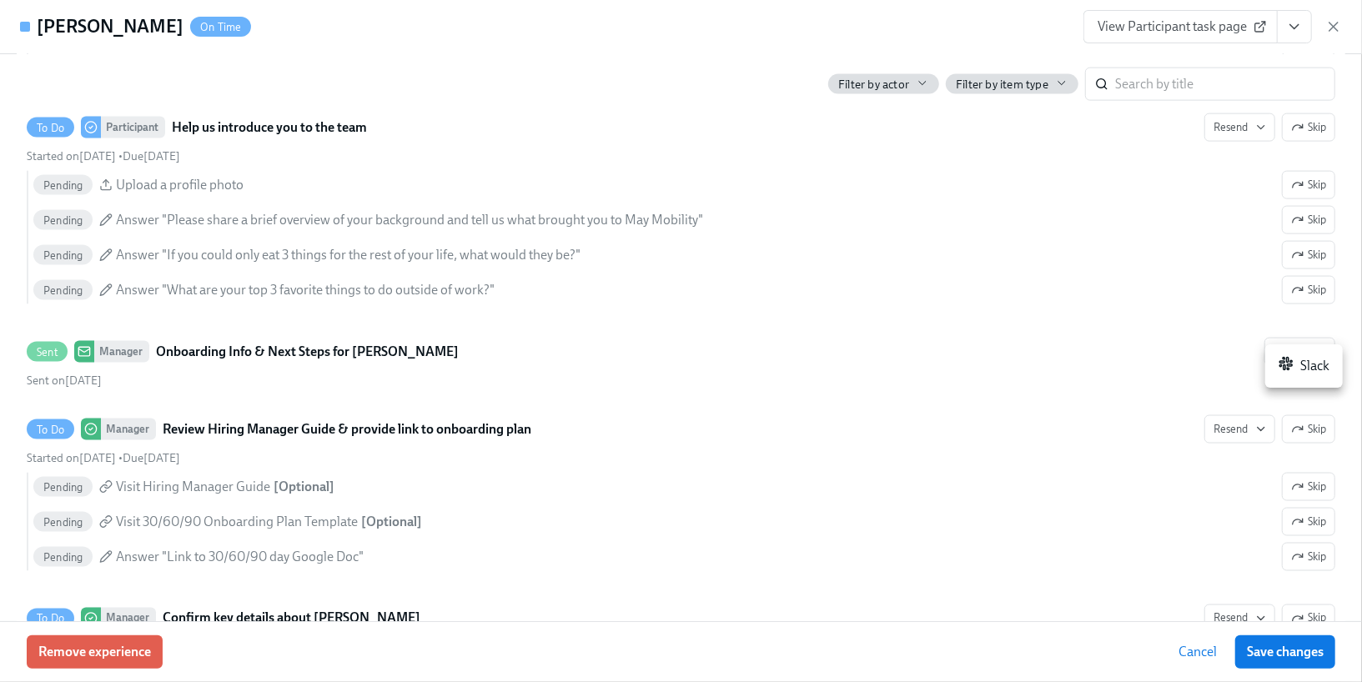
click at [867, 400] on div at bounding box center [681, 341] width 1362 height 682
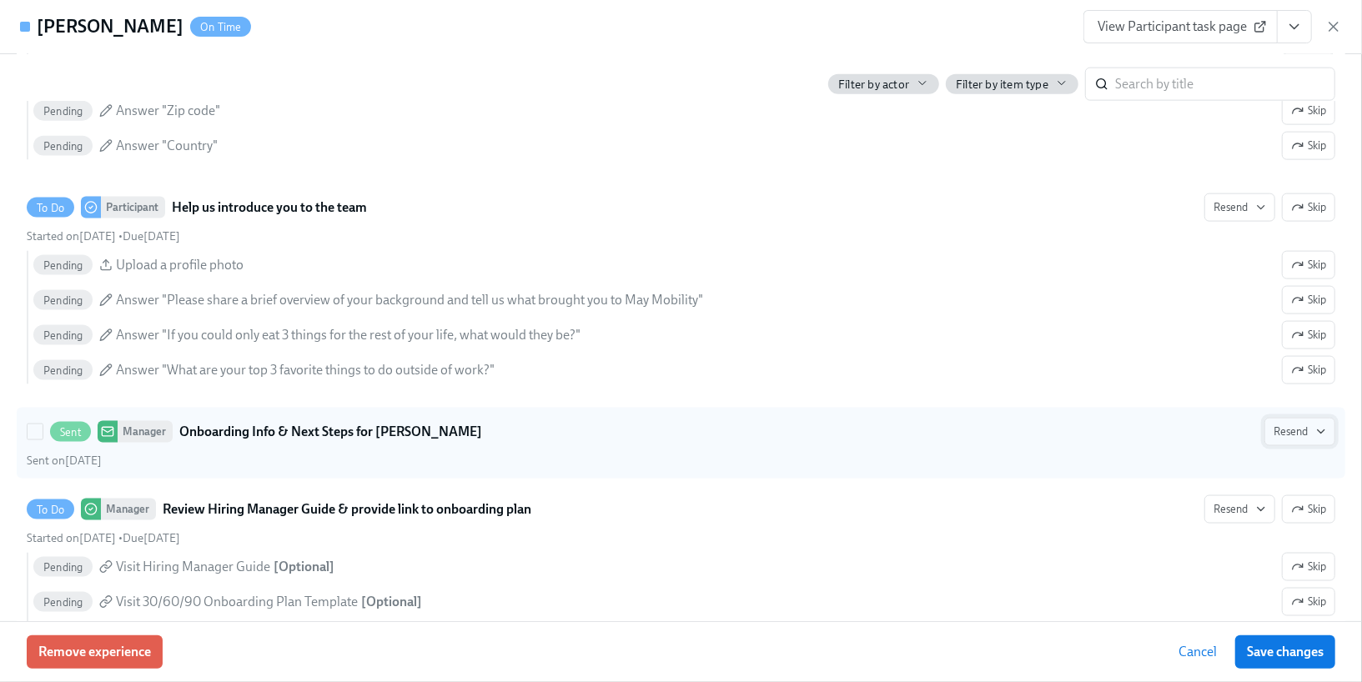
click at [1303, 424] on span "Resend" at bounding box center [1300, 432] width 53 height 17
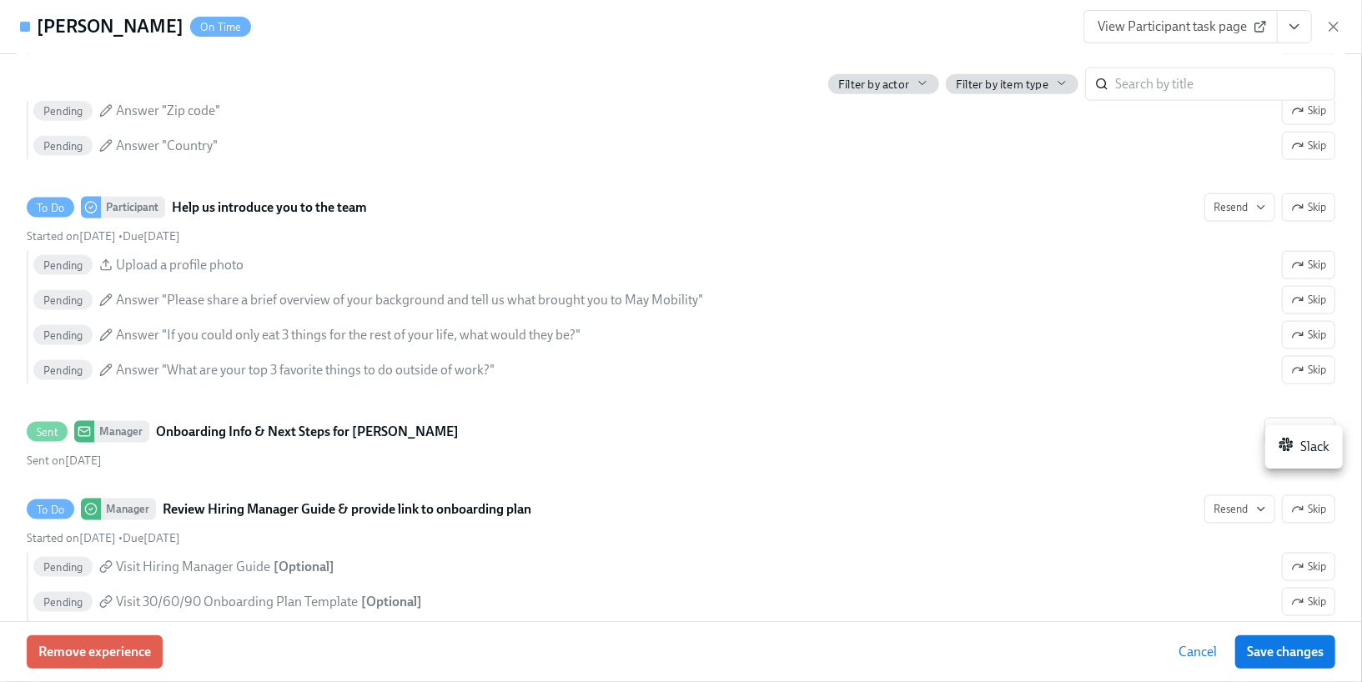
click at [1302, 439] on div "Slack" at bounding box center [1304, 447] width 51 height 20
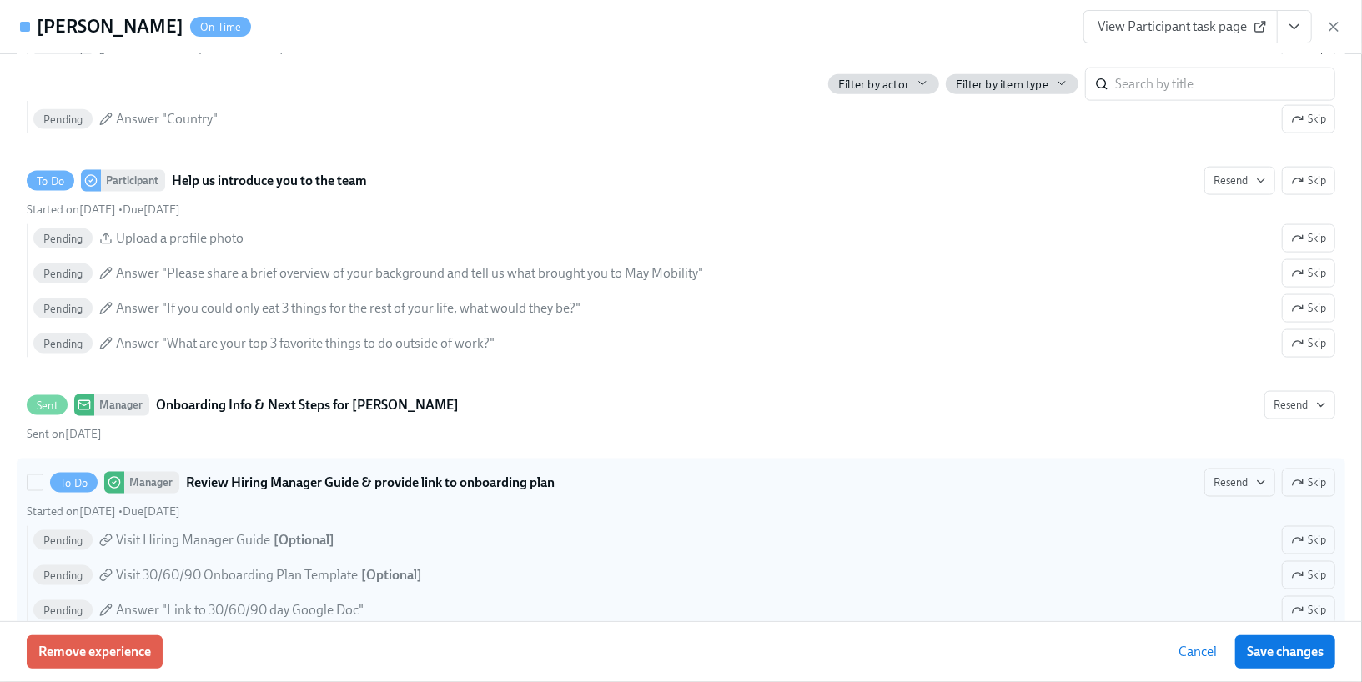
scroll to position [1463, 0]
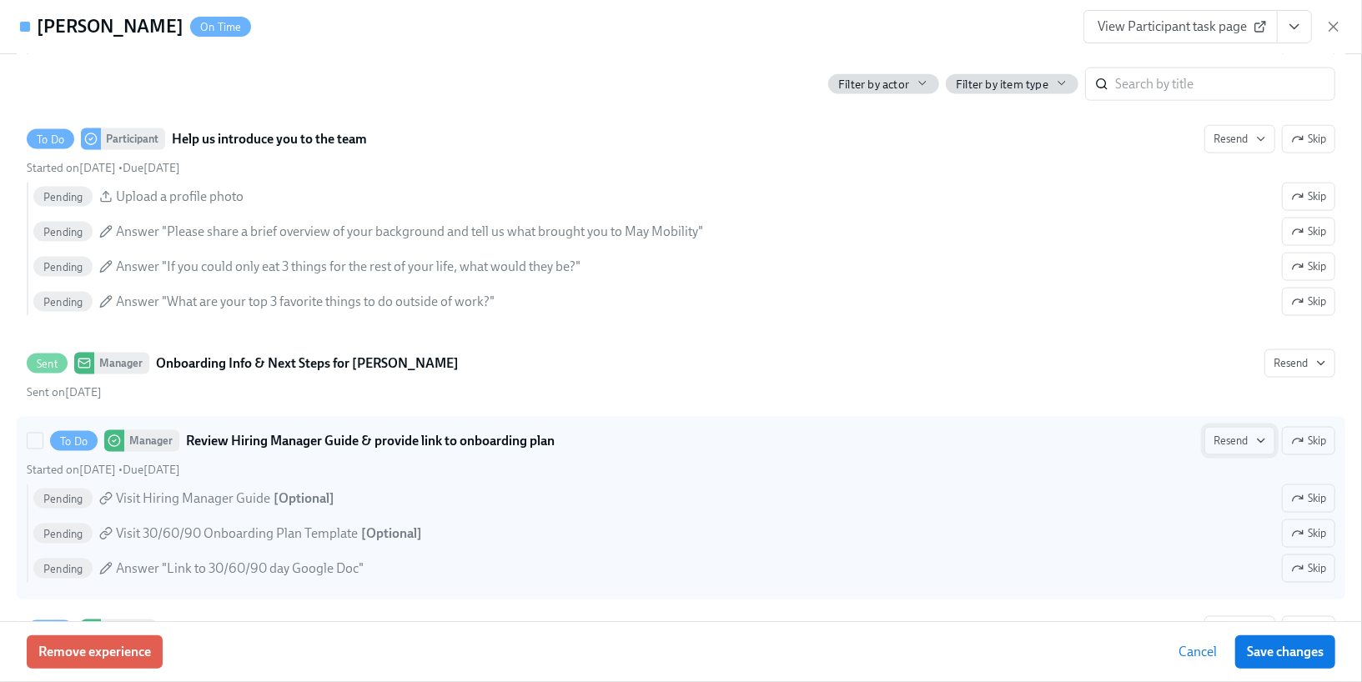
click at [1248, 433] on span "Resend" at bounding box center [1240, 441] width 53 height 17
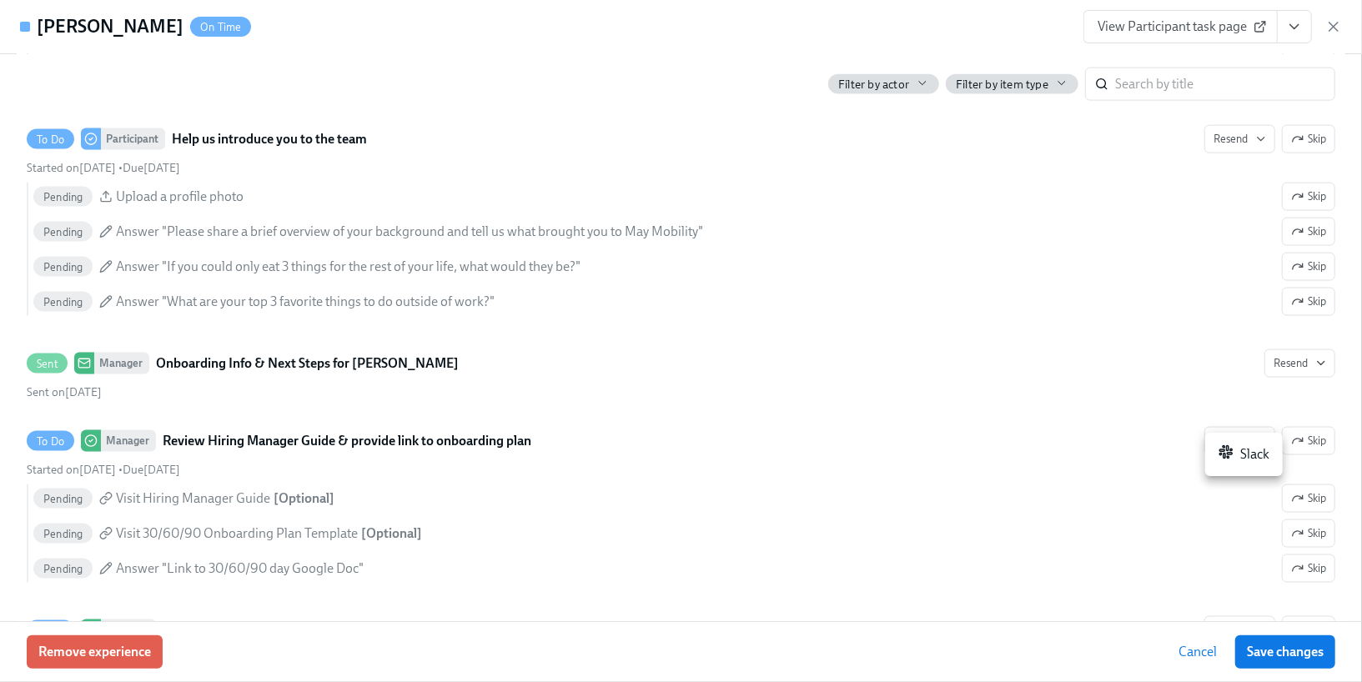
click at [1239, 455] on div "Slack" at bounding box center [1244, 455] width 51 height 20
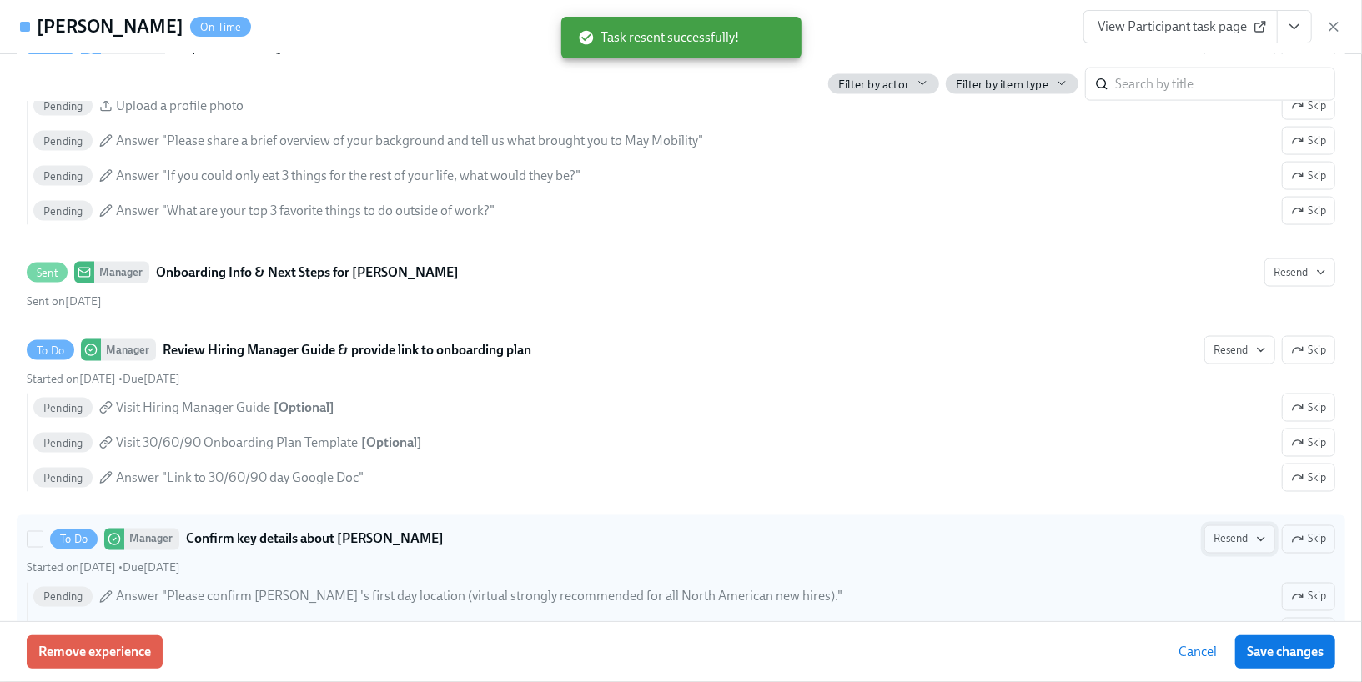
click at [1231, 531] on span "Resend" at bounding box center [1240, 539] width 53 height 17
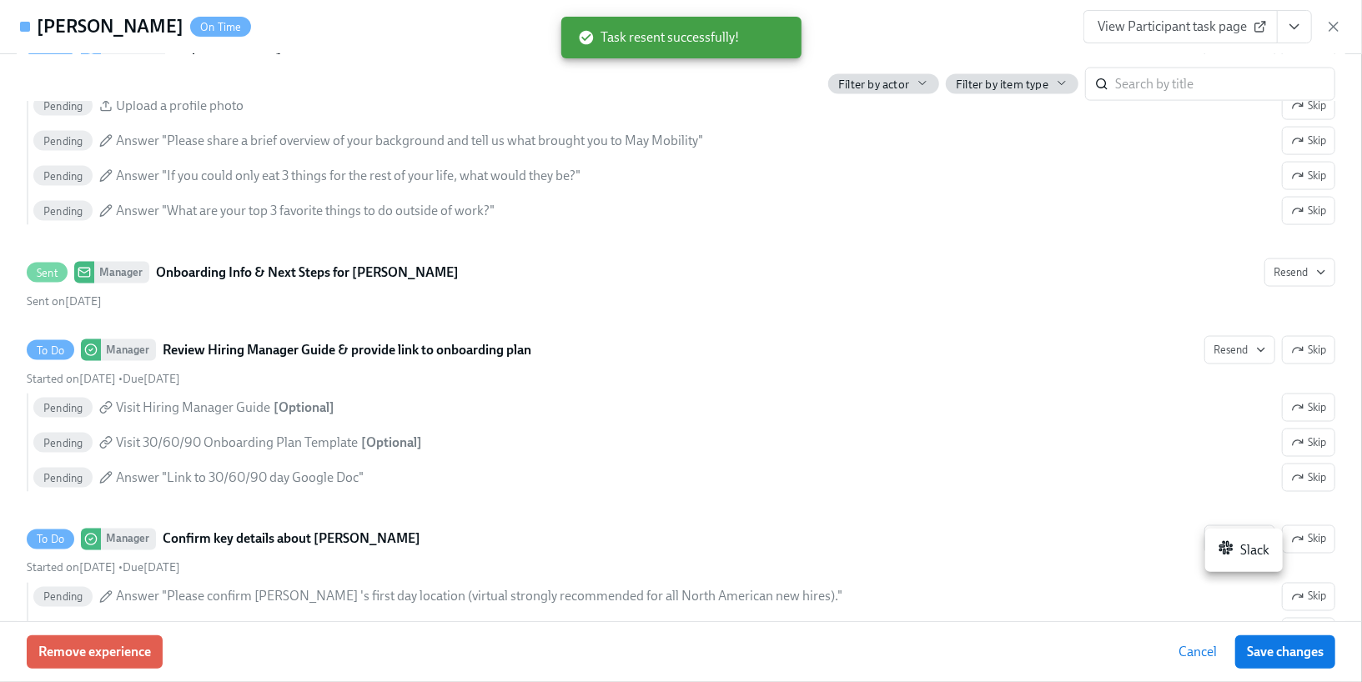
click at [1241, 551] on div "Slack" at bounding box center [1244, 551] width 51 height 20
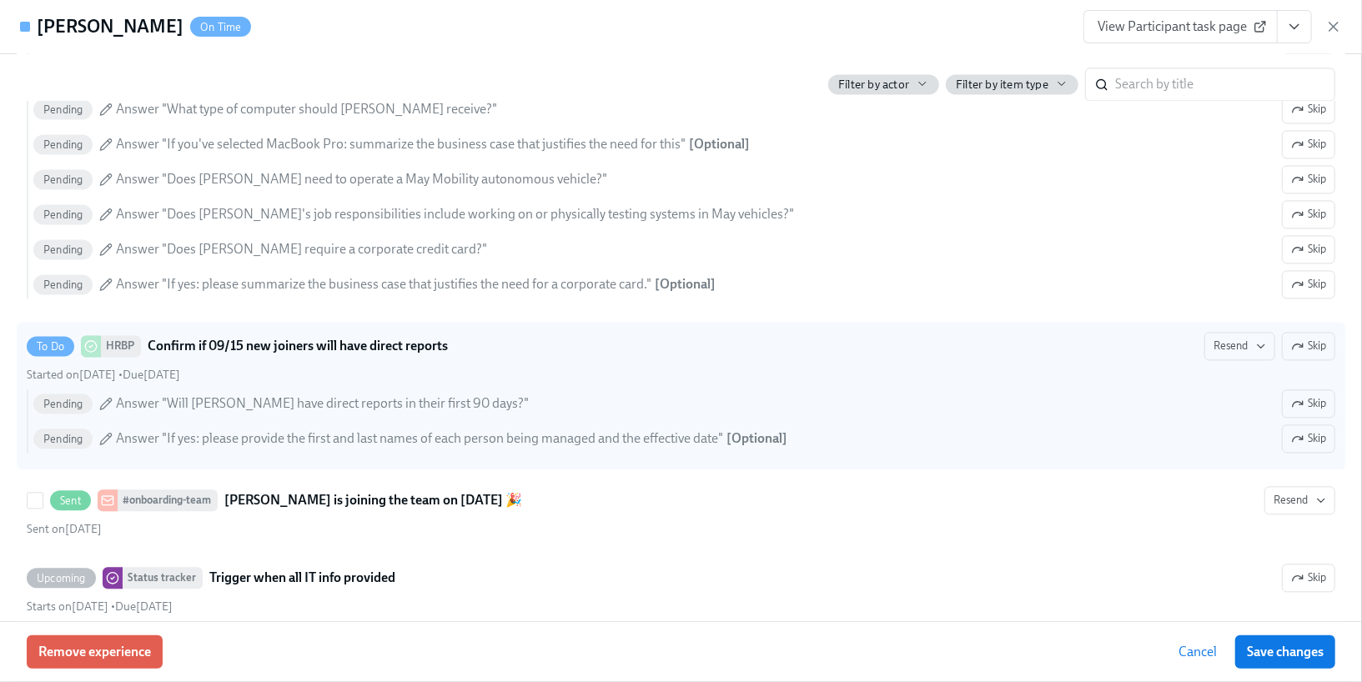
scroll to position [2194, 0]
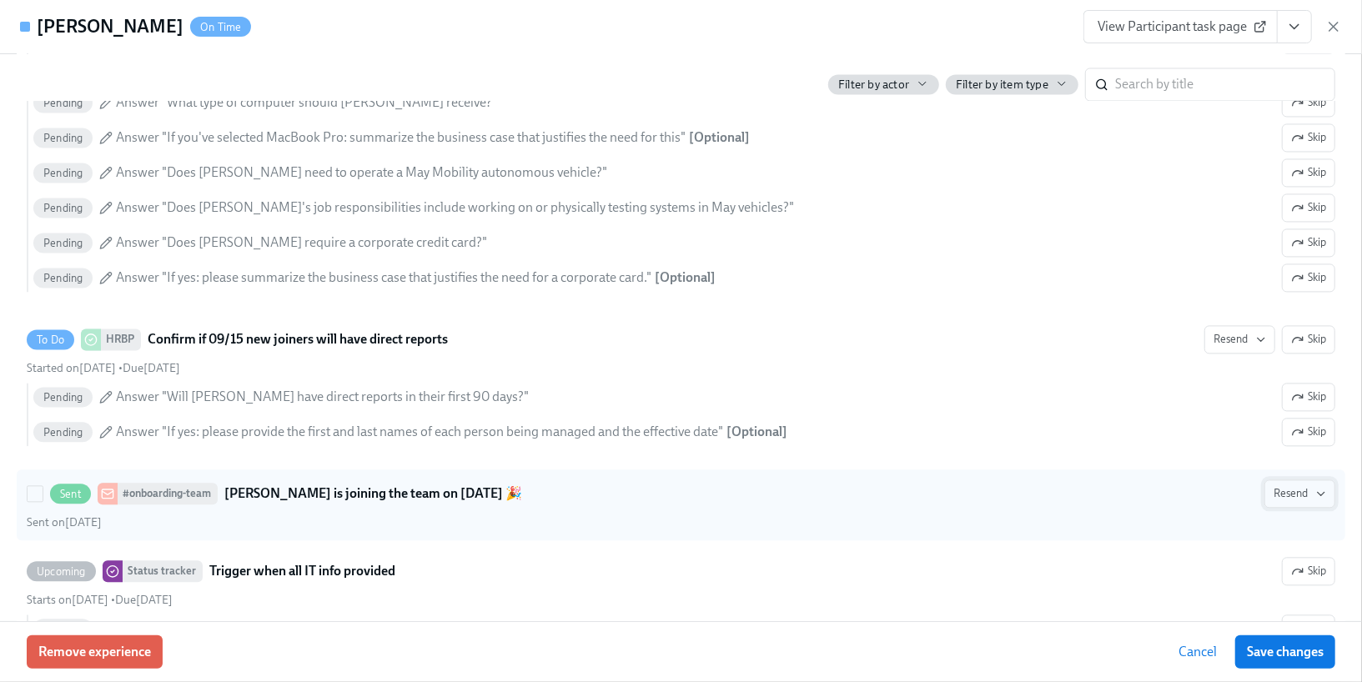
click at [1280, 485] on span "Resend" at bounding box center [1300, 493] width 53 height 17
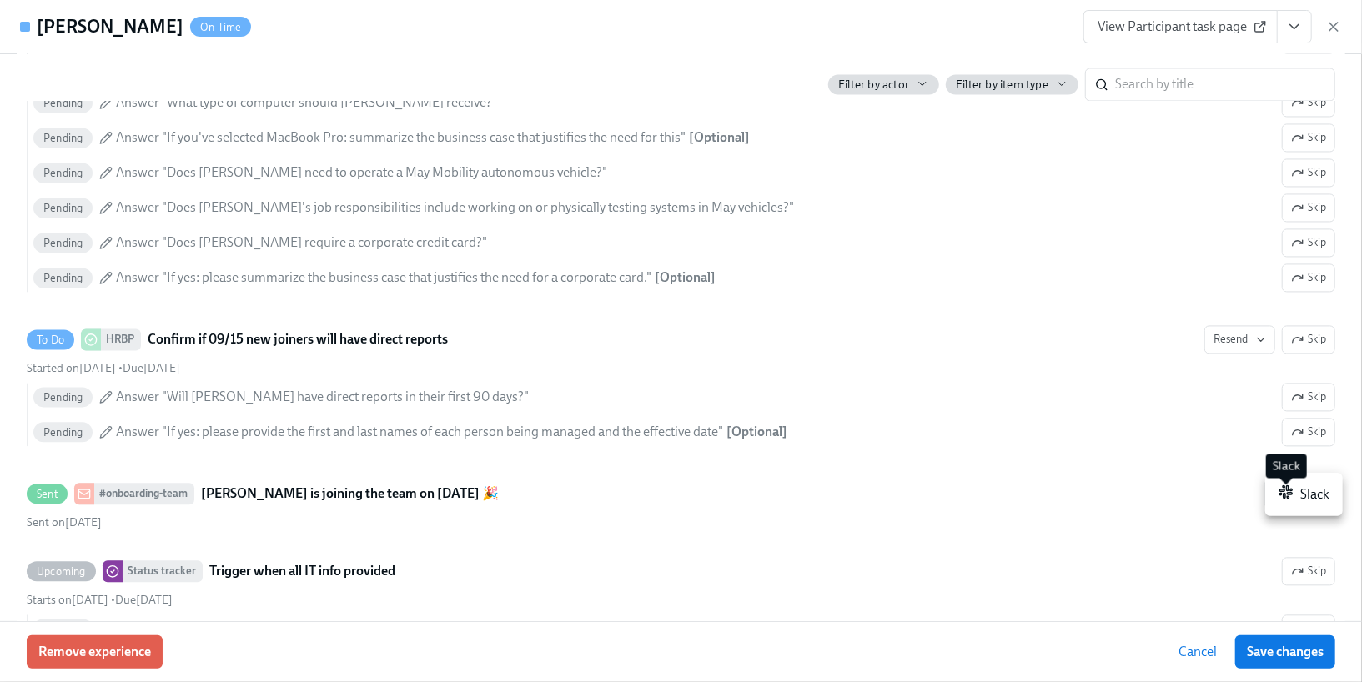
click at [1284, 496] on rect at bounding box center [1285, 496] width 2 height 5
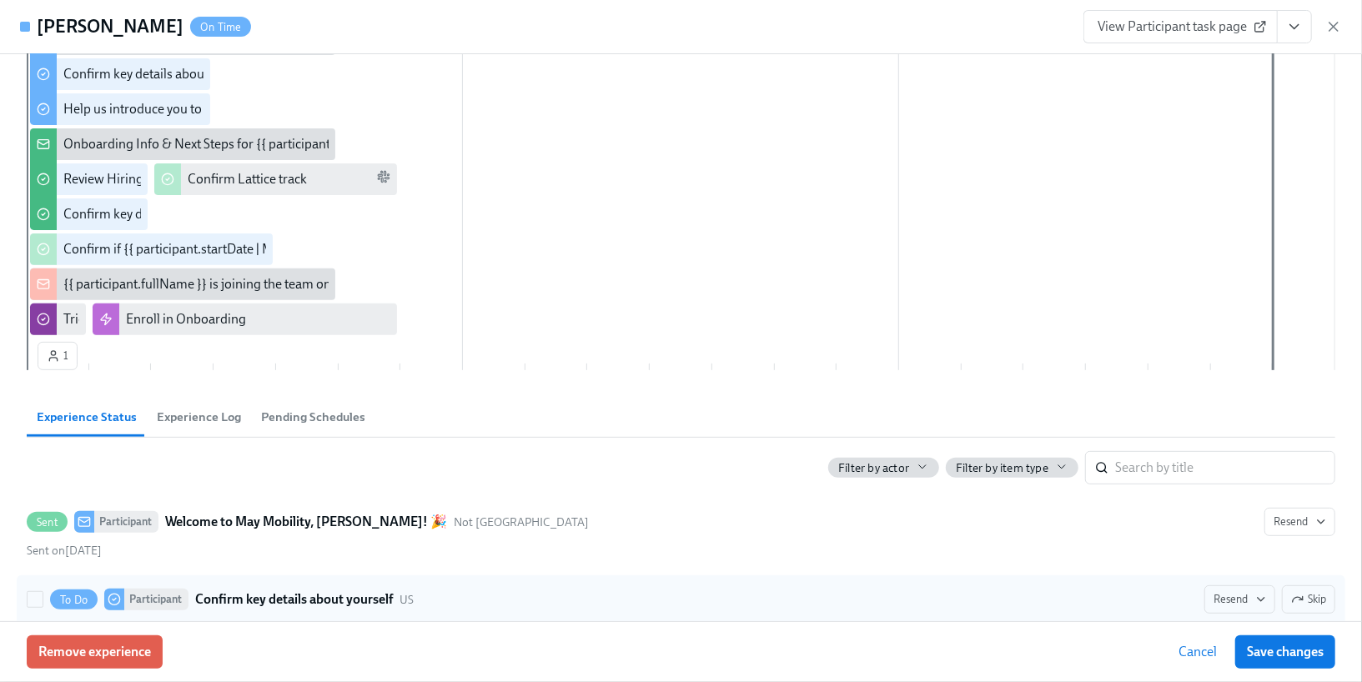
scroll to position [0, 0]
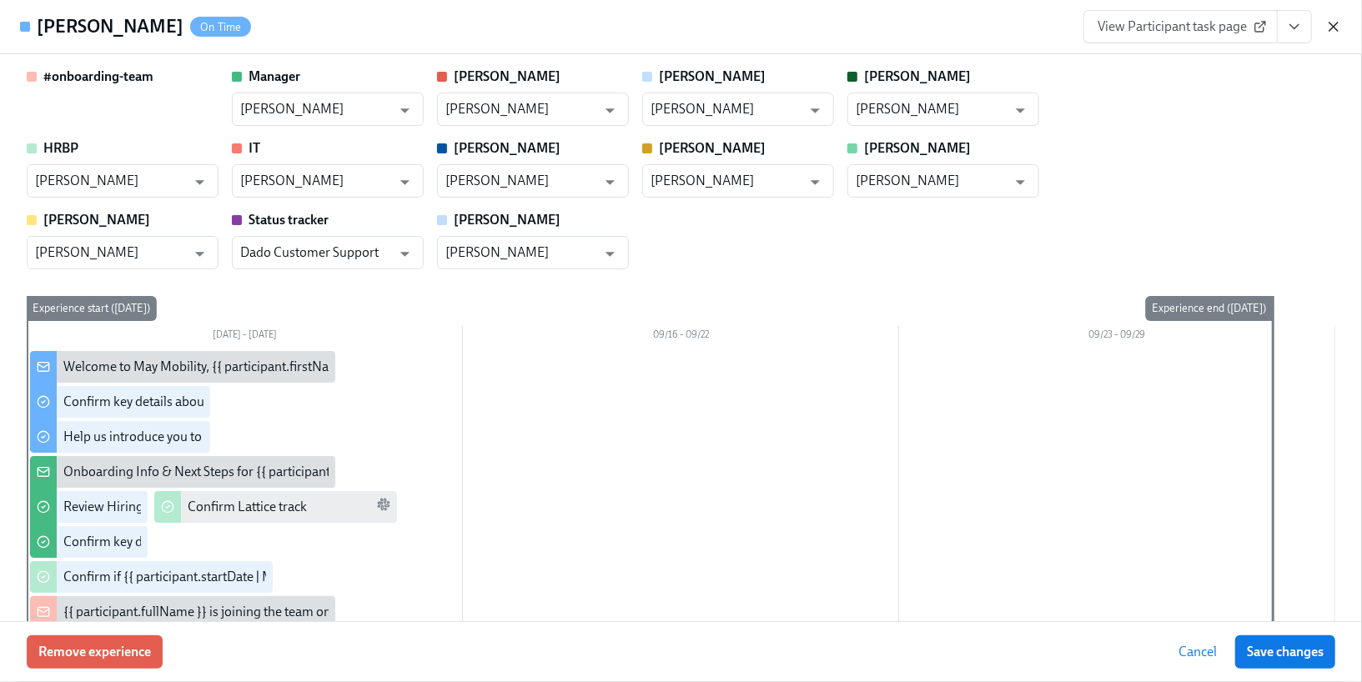
click at [1340, 28] on icon "button" at bounding box center [1333, 26] width 17 height 17
